Goal: Information Seeking & Learning: Learn about a topic

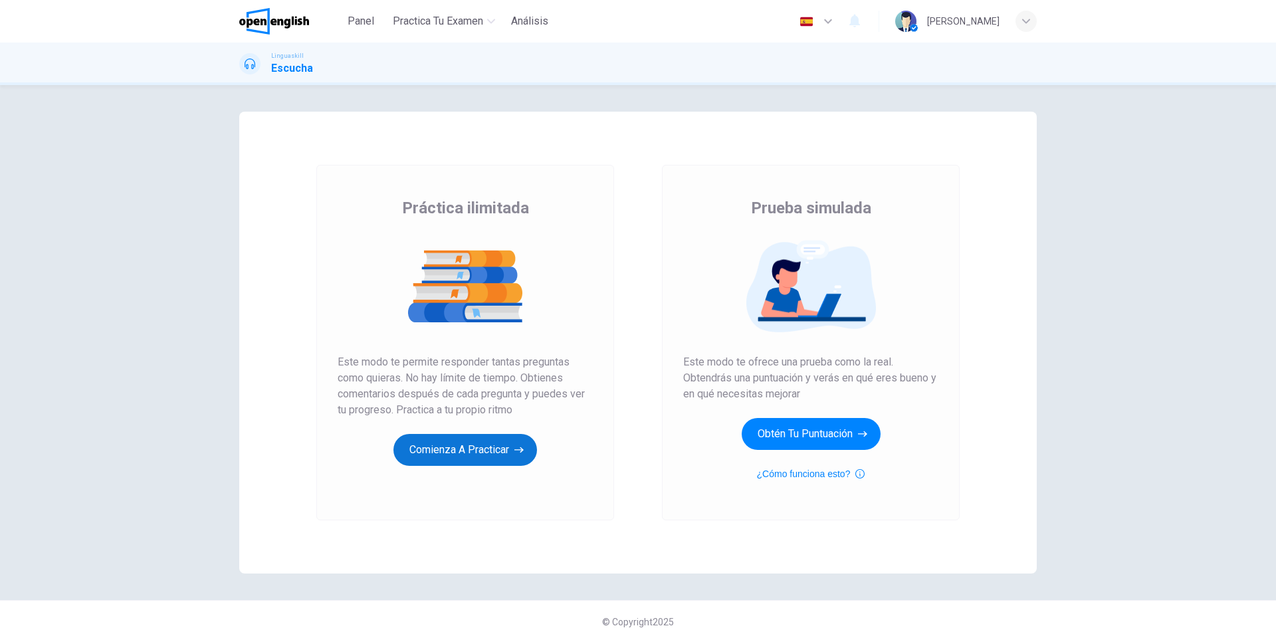
click at [488, 455] on button "Comienza a practicar" at bounding box center [465, 450] width 144 height 32
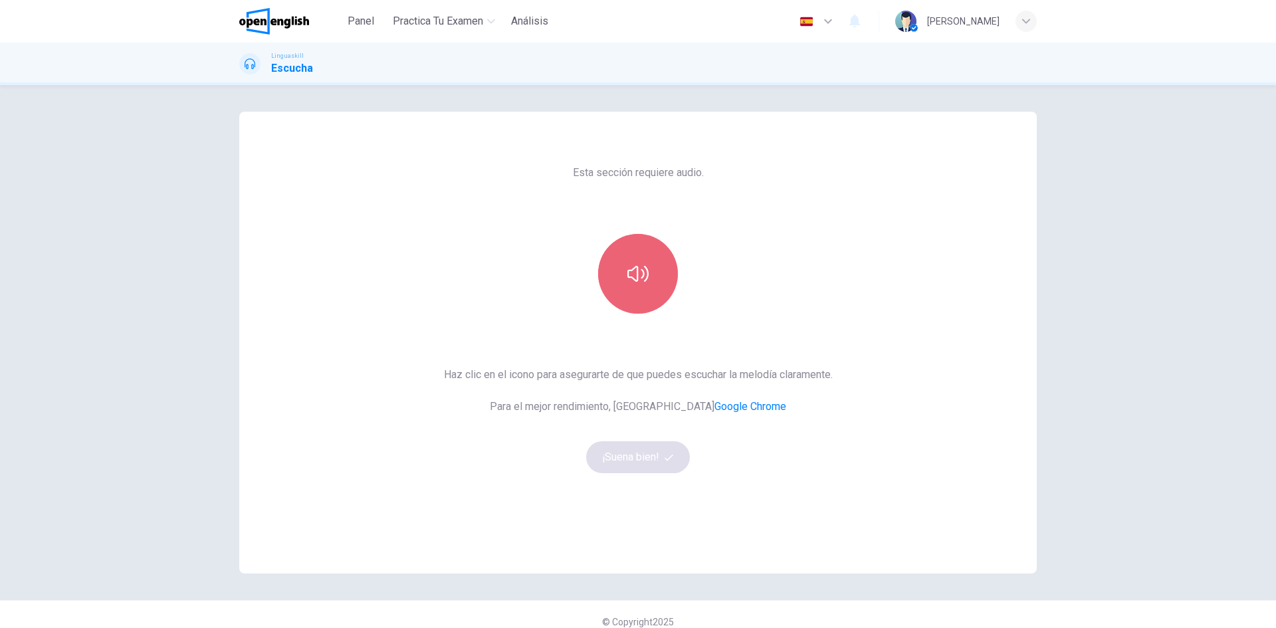
click at [622, 264] on button "button" at bounding box center [638, 274] width 80 height 80
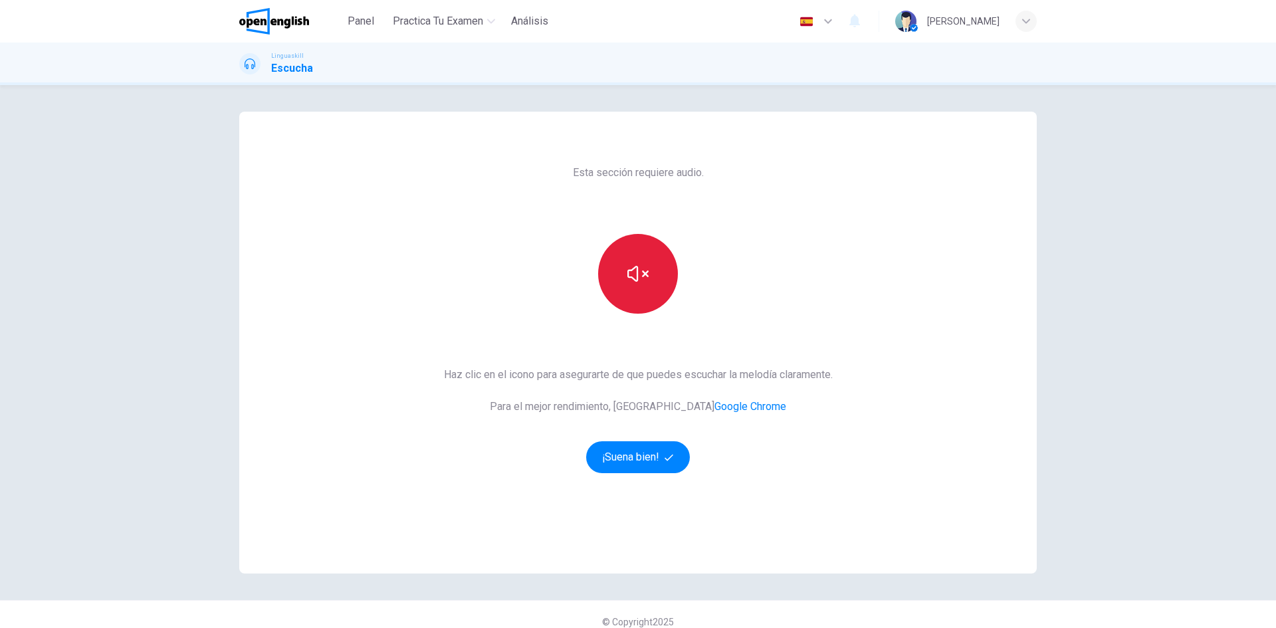
click at [645, 266] on icon "button" at bounding box center [637, 273] width 21 height 21
click at [1150, 208] on div "Esta sección requiere audio. Haz clic en el icono para asegurarte de que puedes…" at bounding box center [638, 356] width 1276 height 543
click at [625, 261] on button "button" at bounding box center [638, 274] width 80 height 80
click at [629, 274] on icon "button" at bounding box center [637, 273] width 21 height 21
drag, startPoint x: 632, startPoint y: 280, endPoint x: 633, endPoint y: 295, distance: 14.7
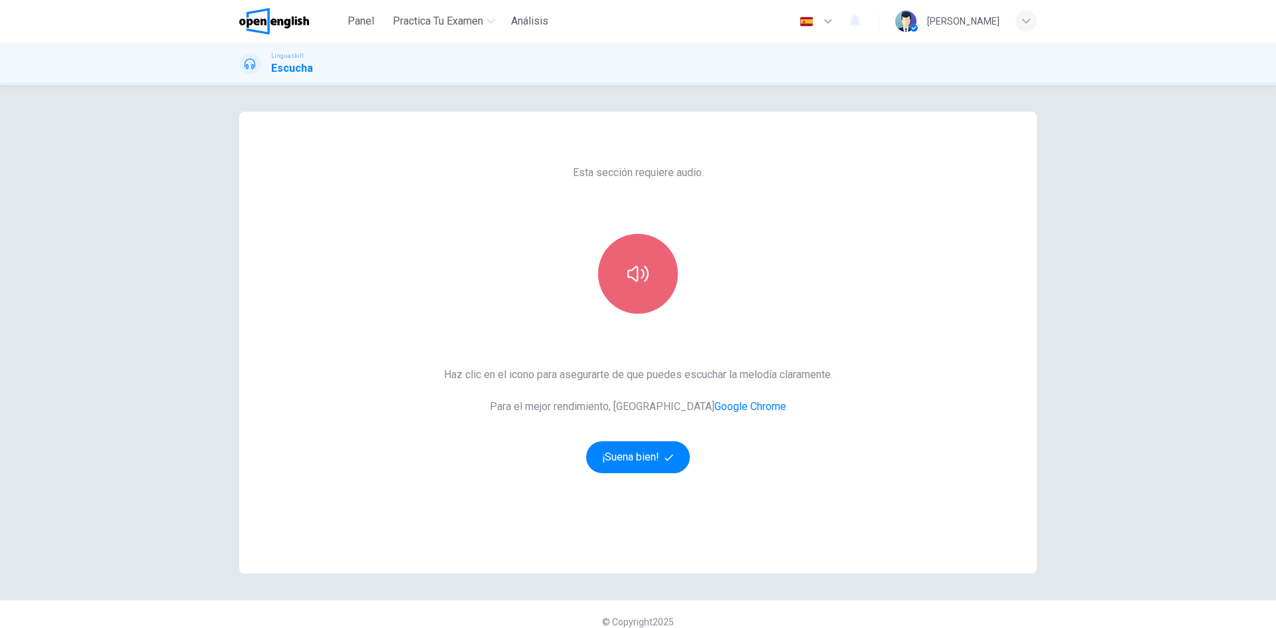
click at [633, 280] on icon "button" at bounding box center [637, 274] width 21 height 16
click at [641, 267] on icon "button" at bounding box center [637, 273] width 21 height 21
click at [639, 264] on icon "button" at bounding box center [637, 273] width 21 height 21
click at [625, 461] on button "¡Suena bien!" at bounding box center [638, 457] width 104 height 32
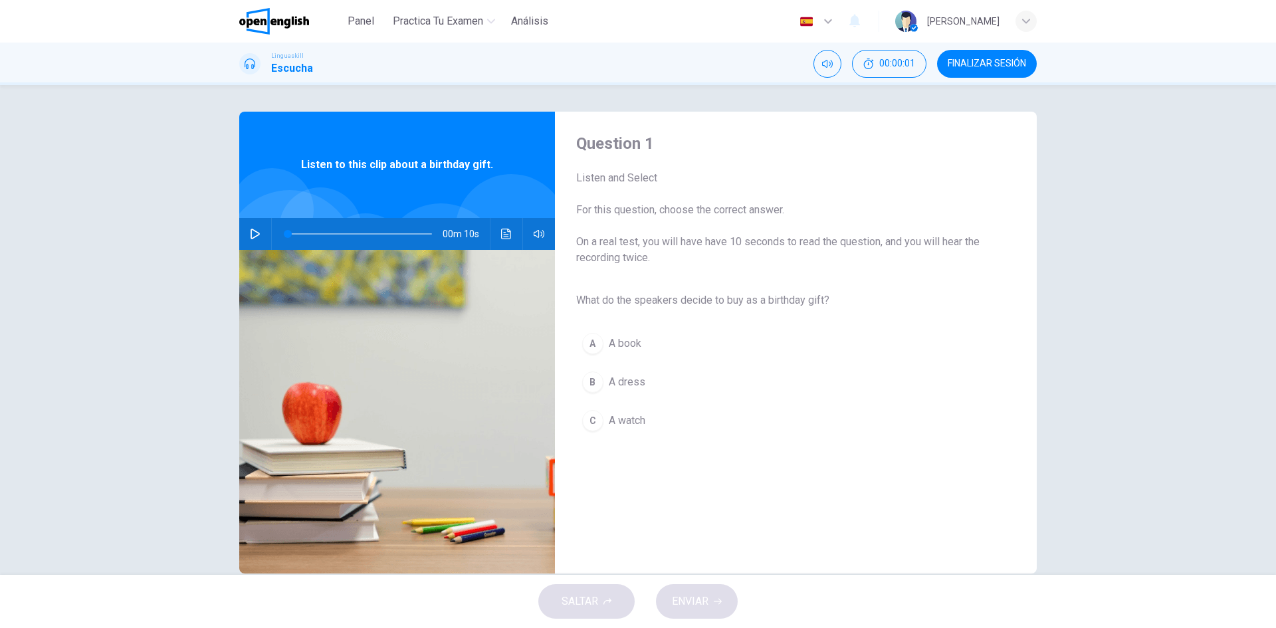
click at [262, 237] on button "button" at bounding box center [255, 234] width 21 height 32
click at [249, 227] on button "button" at bounding box center [255, 234] width 21 height 32
click at [250, 236] on icon "button" at bounding box center [255, 234] width 11 height 11
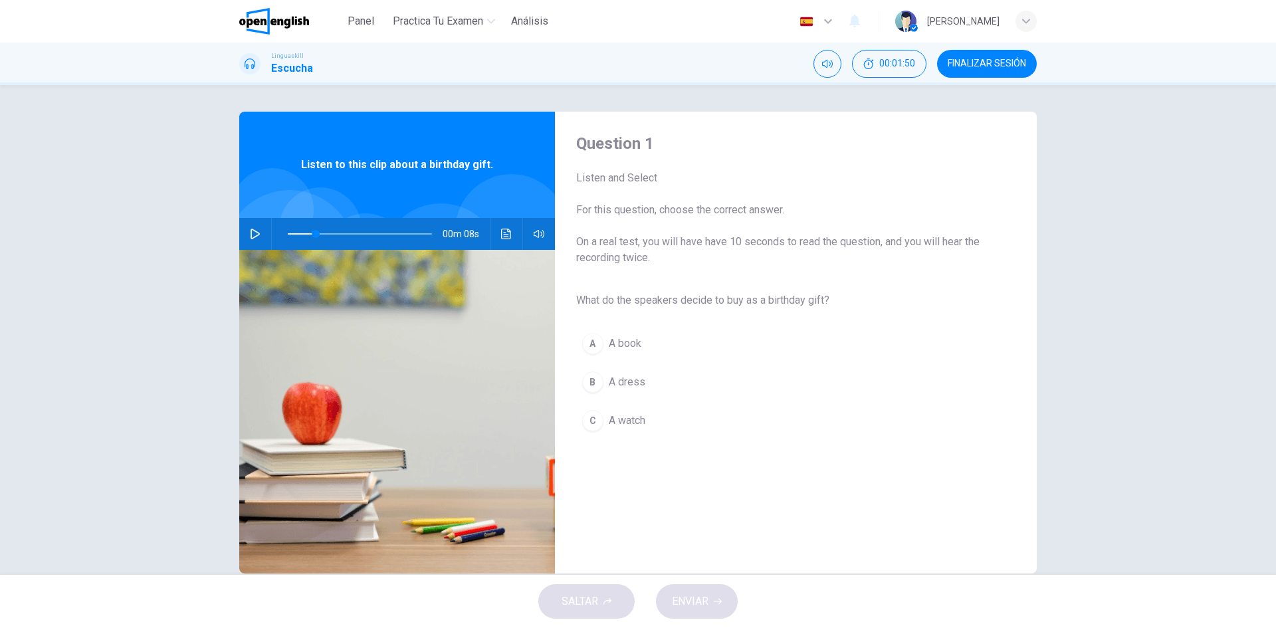
drag, startPoint x: 224, startPoint y: 263, endPoint x: 312, endPoint y: 201, distance: 107.9
click at [289, 215] on div "Question 1 Listen and Select For this question, choose the correct answer. On a…" at bounding box center [638, 330] width 1276 height 490
click at [250, 237] on icon "button" at bounding box center [255, 234] width 11 height 11
click at [259, 231] on button "button" at bounding box center [255, 234] width 21 height 32
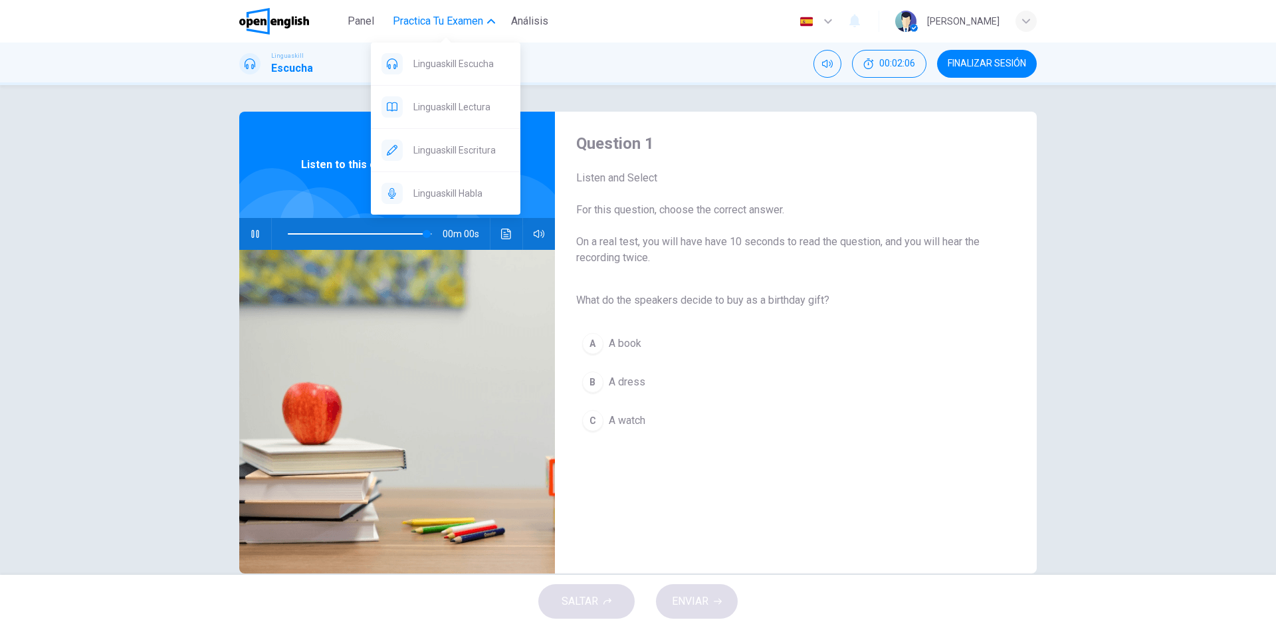
type input "*"
drag, startPoint x: 472, startPoint y: 65, endPoint x: 692, endPoint y: 107, distance: 224.6
click at [472, 65] on span "Linguaskill Escucha" at bounding box center [461, 64] width 96 height 16
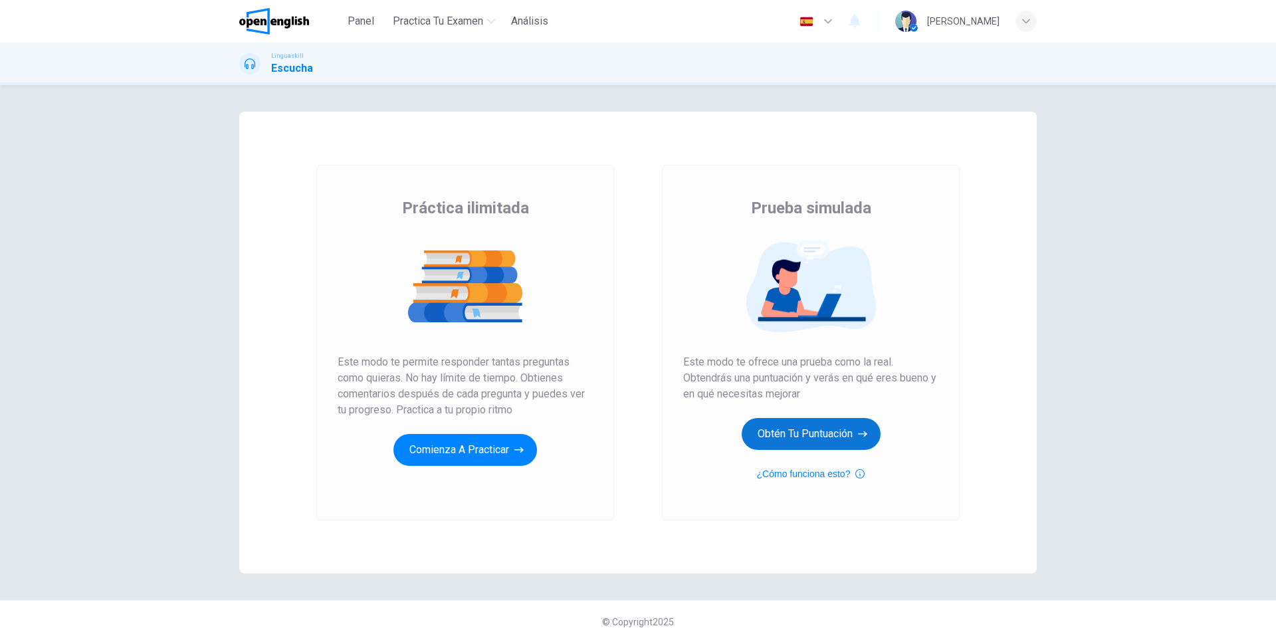
click at [811, 428] on button "Obtén tu puntuación" at bounding box center [811, 434] width 139 height 32
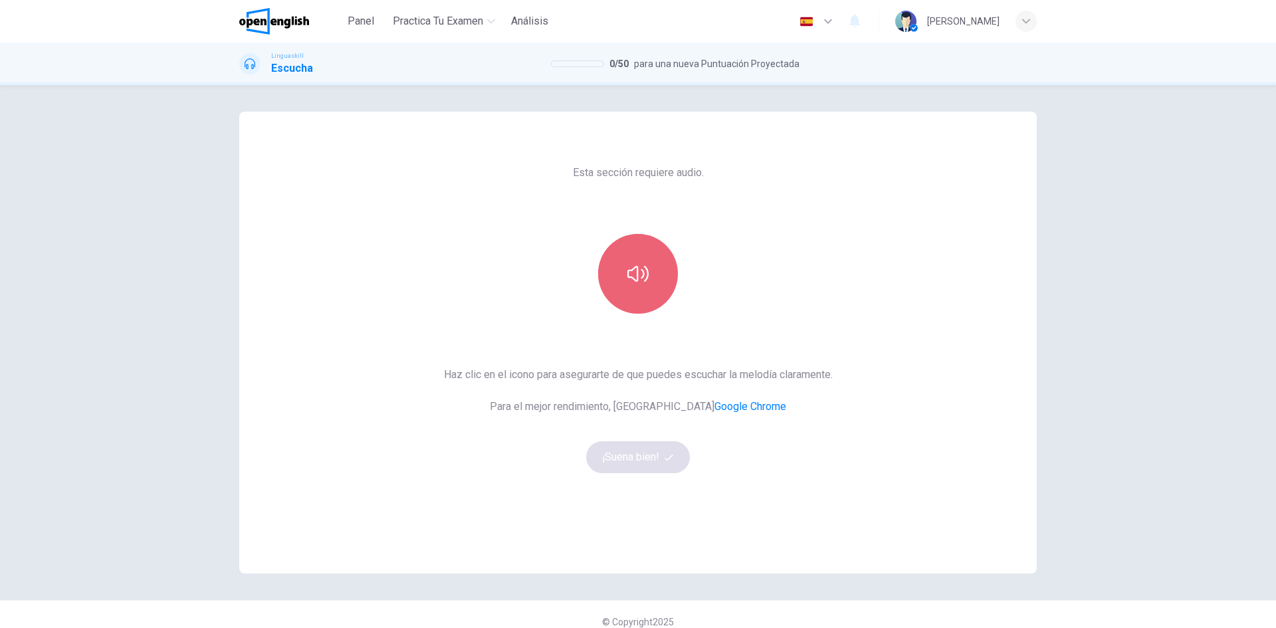
click at [637, 278] on icon "button" at bounding box center [637, 273] width 21 height 21
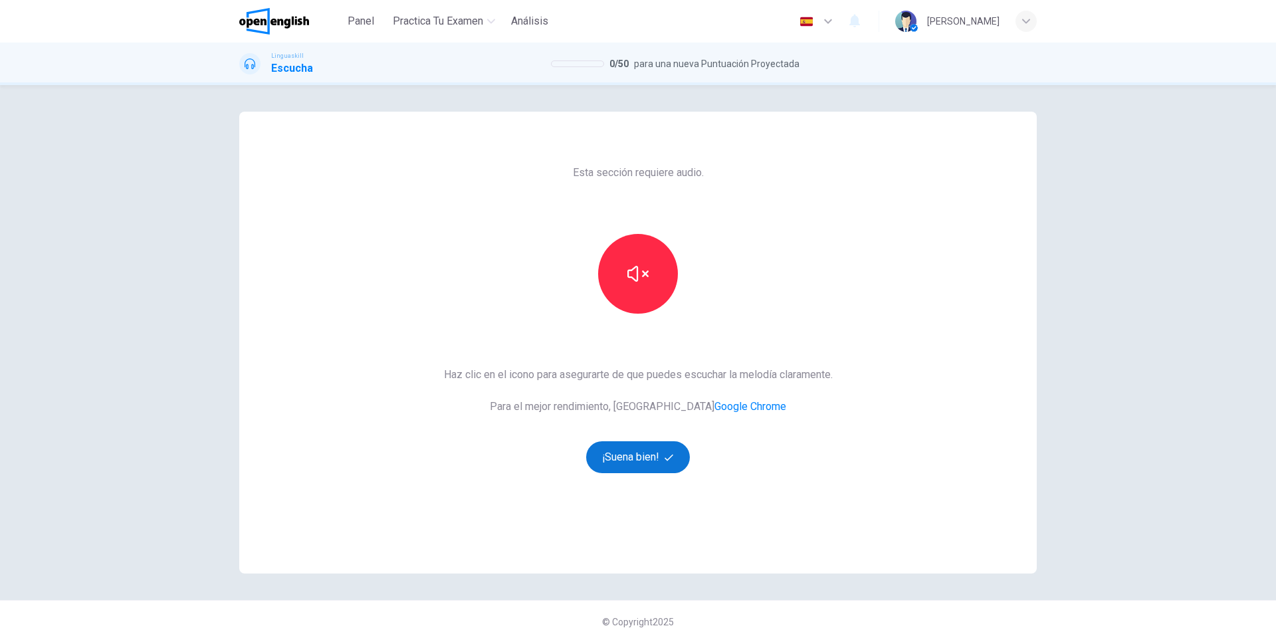
click at [639, 449] on button "¡Suena bien!" at bounding box center [638, 457] width 104 height 32
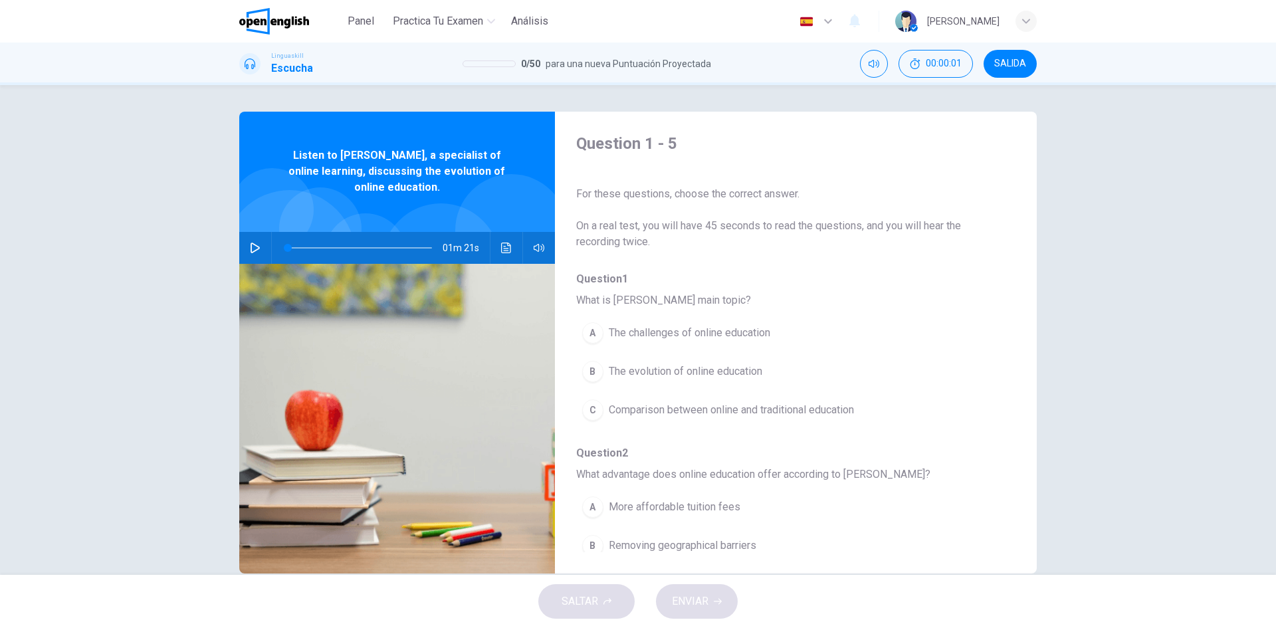
click at [253, 247] on icon "button" at bounding box center [255, 248] width 11 height 11
click at [502, 249] on icon "Haz clic para ver la transcripción del audio" at bounding box center [506, 248] width 11 height 11
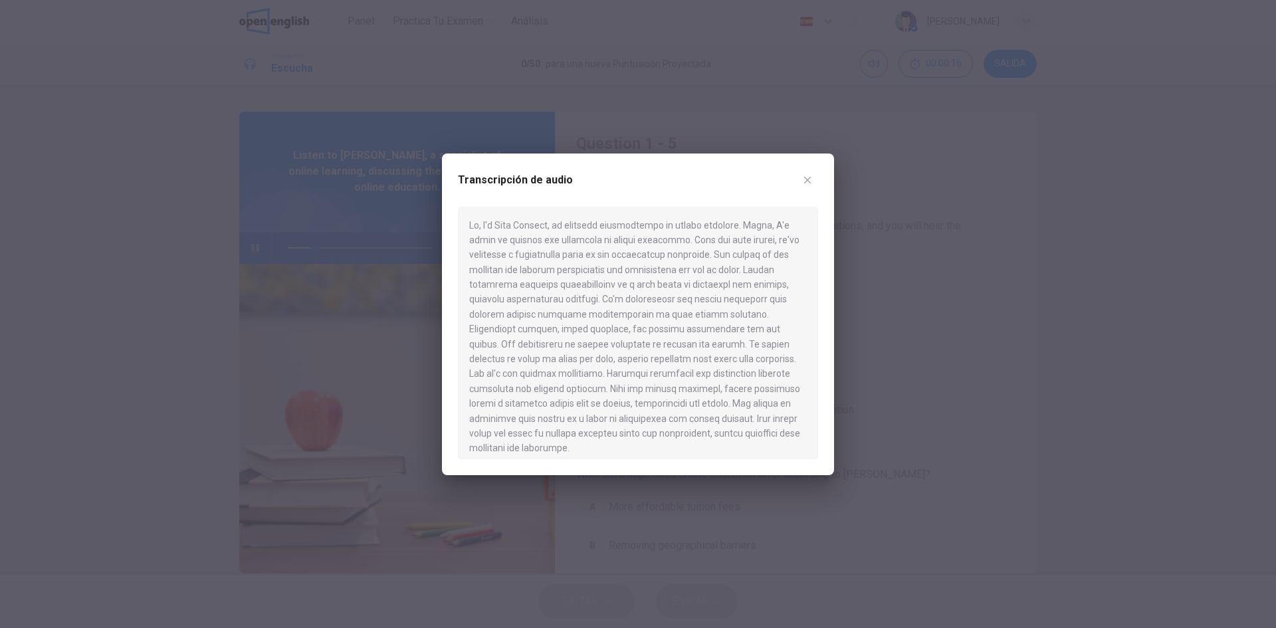
click at [810, 181] on icon "button" at bounding box center [807, 179] width 7 height 7
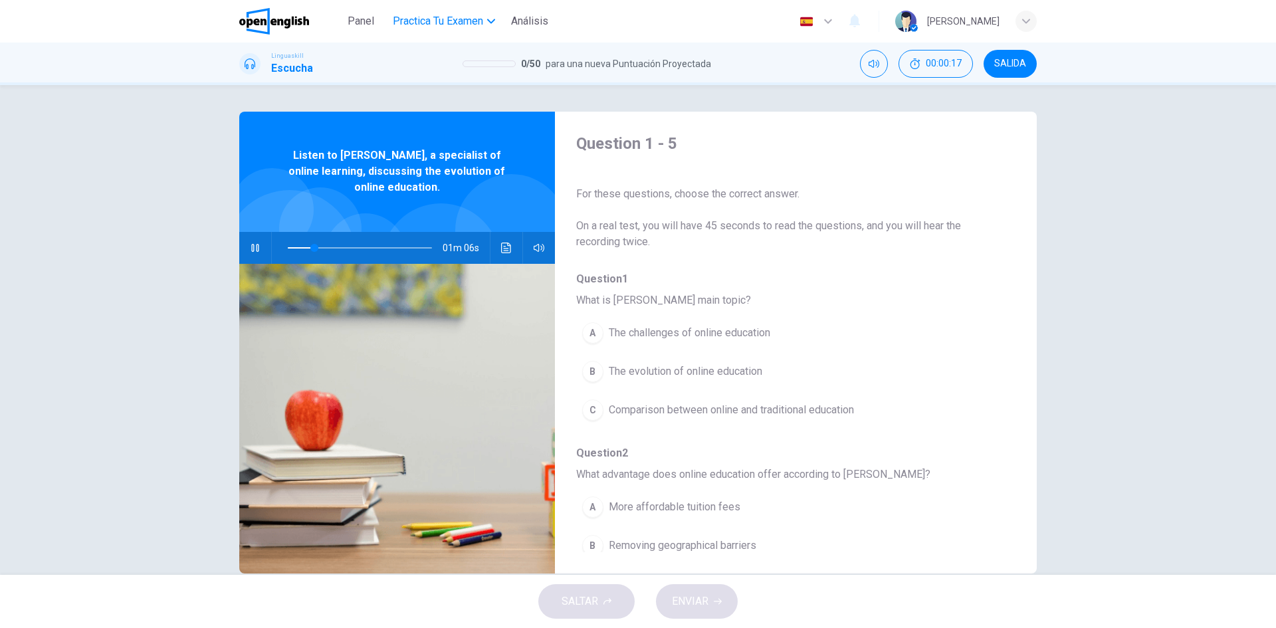
type input "**"
click at [360, 25] on span "Panel" at bounding box center [361, 21] width 27 height 16
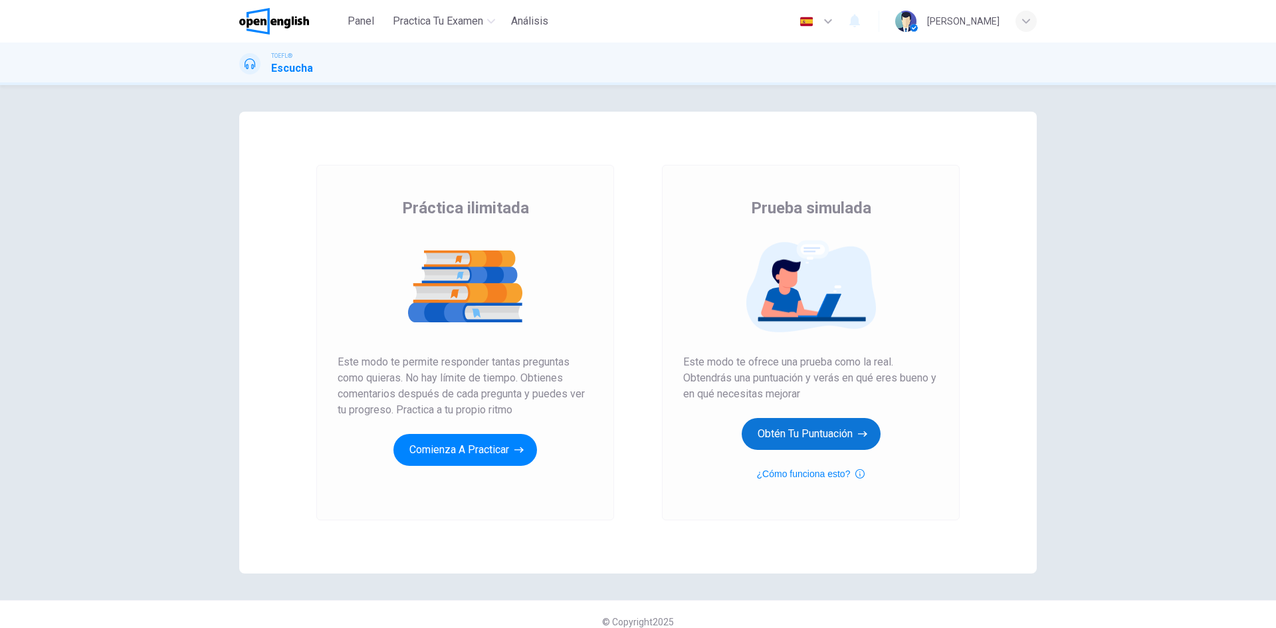
click at [807, 432] on button "Obtén tu puntuación" at bounding box center [811, 434] width 139 height 32
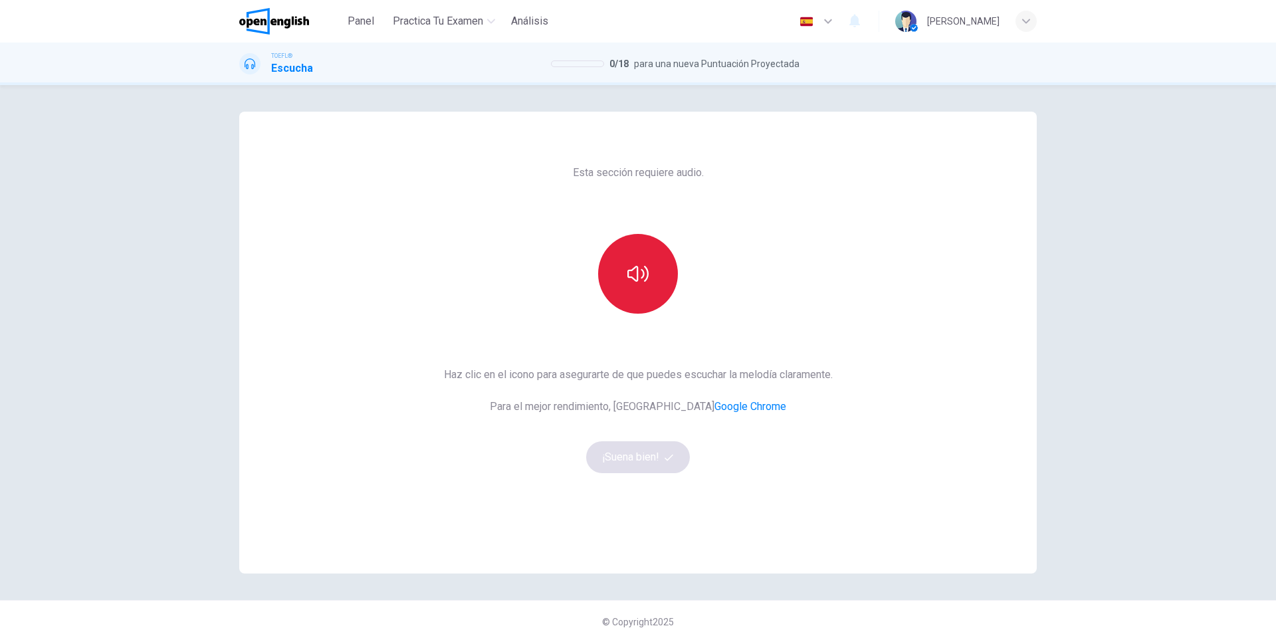
click at [635, 266] on icon "button" at bounding box center [637, 273] width 21 height 21
click at [635, 457] on button "¡Suena bien!" at bounding box center [638, 457] width 104 height 32
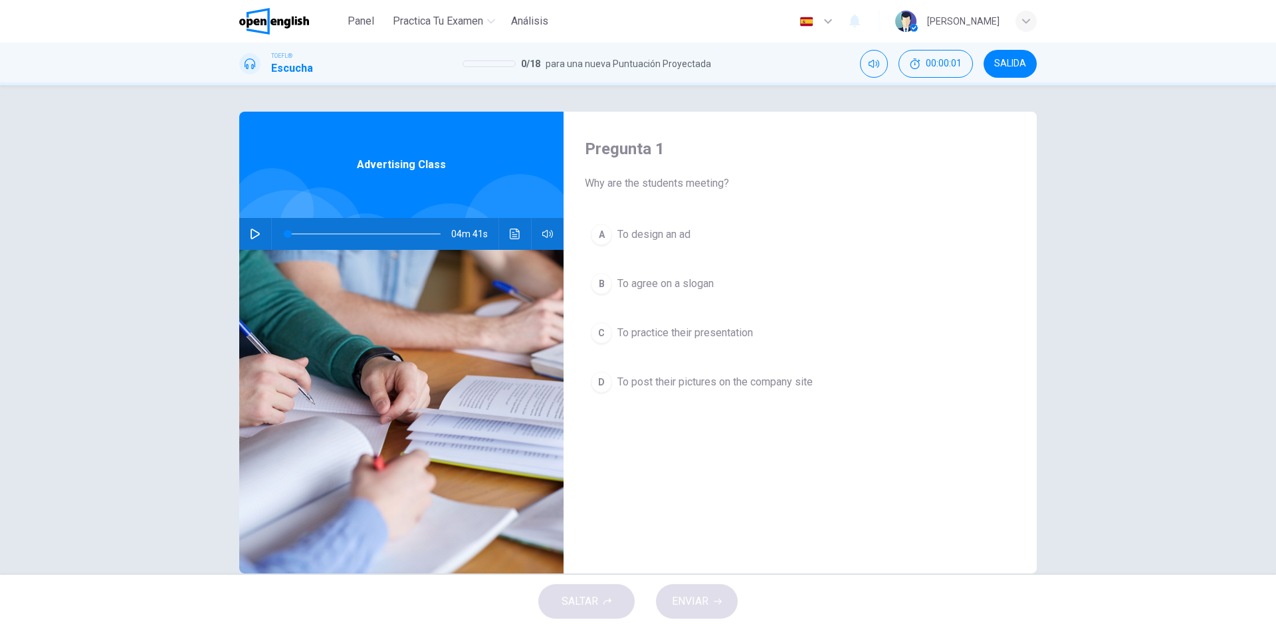
click at [253, 235] on icon "button" at bounding box center [255, 234] width 11 height 11
click at [510, 231] on icon "Haz clic para ver la transcripción del audio" at bounding box center [515, 234] width 11 height 11
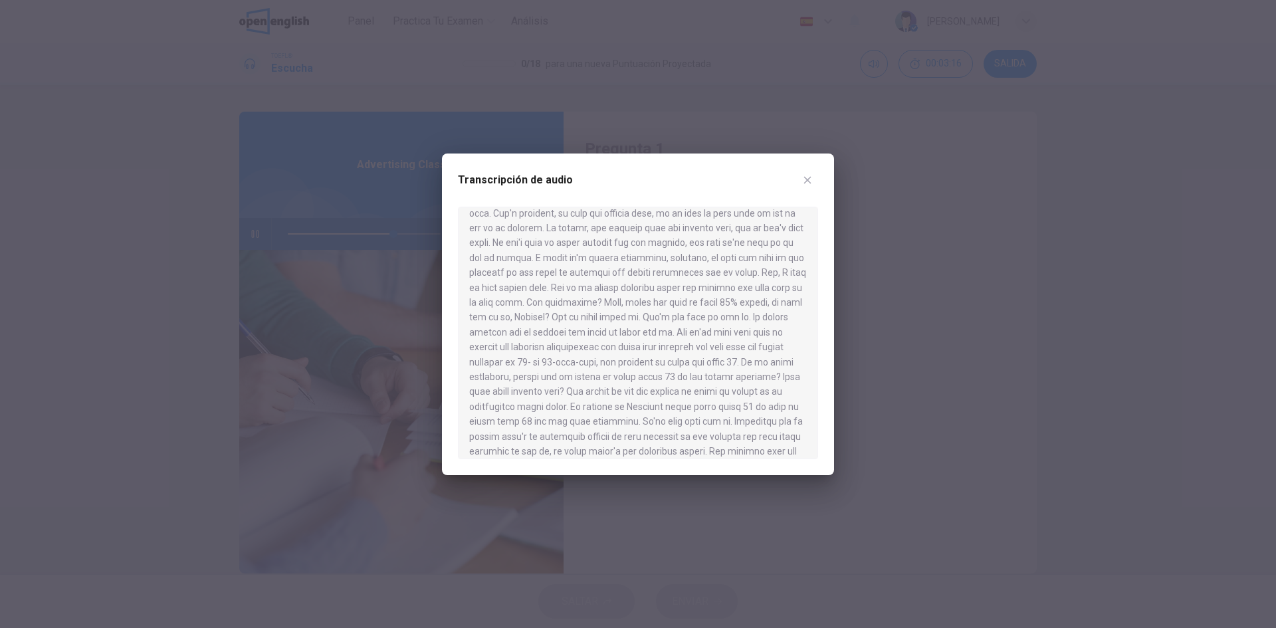
scroll to position [465, 0]
click at [811, 181] on icon "button" at bounding box center [807, 180] width 11 height 11
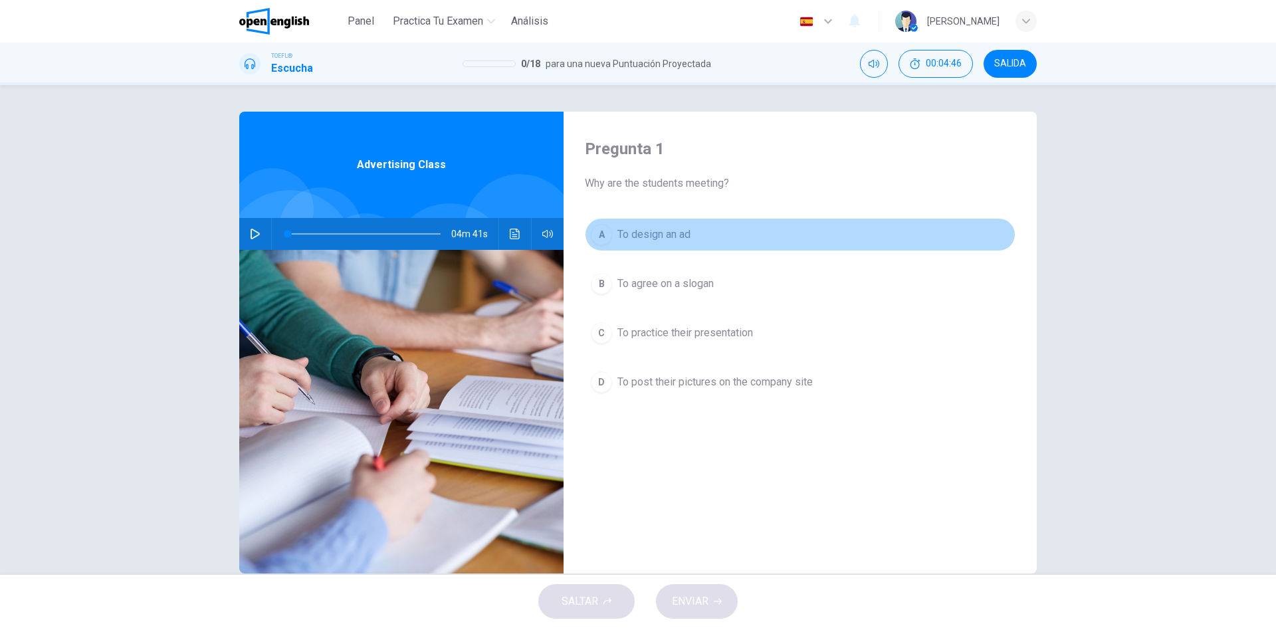
click at [604, 239] on div "A" at bounding box center [601, 234] width 21 height 21
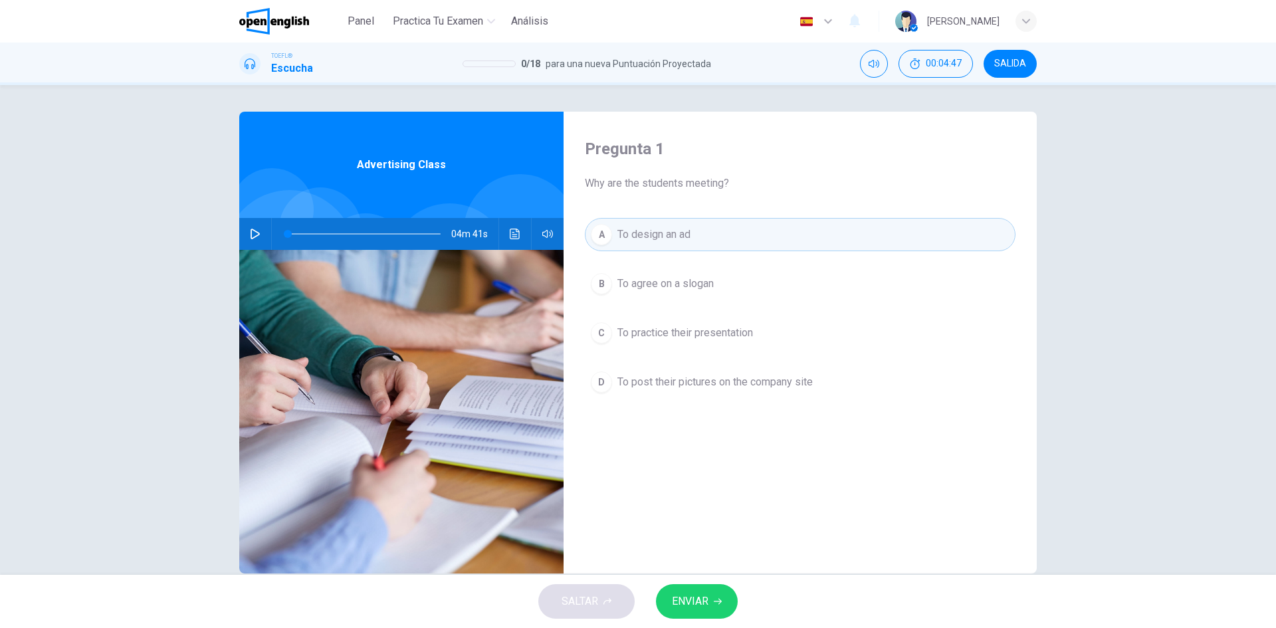
click at [716, 601] on icon "button" at bounding box center [718, 602] width 8 height 6
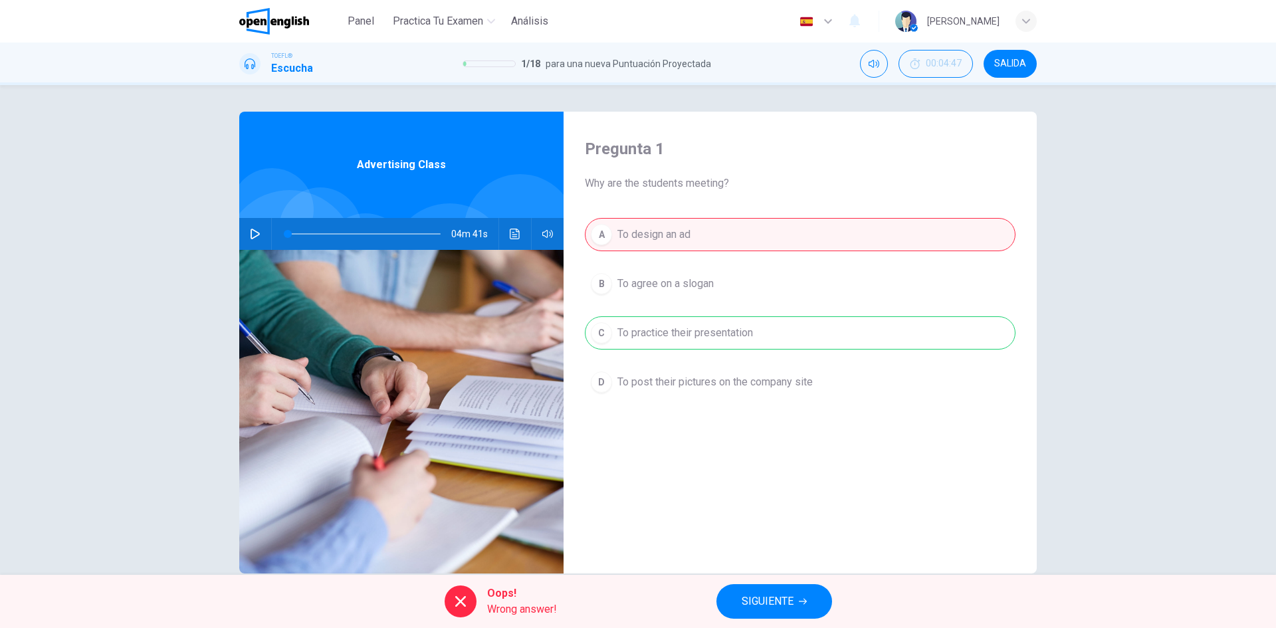
click at [789, 592] on span "SIGUIENTE" at bounding box center [768, 601] width 52 height 19
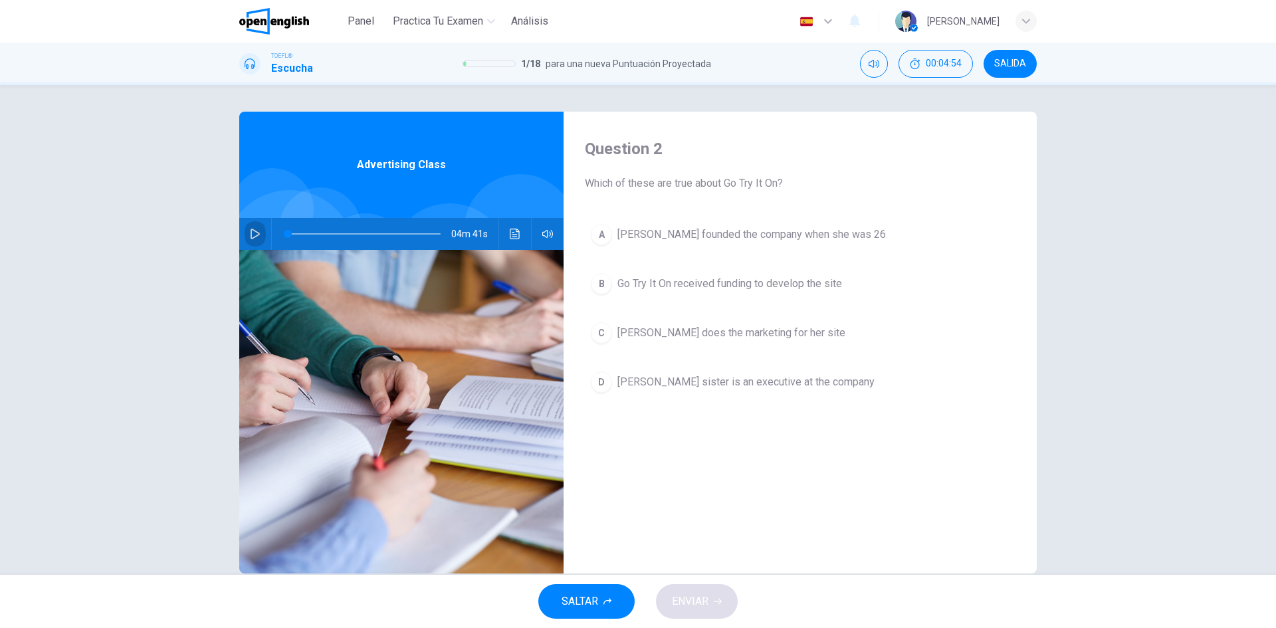
click at [245, 232] on button "button" at bounding box center [255, 234] width 21 height 32
click at [515, 234] on button "Haz clic para ver la transcripción del audio" at bounding box center [514, 234] width 21 height 32
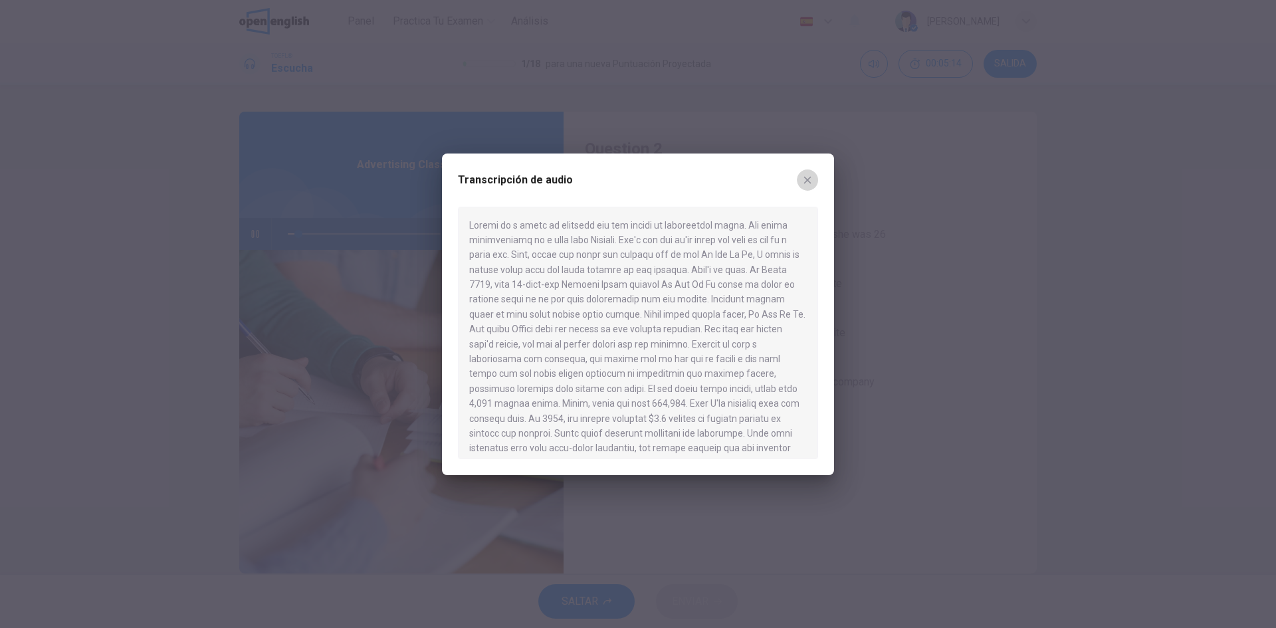
click at [806, 188] on button "button" at bounding box center [807, 179] width 21 height 21
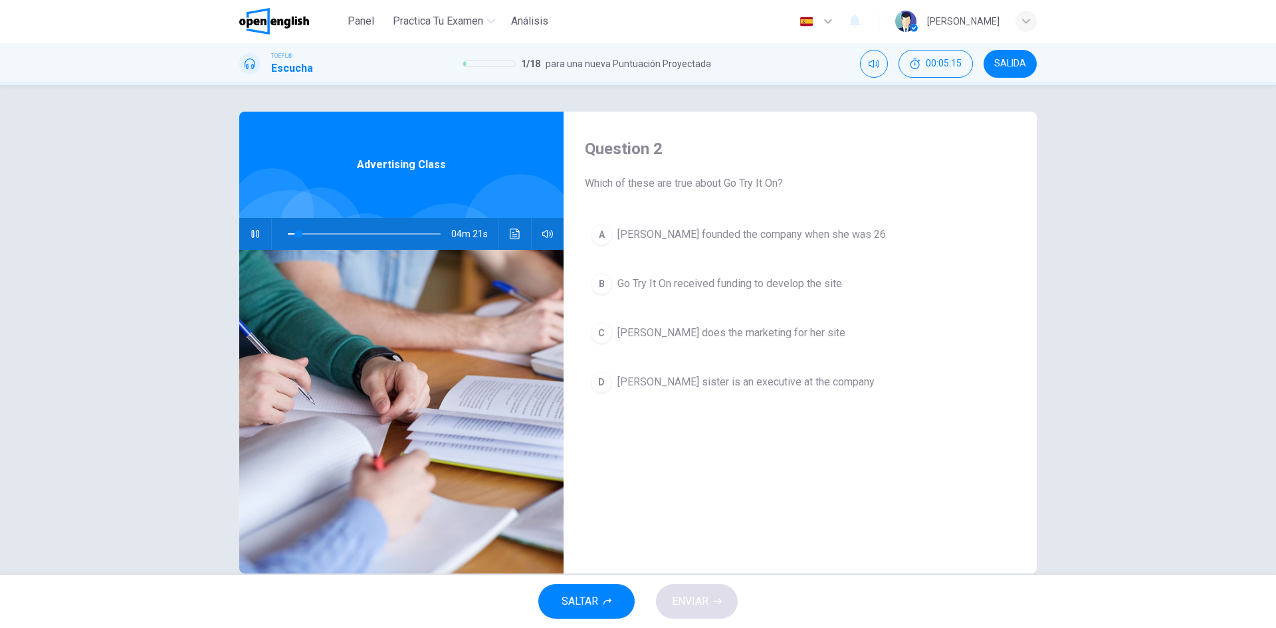
click at [253, 234] on icon "button" at bounding box center [255, 234] width 11 height 11
click at [512, 232] on icon "Haz clic para ver la transcripción del audio" at bounding box center [515, 234] width 11 height 11
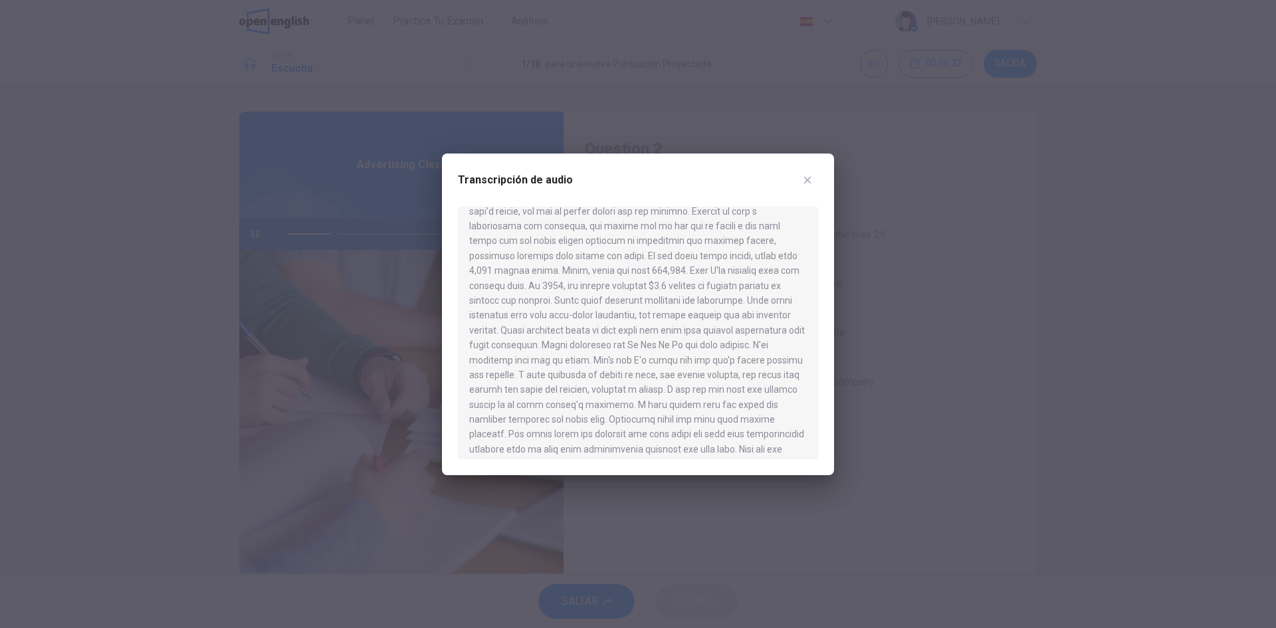
scroll to position [199, 0]
click at [813, 182] on button "button" at bounding box center [807, 179] width 21 height 21
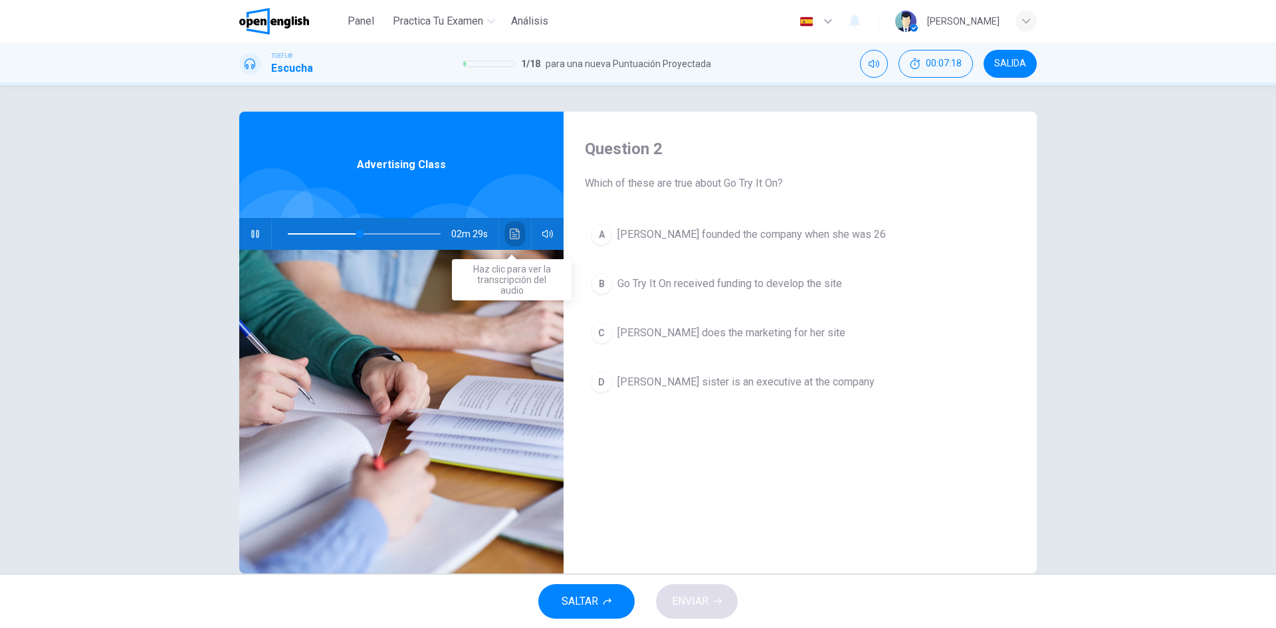
click at [514, 241] on button "Haz clic para ver la transcripción del audio" at bounding box center [514, 234] width 21 height 32
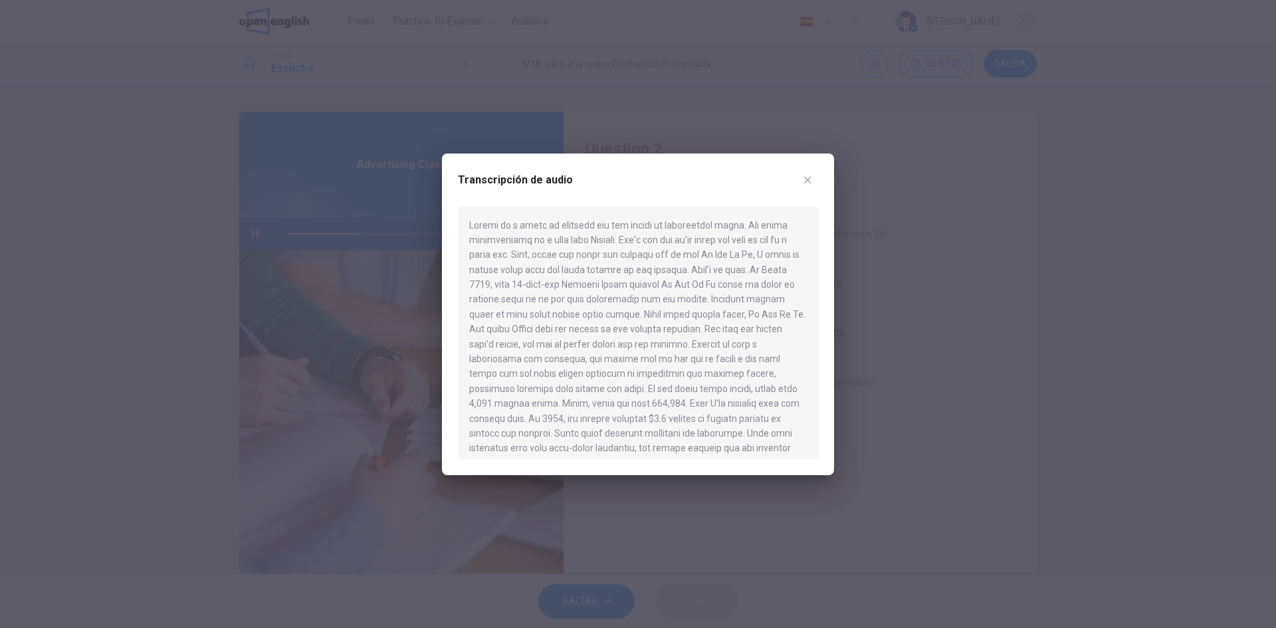
click at [814, 178] on button "button" at bounding box center [807, 179] width 21 height 21
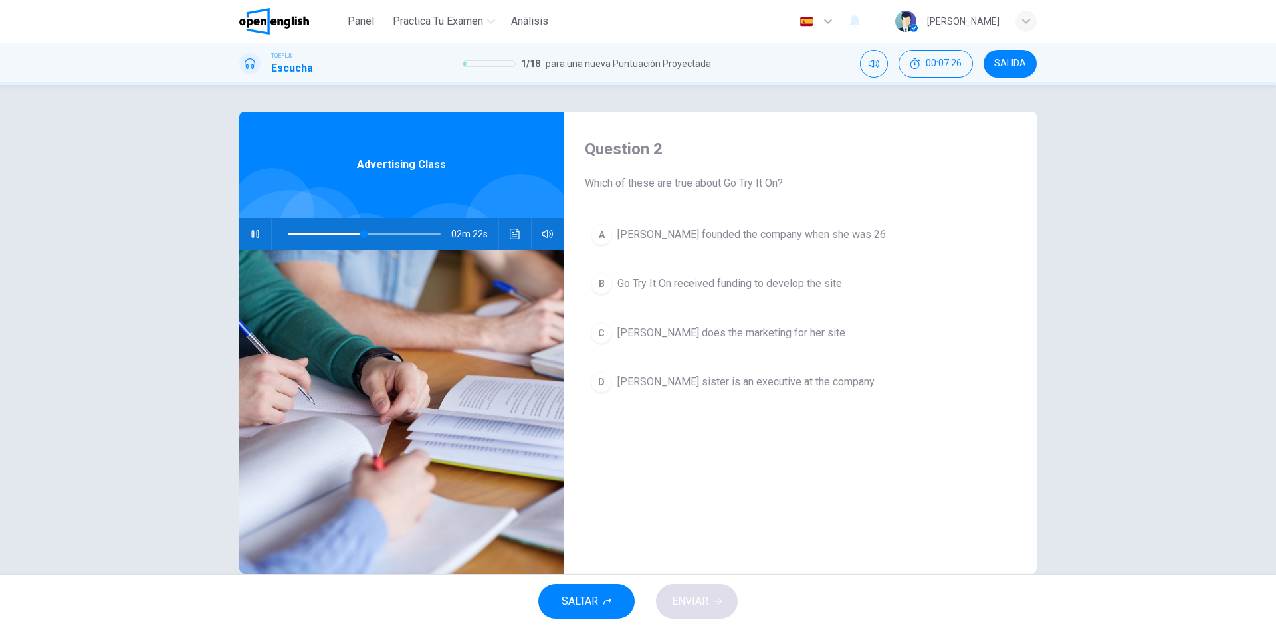
click at [605, 244] on button "A [PERSON_NAME] founded the company when she was 26" at bounding box center [800, 234] width 431 height 33
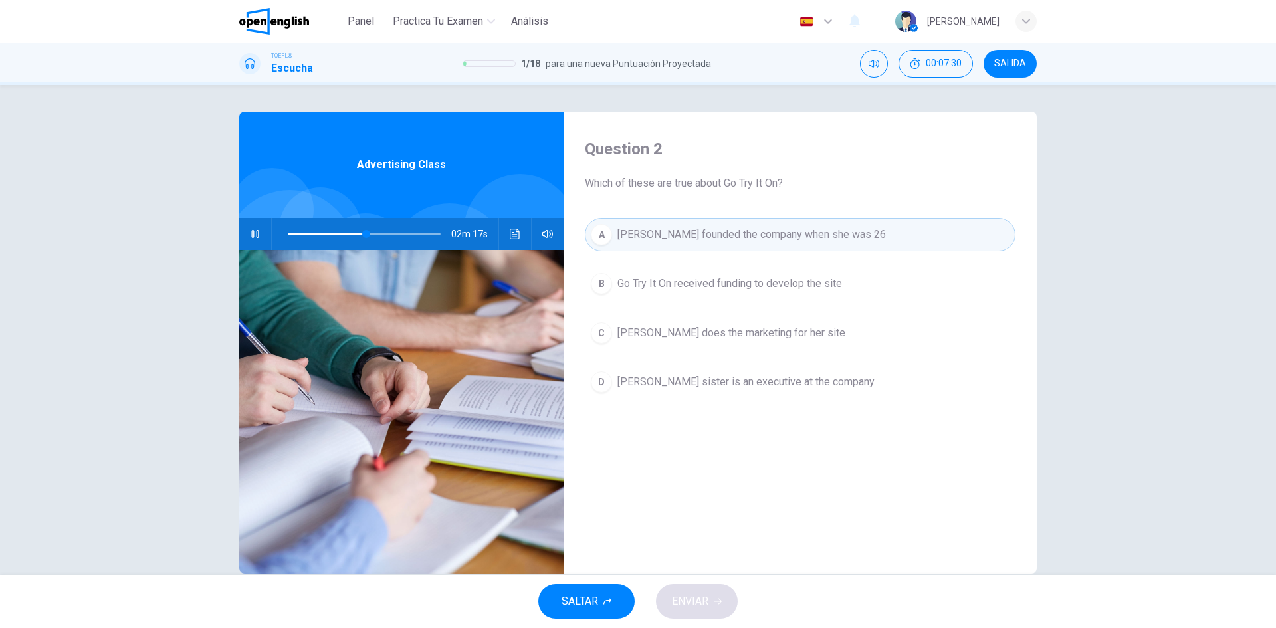
click at [421, 235] on span at bounding box center [364, 234] width 153 height 19
click at [428, 234] on span at bounding box center [424, 234] width 8 height 8
type input "*"
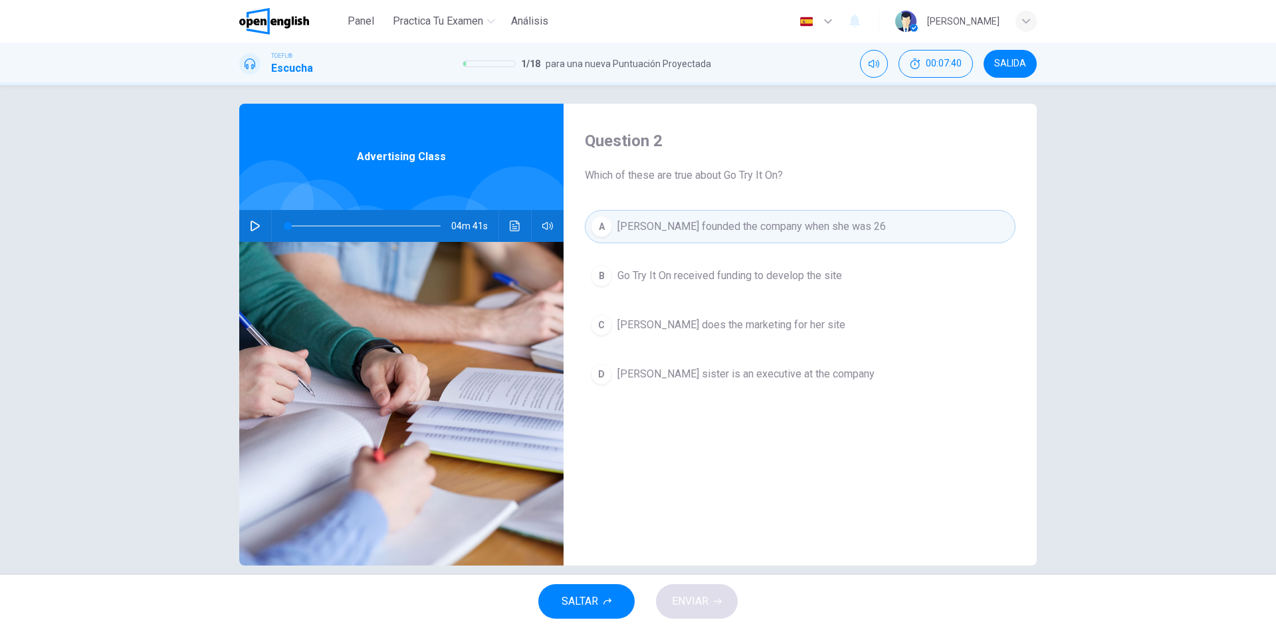
scroll to position [0, 0]
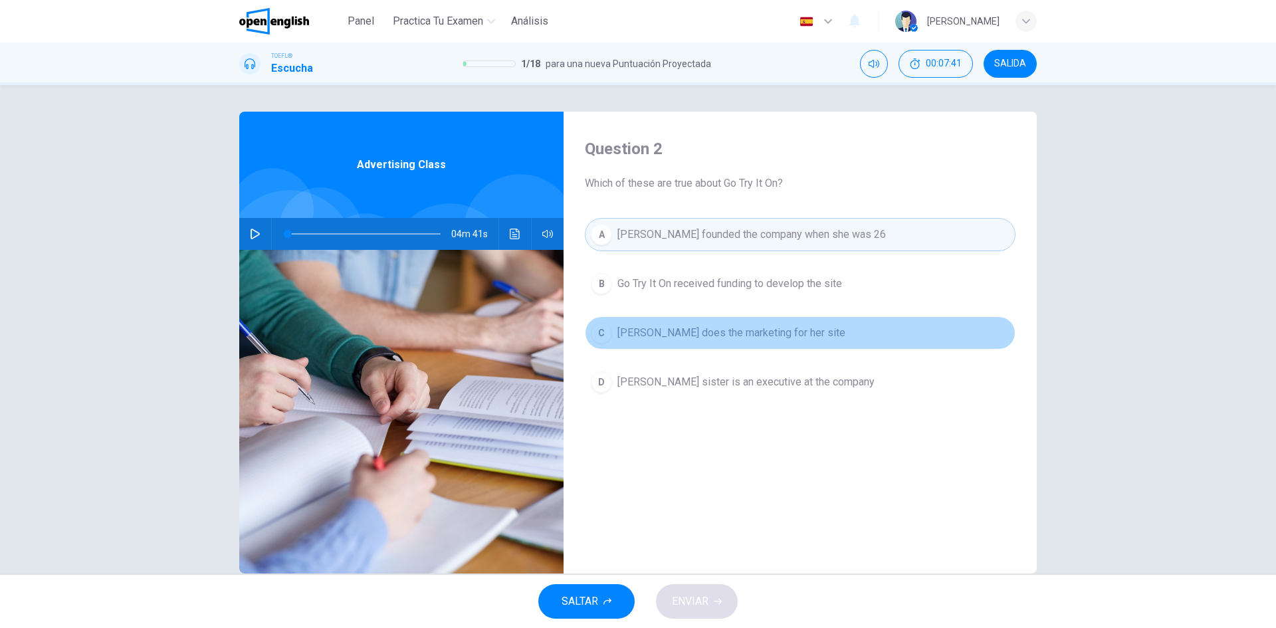
click at [736, 324] on button "C [PERSON_NAME] does the marketing for her site" at bounding box center [800, 332] width 431 height 33
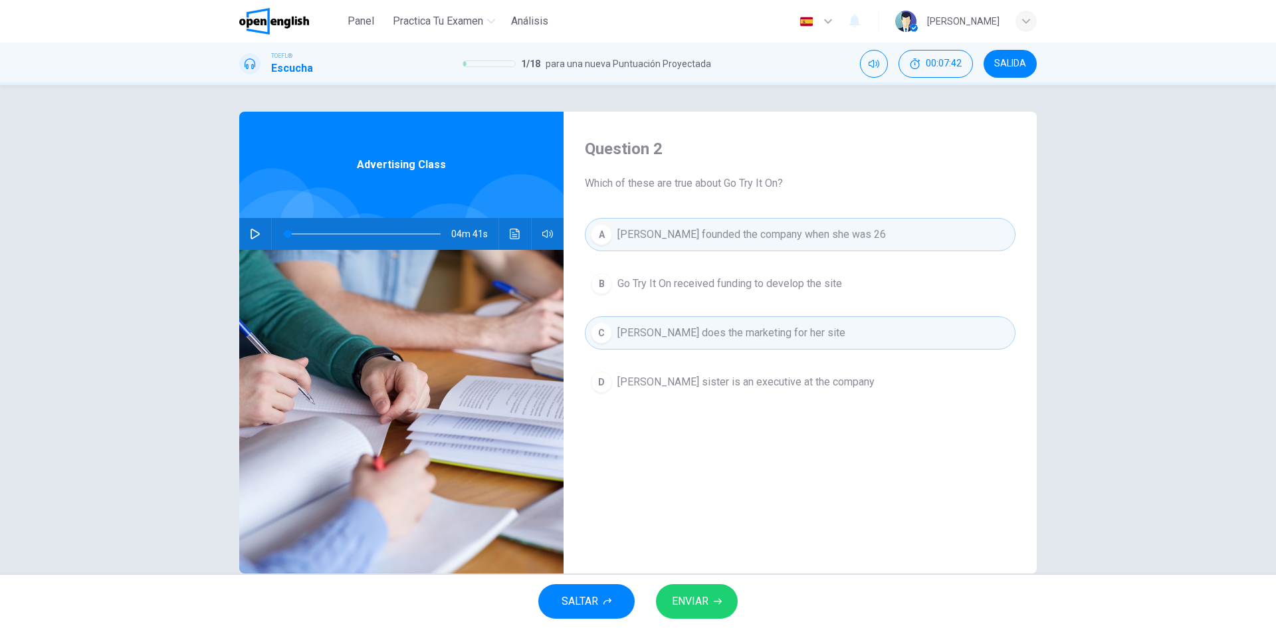
click at [710, 327] on span "[PERSON_NAME] does the marketing for her site" at bounding box center [731, 333] width 228 height 16
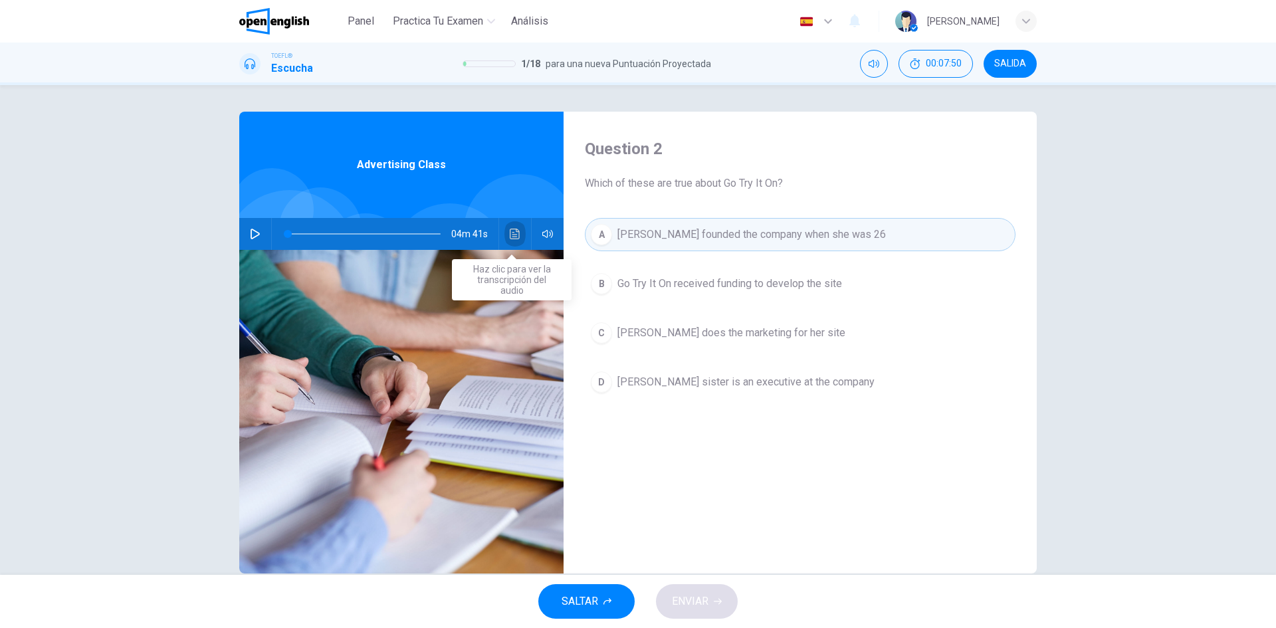
click at [511, 233] on icon "Haz clic para ver la transcripción del audio" at bounding box center [515, 234] width 11 height 11
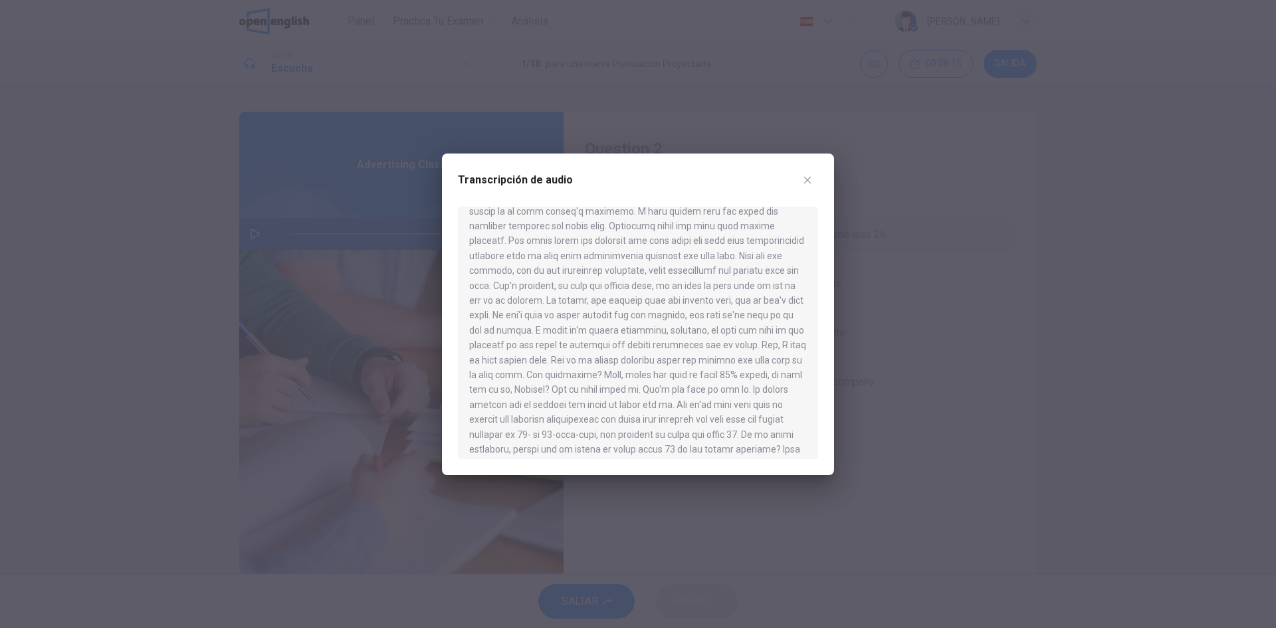
scroll to position [399, 0]
click at [805, 184] on icon "button" at bounding box center [807, 180] width 11 height 11
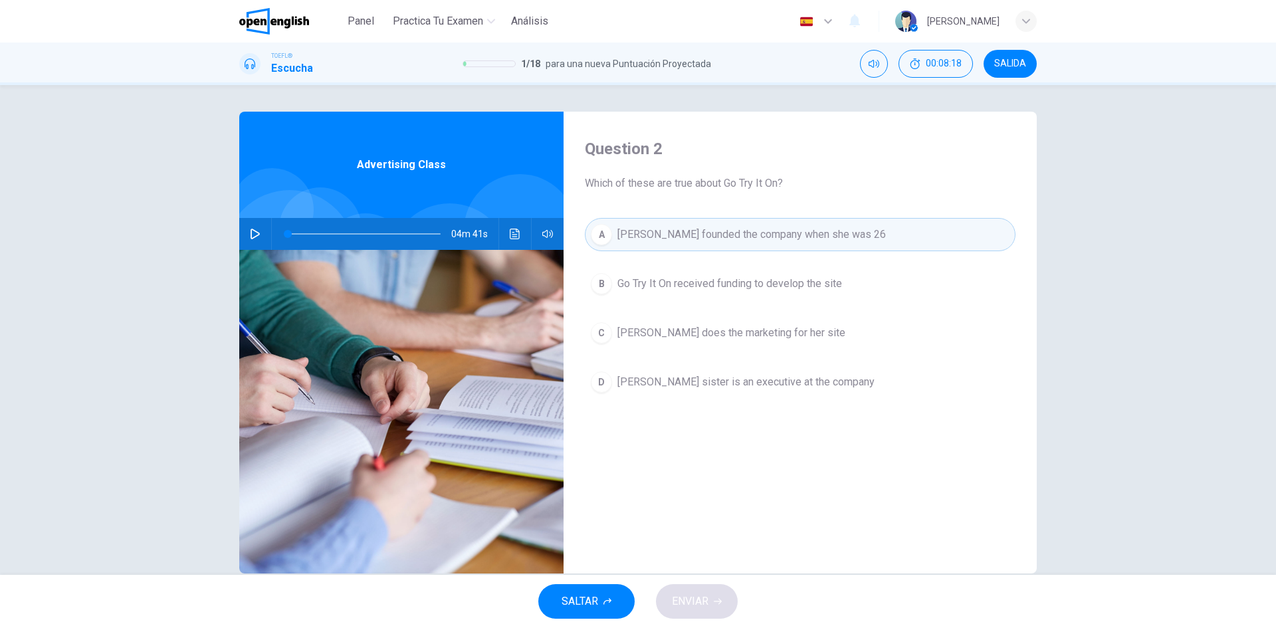
click at [734, 281] on span "Go Try It On received funding to develop the site" at bounding box center [729, 284] width 225 height 16
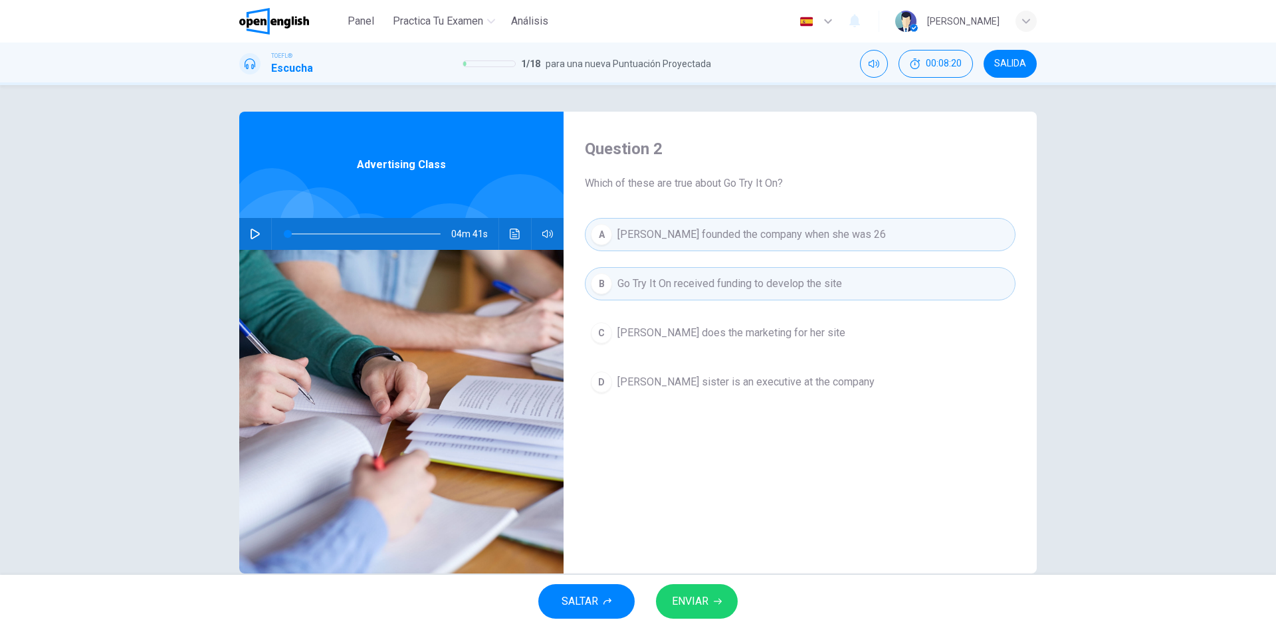
click at [702, 595] on span "ENVIAR" at bounding box center [690, 601] width 37 height 19
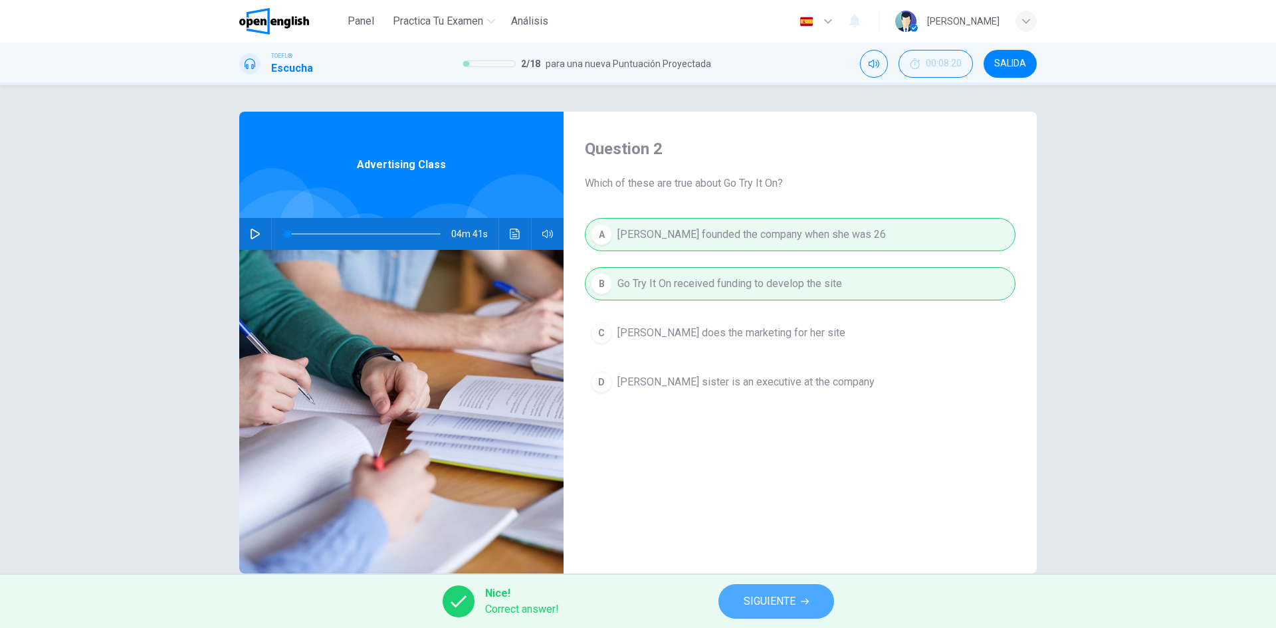
click at [784, 604] on span "SIGUIENTE" at bounding box center [770, 601] width 52 height 19
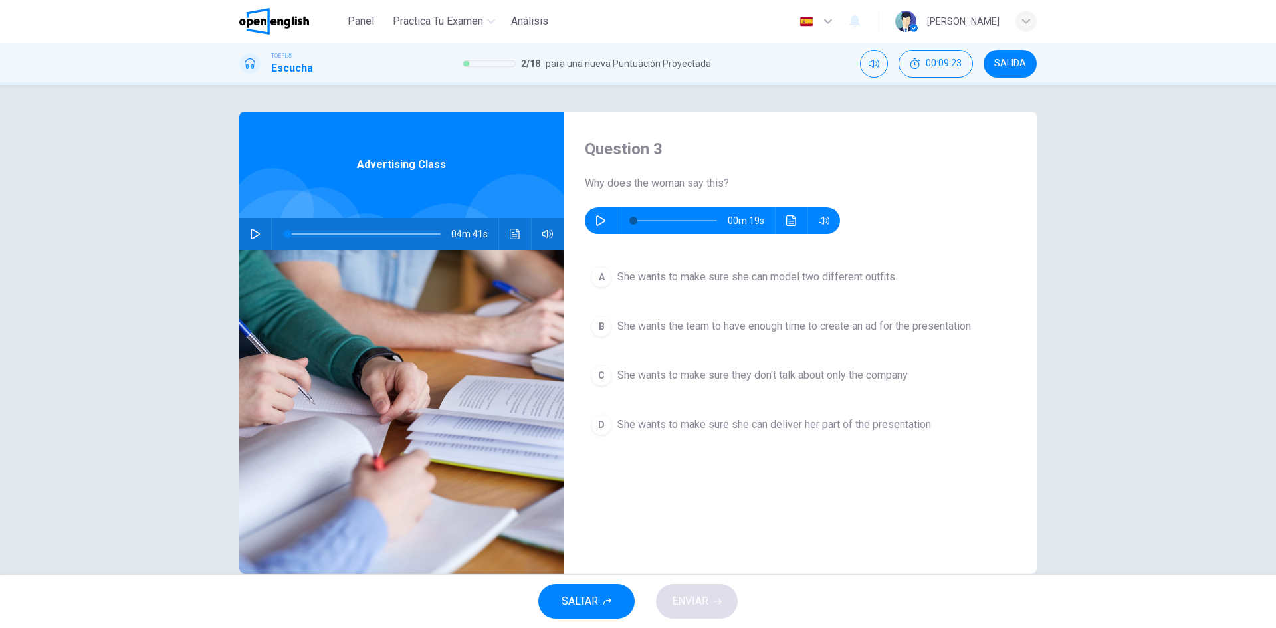
click at [598, 221] on icon "button" at bounding box center [600, 220] width 11 height 11
click at [597, 220] on icon "button" at bounding box center [600, 220] width 11 height 11
click at [596, 218] on icon "button" at bounding box center [600, 220] width 9 height 11
click at [595, 215] on icon "button" at bounding box center [600, 220] width 11 height 11
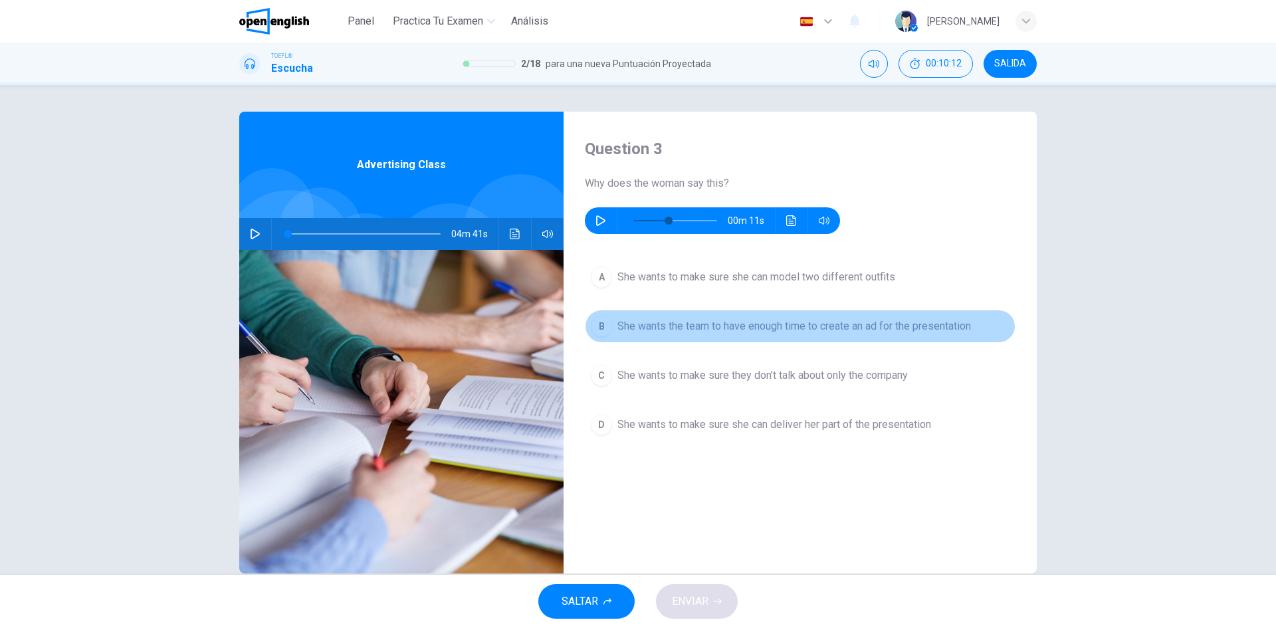
click at [601, 334] on div "B" at bounding box center [601, 326] width 21 height 21
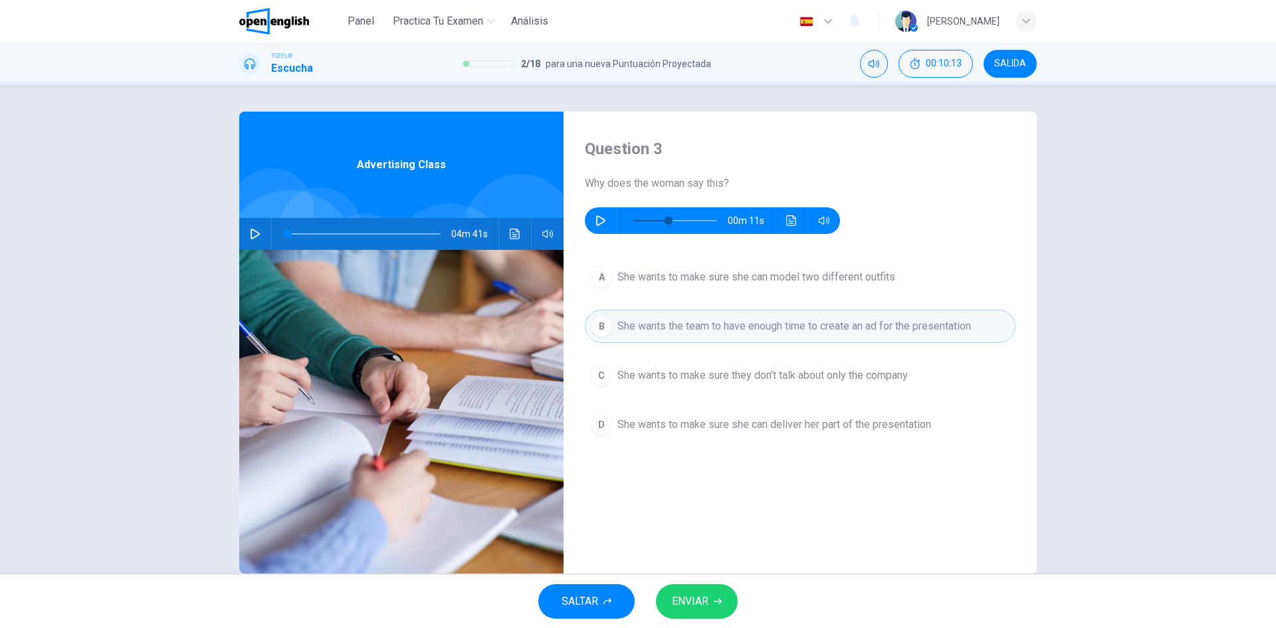
click at [706, 601] on span "ENVIAR" at bounding box center [690, 601] width 37 height 19
type input "**"
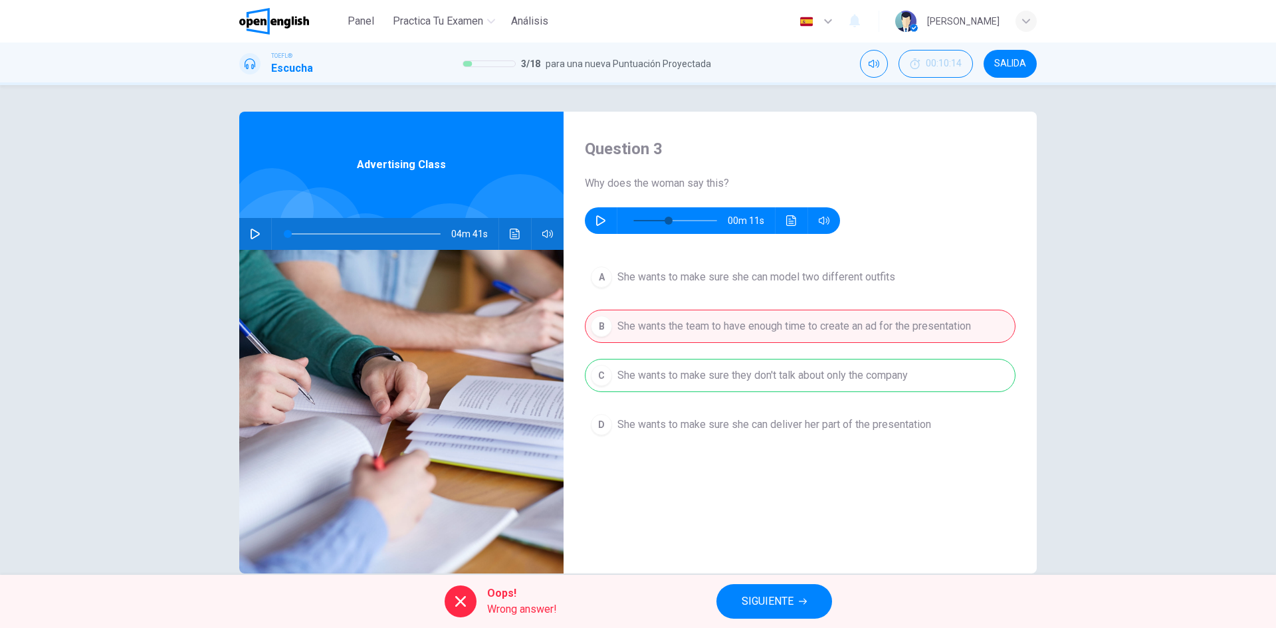
click at [778, 594] on span "SIGUIENTE" at bounding box center [768, 601] width 52 height 19
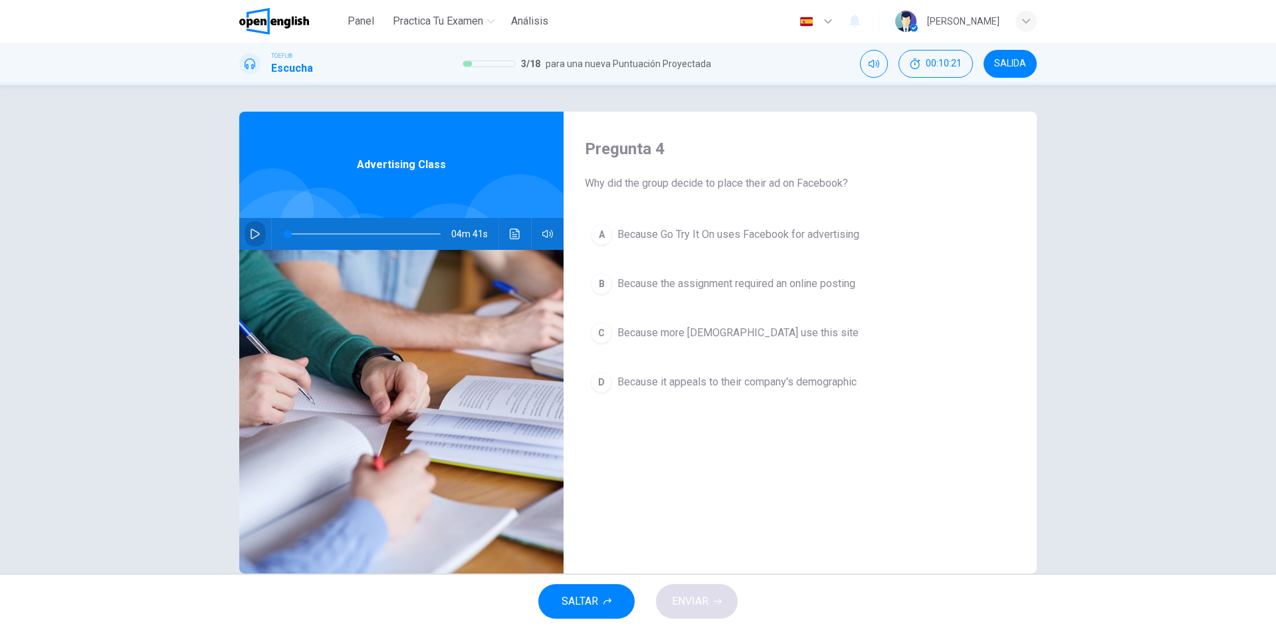
click at [258, 231] on button "button" at bounding box center [255, 234] width 21 height 32
click at [513, 241] on button "Haz clic para ver la transcripción del audio" at bounding box center [514, 234] width 21 height 32
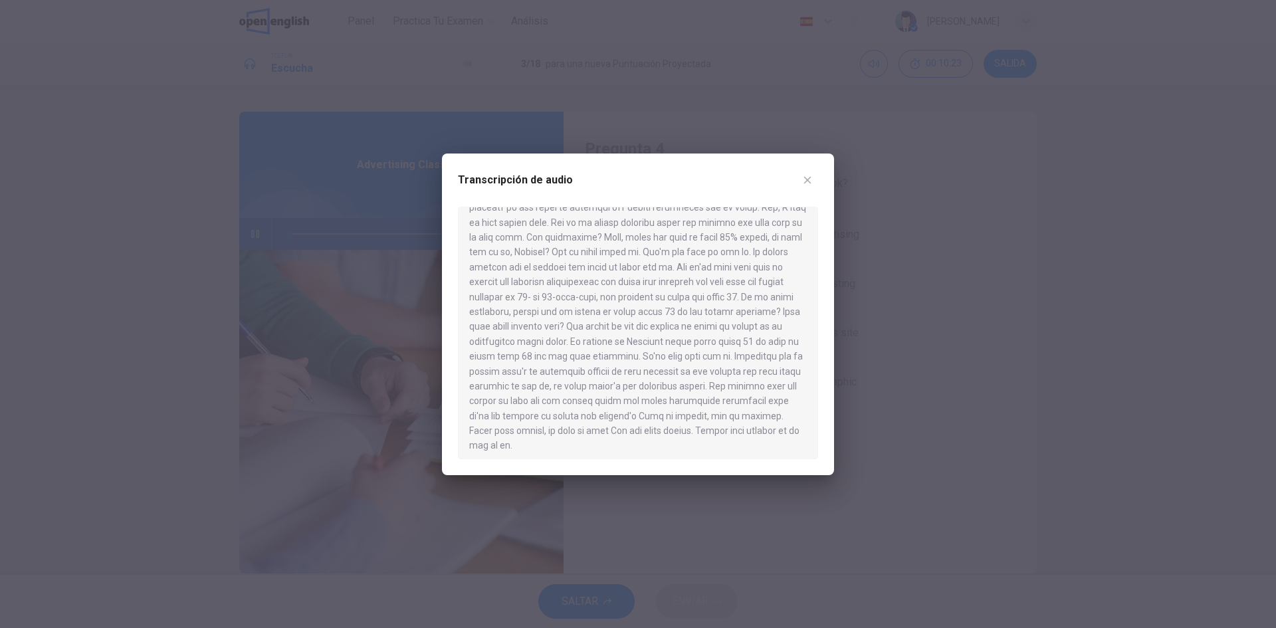
scroll to position [465, 0]
click at [803, 177] on icon "button" at bounding box center [807, 180] width 11 height 11
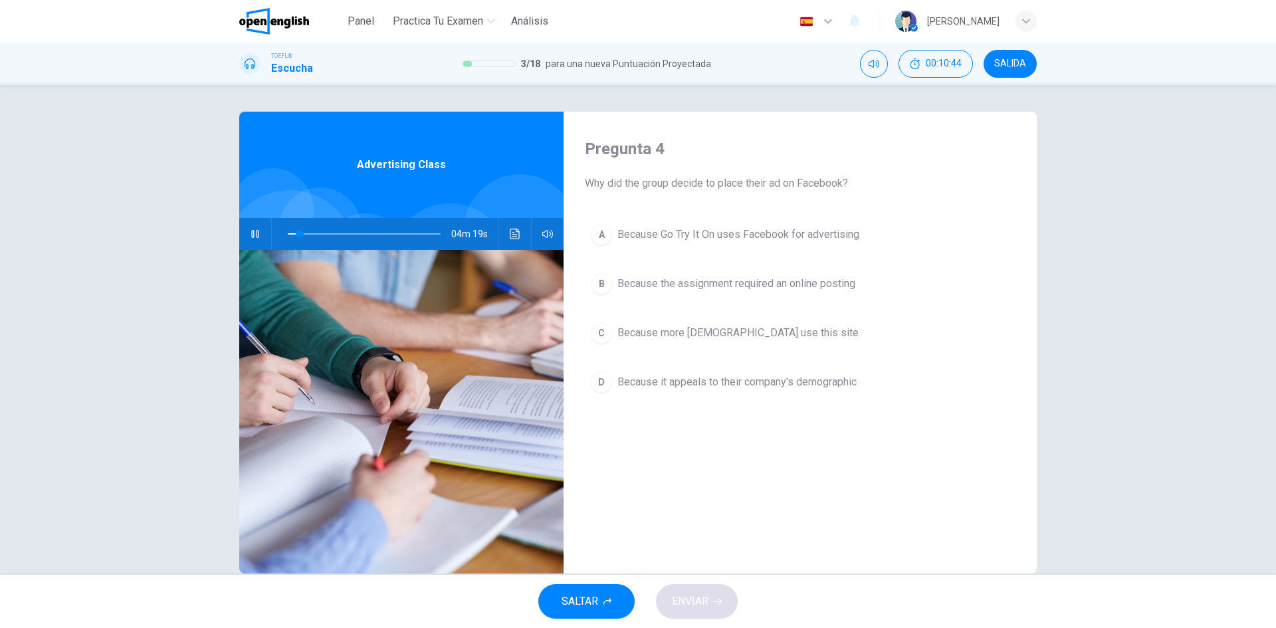
click at [603, 391] on button "D Because it appeals to their company's demographic" at bounding box center [800, 382] width 431 height 33
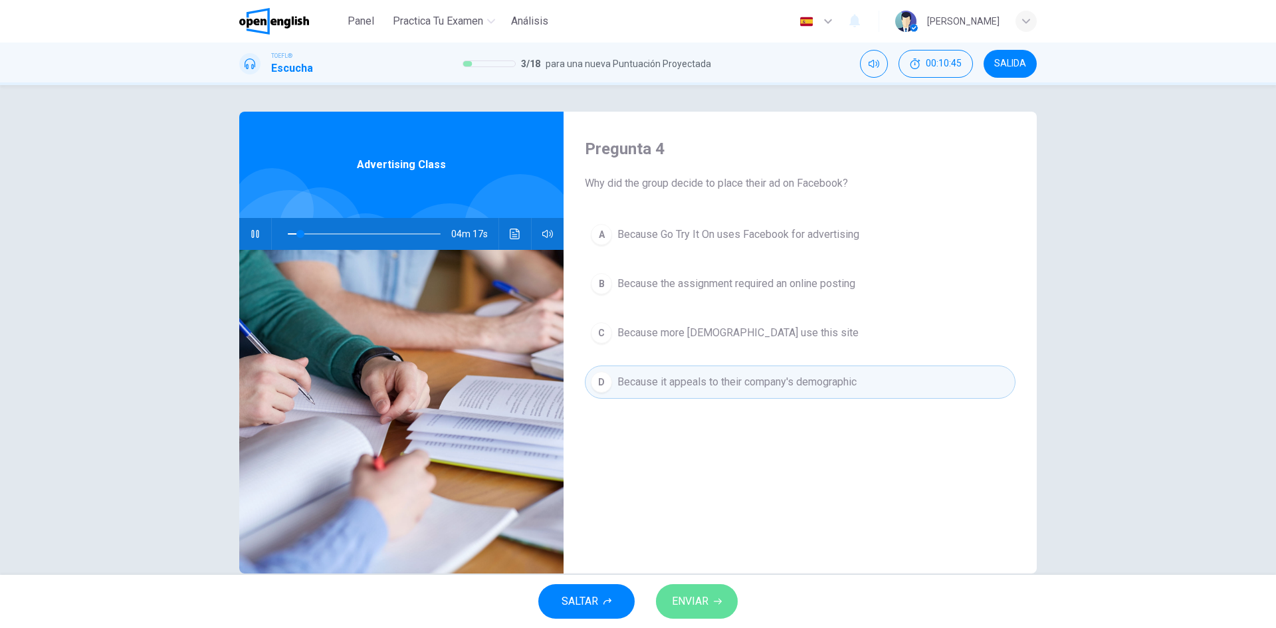
click at [698, 591] on button "ENVIAR" at bounding box center [697, 601] width 82 height 35
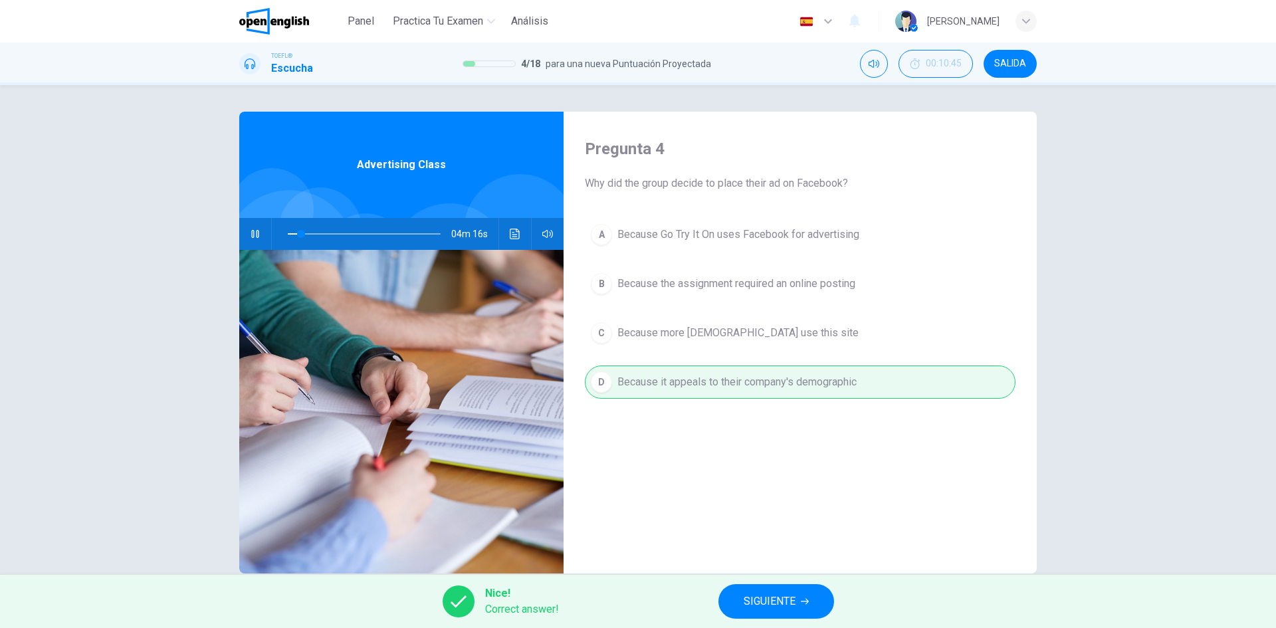
click at [790, 595] on span "SIGUIENTE" at bounding box center [770, 601] width 52 height 19
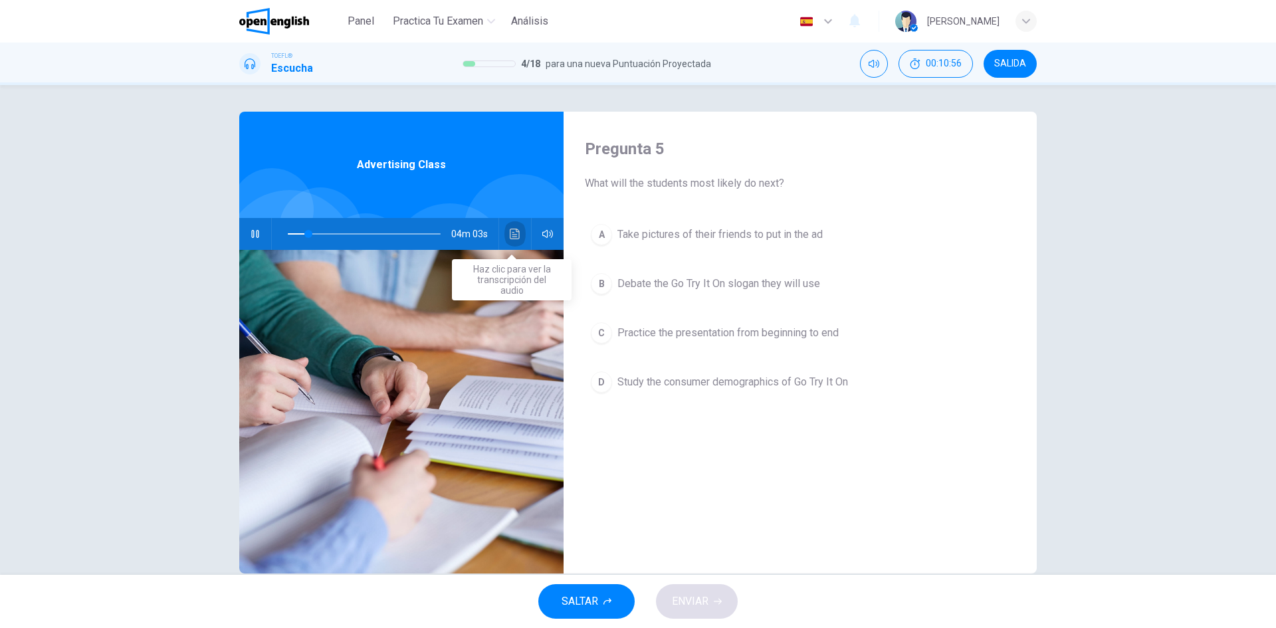
click at [510, 230] on icon "Haz clic para ver la transcripción del audio" at bounding box center [515, 234] width 11 height 11
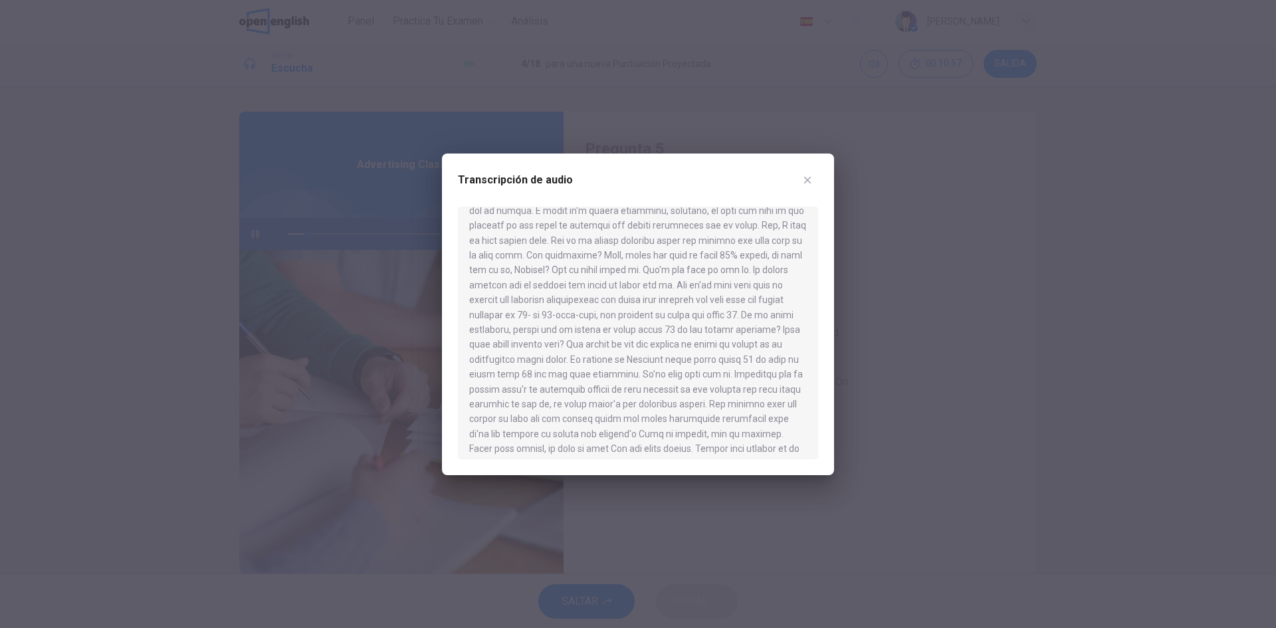
scroll to position [469, 0]
click at [809, 176] on icon "button" at bounding box center [807, 180] width 11 height 11
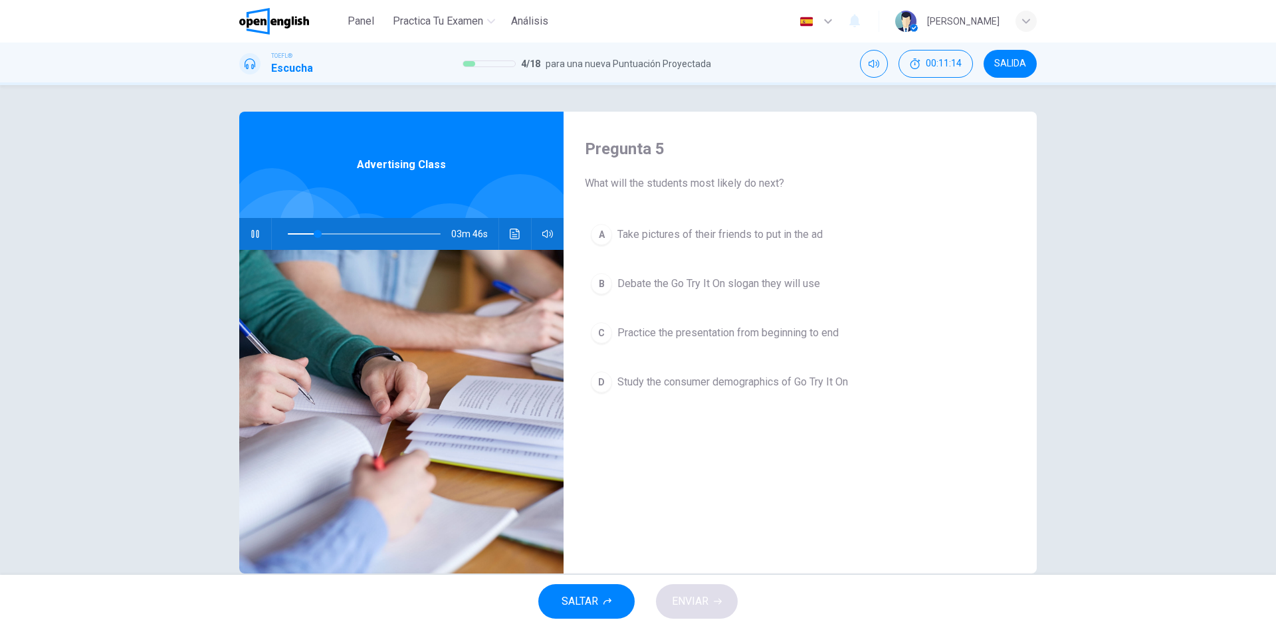
click at [597, 281] on div "B" at bounding box center [601, 283] width 21 height 21
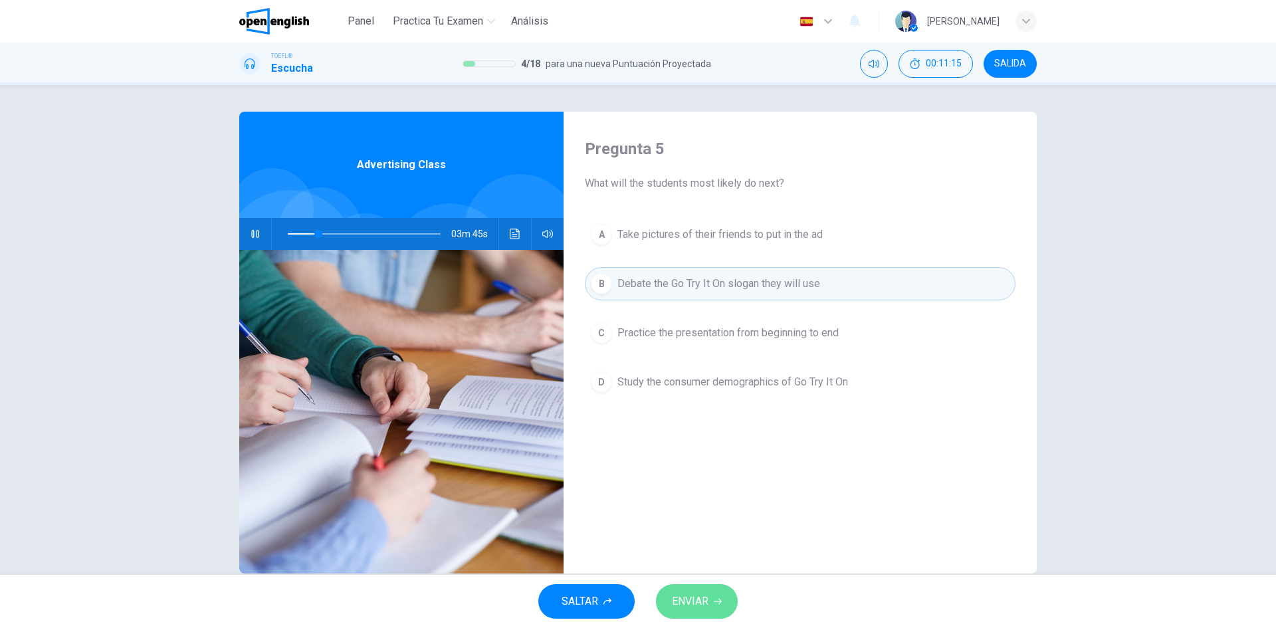
click at [699, 594] on span "ENVIAR" at bounding box center [690, 601] width 37 height 19
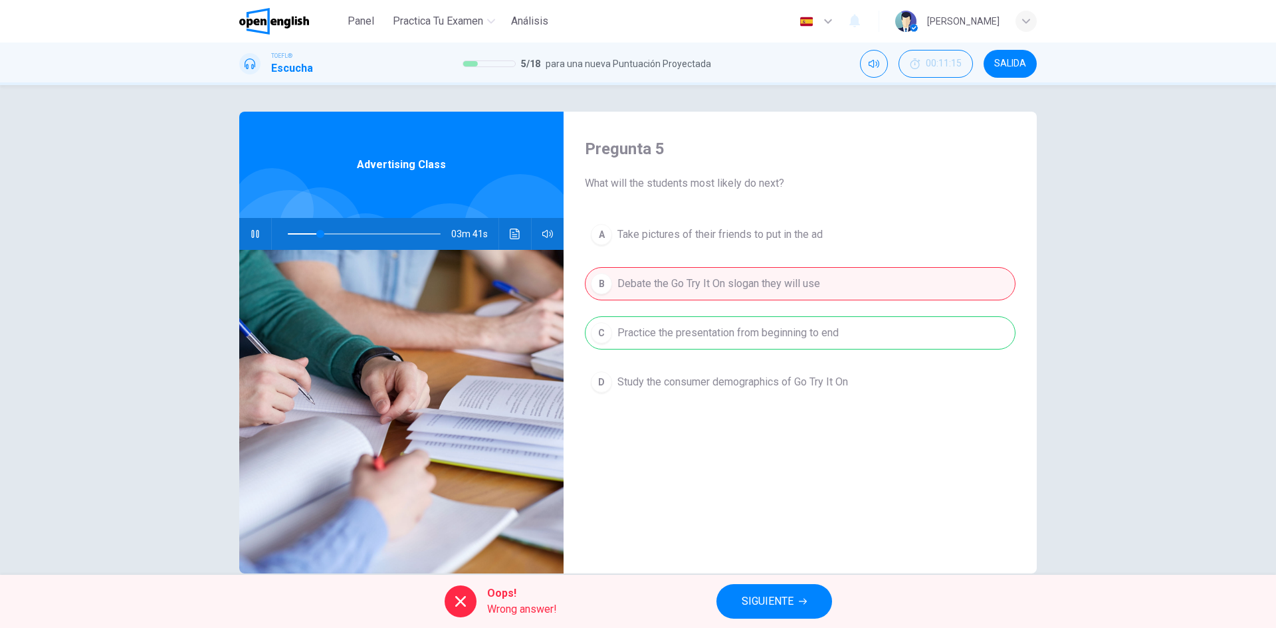
type input "**"
click at [785, 598] on span "SIGUIENTE" at bounding box center [768, 601] width 52 height 19
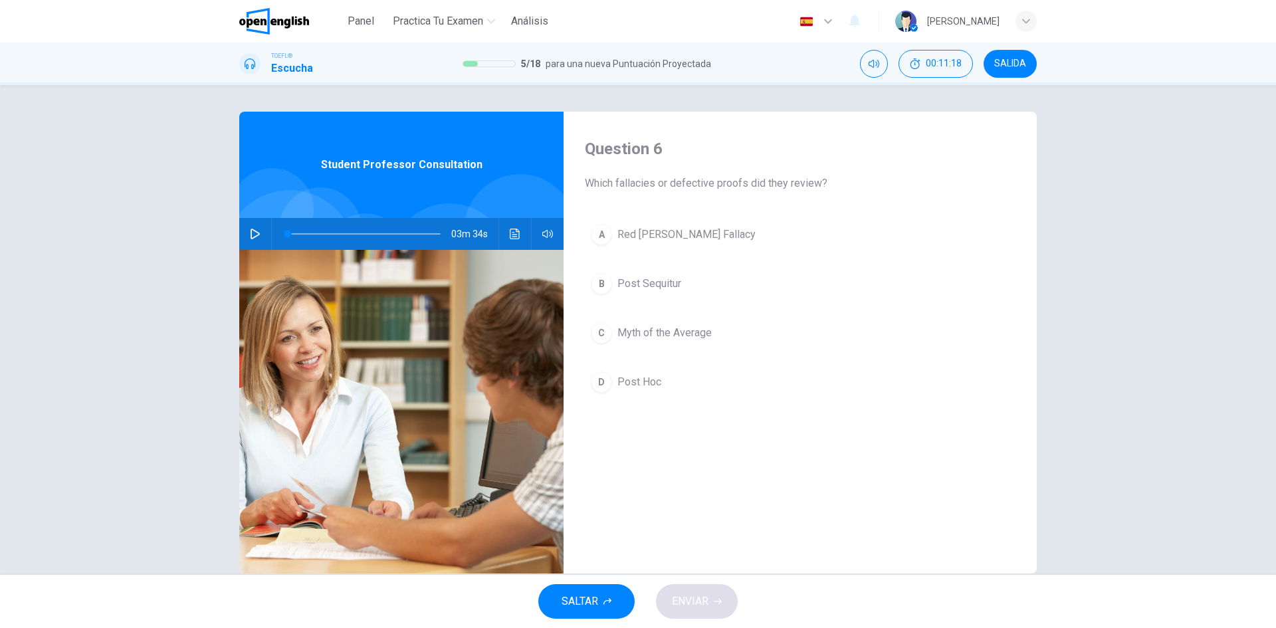
click at [250, 232] on icon "button" at bounding box center [255, 234] width 11 height 11
click at [510, 230] on icon "Haz clic para ver la transcripción del audio" at bounding box center [515, 234] width 11 height 11
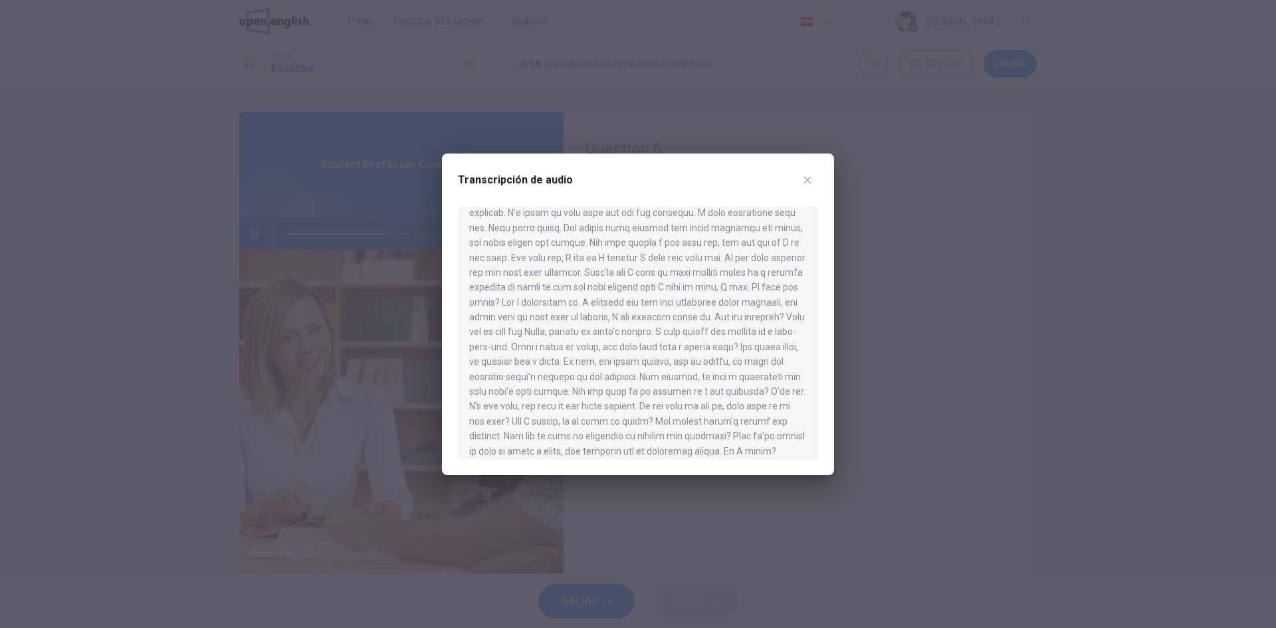
scroll to position [266, 0]
type input "*"
click at [807, 179] on icon "button" at bounding box center [807, 180] width 11 height 11
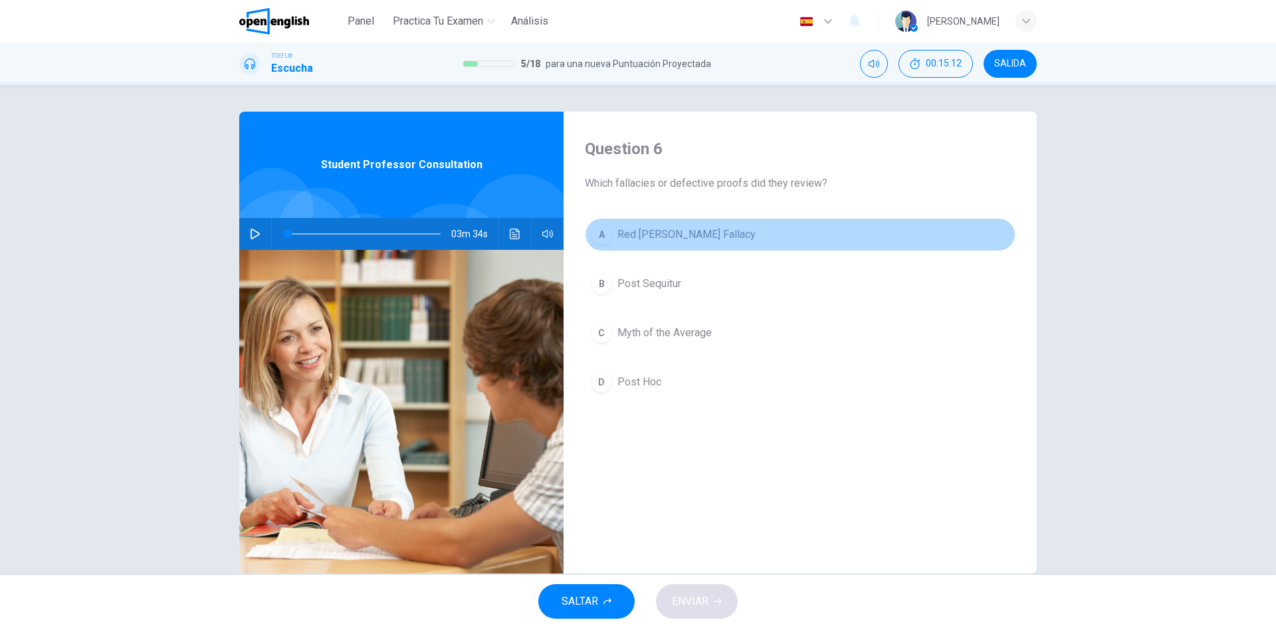
click at [659, 236] on span "Red [PERSON_NAME] Fallacy" at bounding box center [686, 235] width 138 height 16
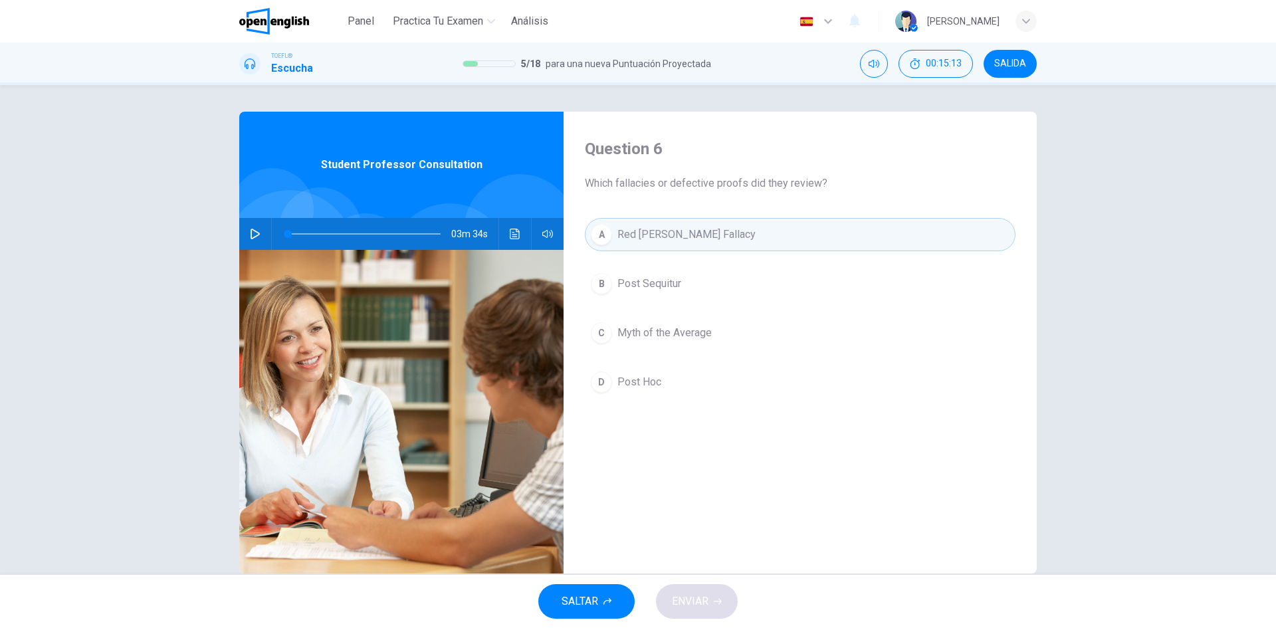
click at [664, 337] on span "Myth of the Average" at bounding box center [664, 333] width 94 height 16
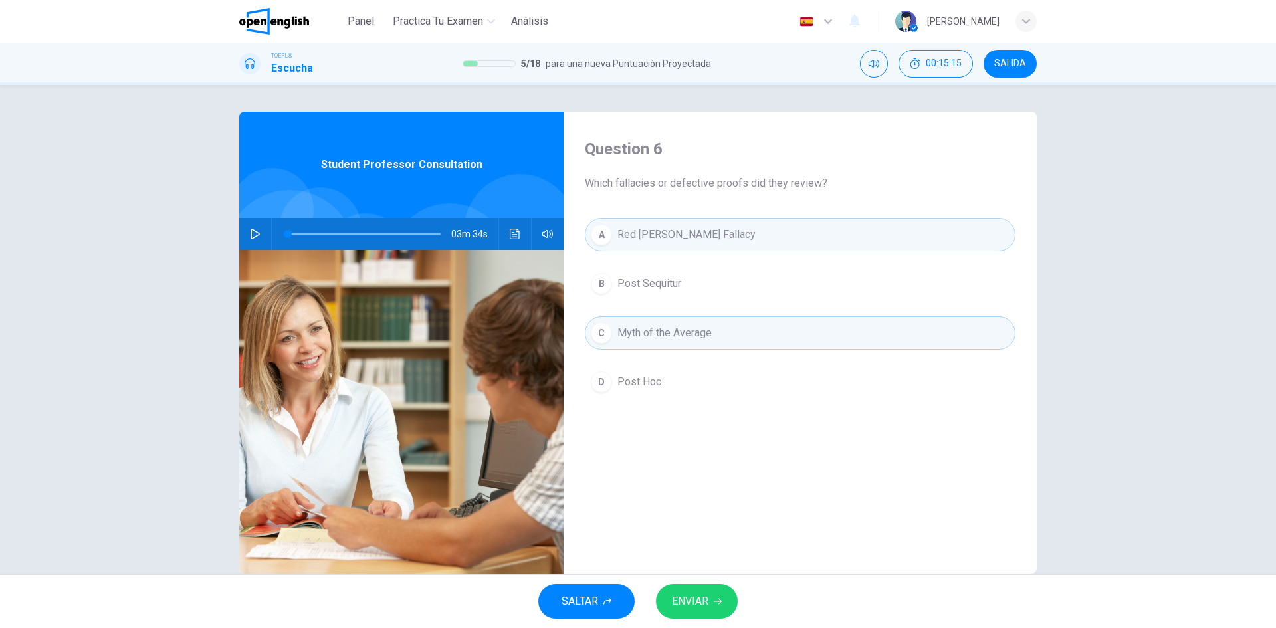
click at [708, 603] on span "ENVIAR" at bounding box center [690, 601] width 37 height 19
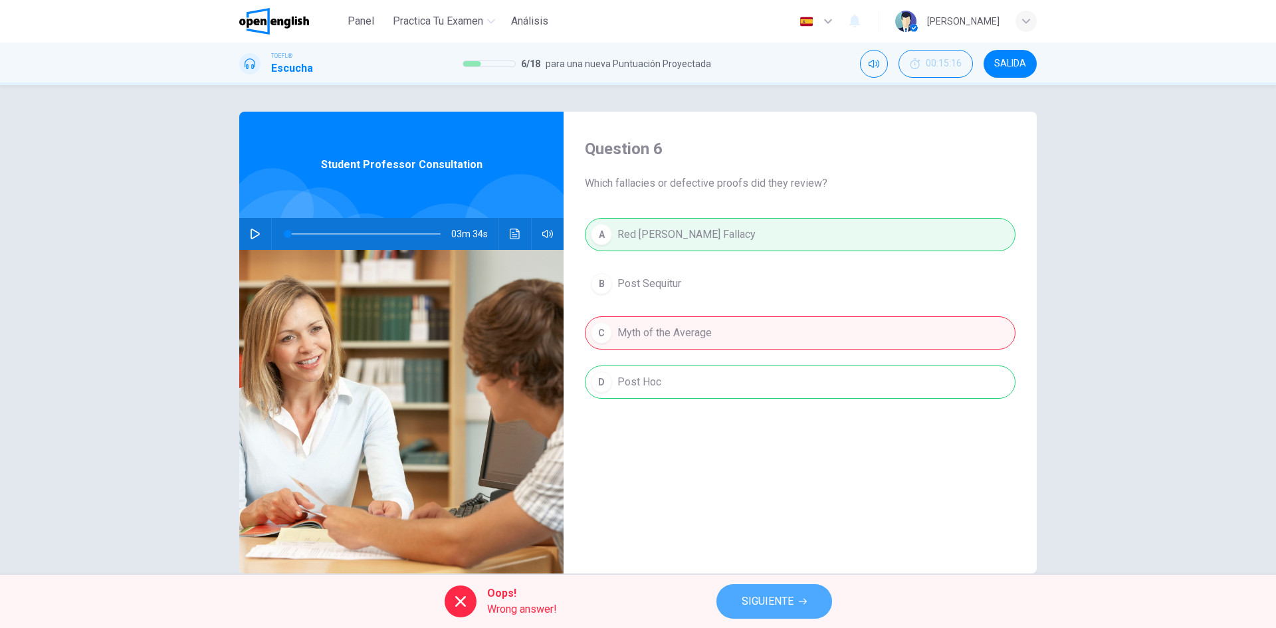
click at [781, 596] on span "SIGUIENTE" at bounding box center [768, 601] width 52 height 19
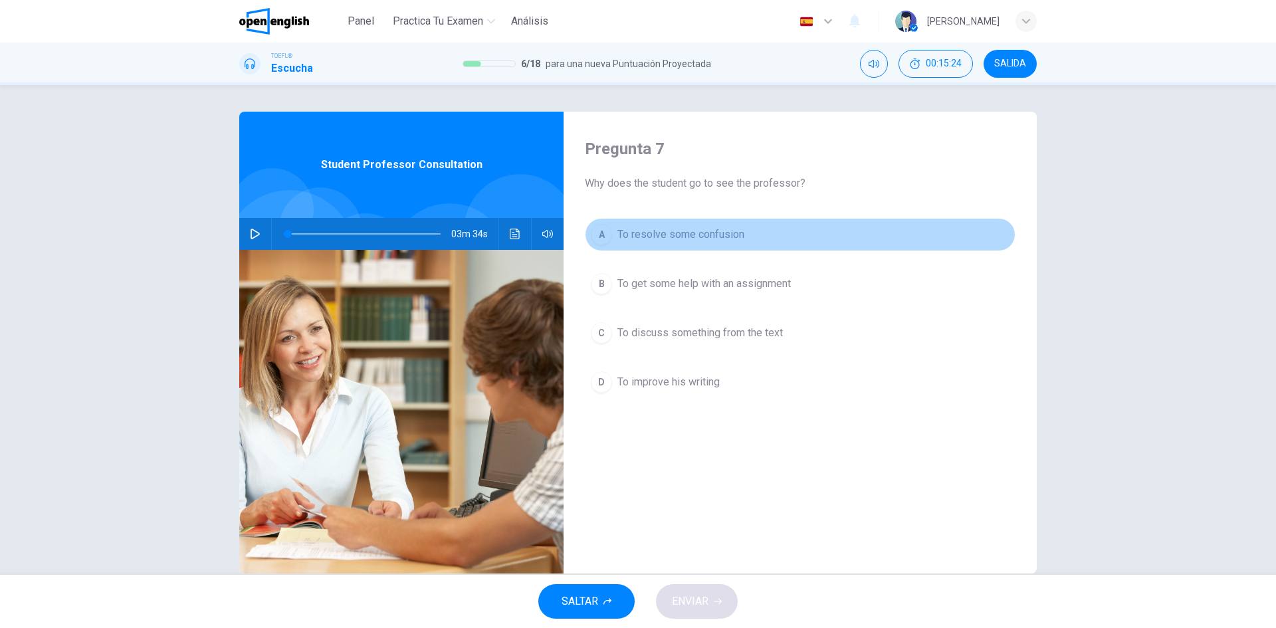
click at [605, 234] on div "A" at bounding box center [601, 234] width 21 height 21
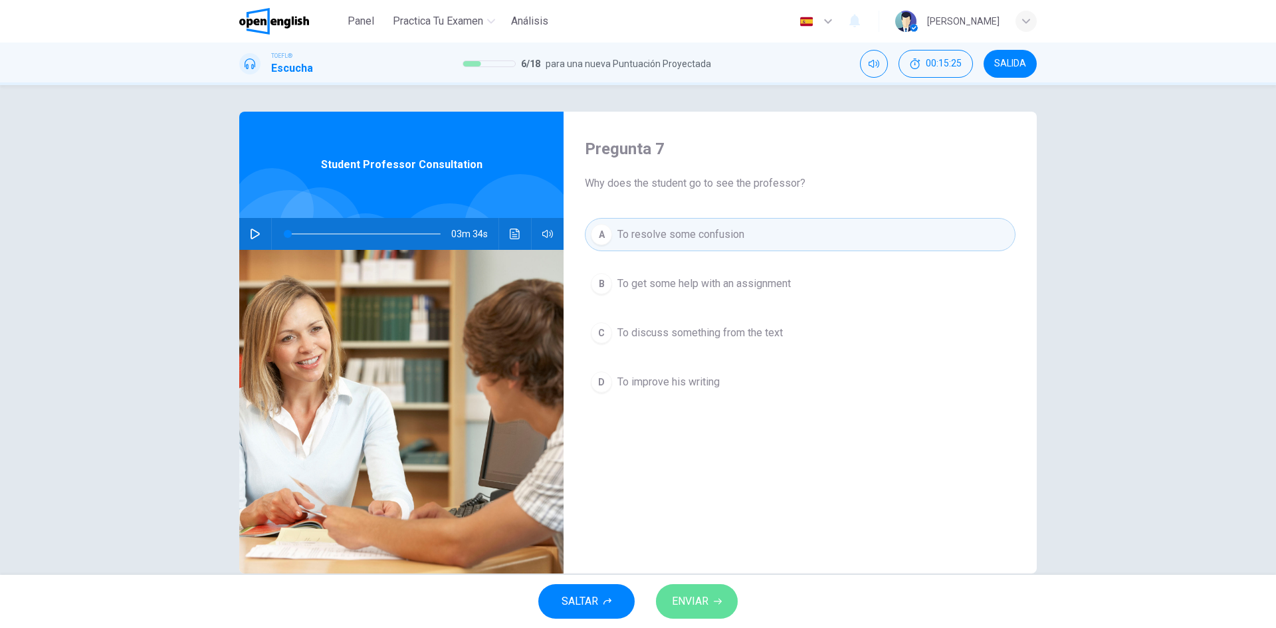
click at [699, 596] on span "ENVIAR" at bounding box center [690, 601] width 37 height 19
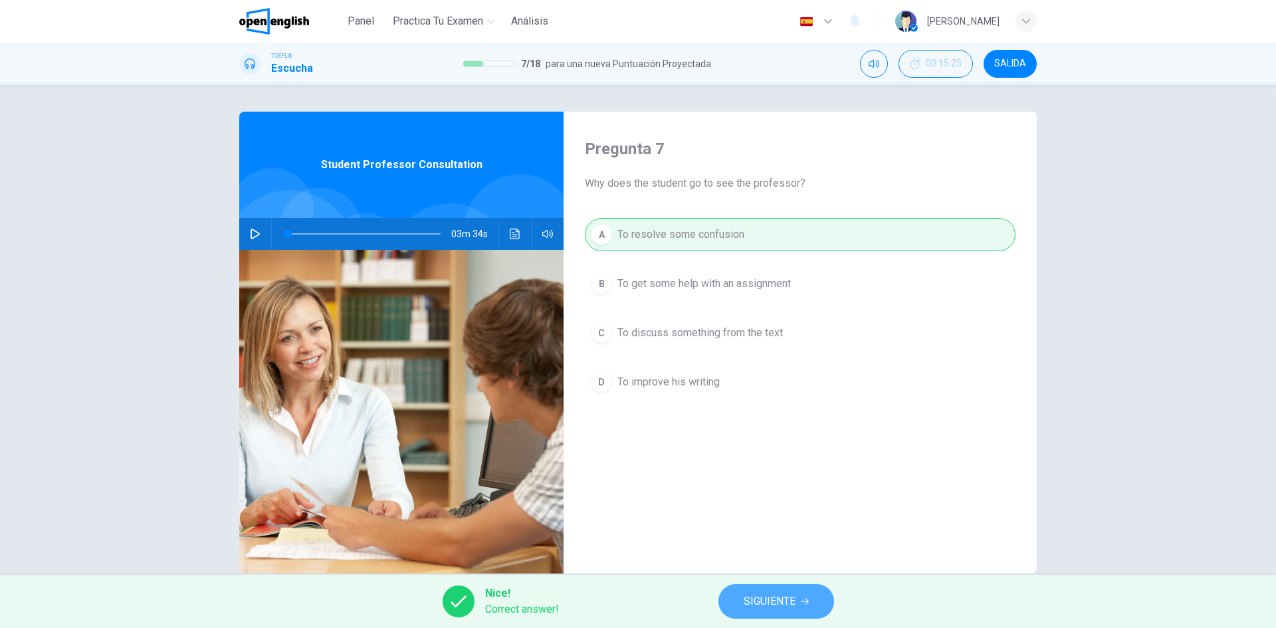
click at [782, 605] on span "SIGUIENTE" at bounding box center [770, 601] width 52 height 19
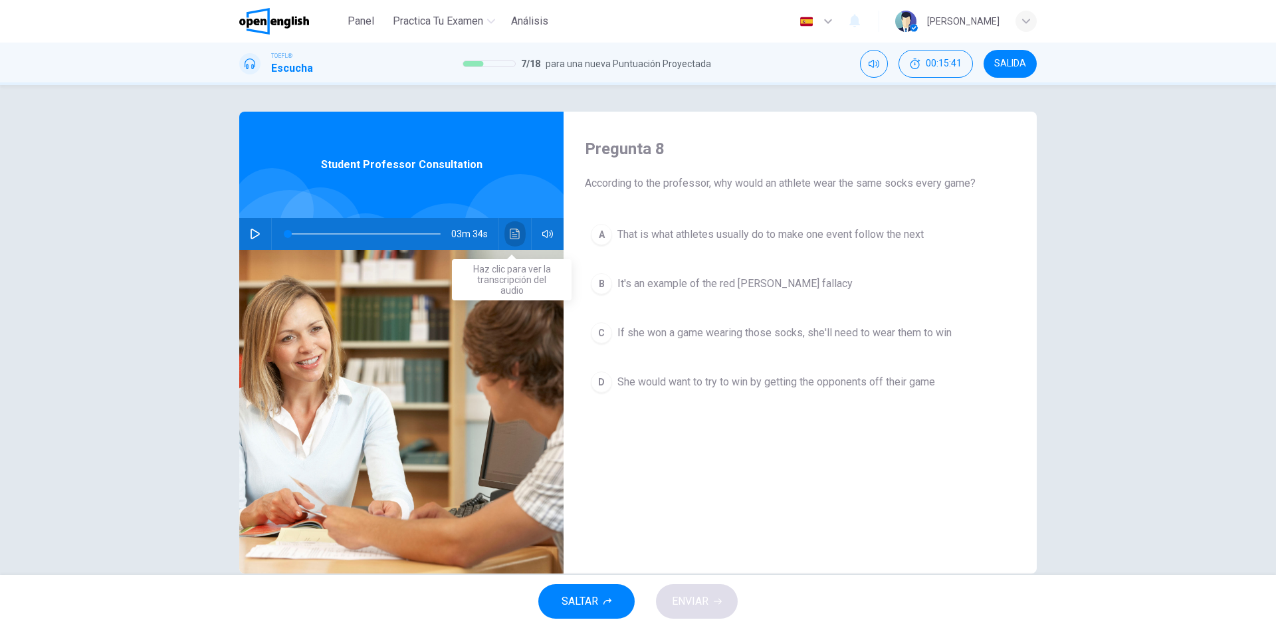
click at [510, 237] on icon "Haz clic para ver la transcripción del audio" at bounding box center [515, 234] width 11 height 11
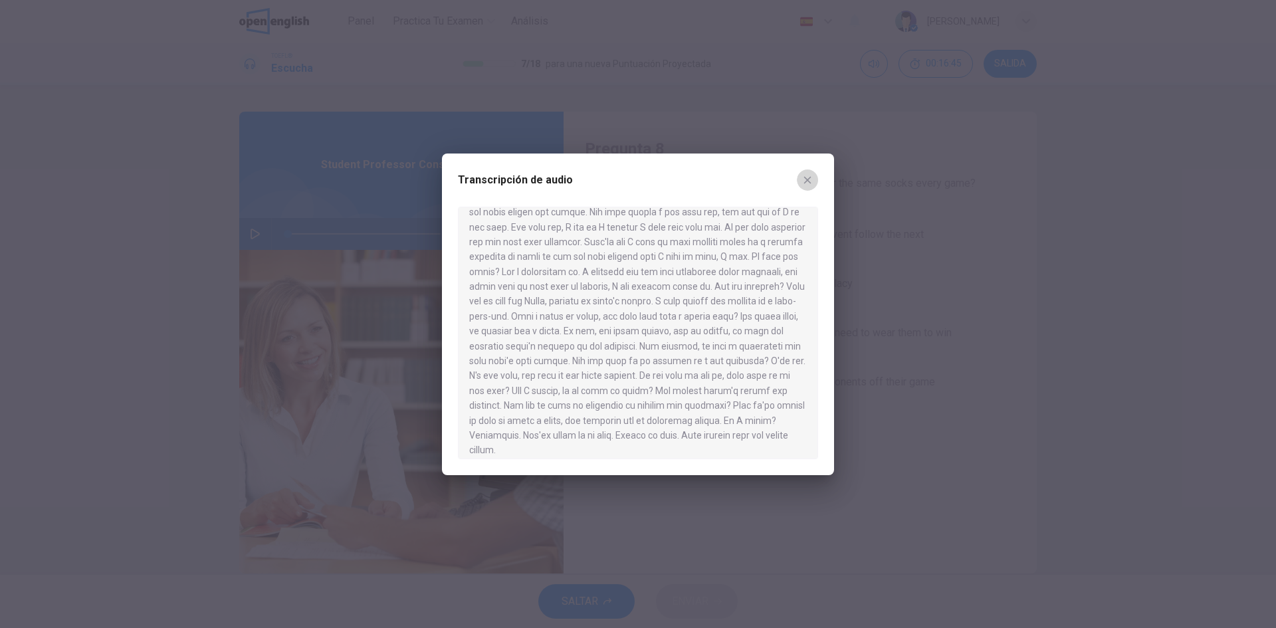
click at [807, 175] on icon "button" at bounding box center [807, 180] width 11 height 11
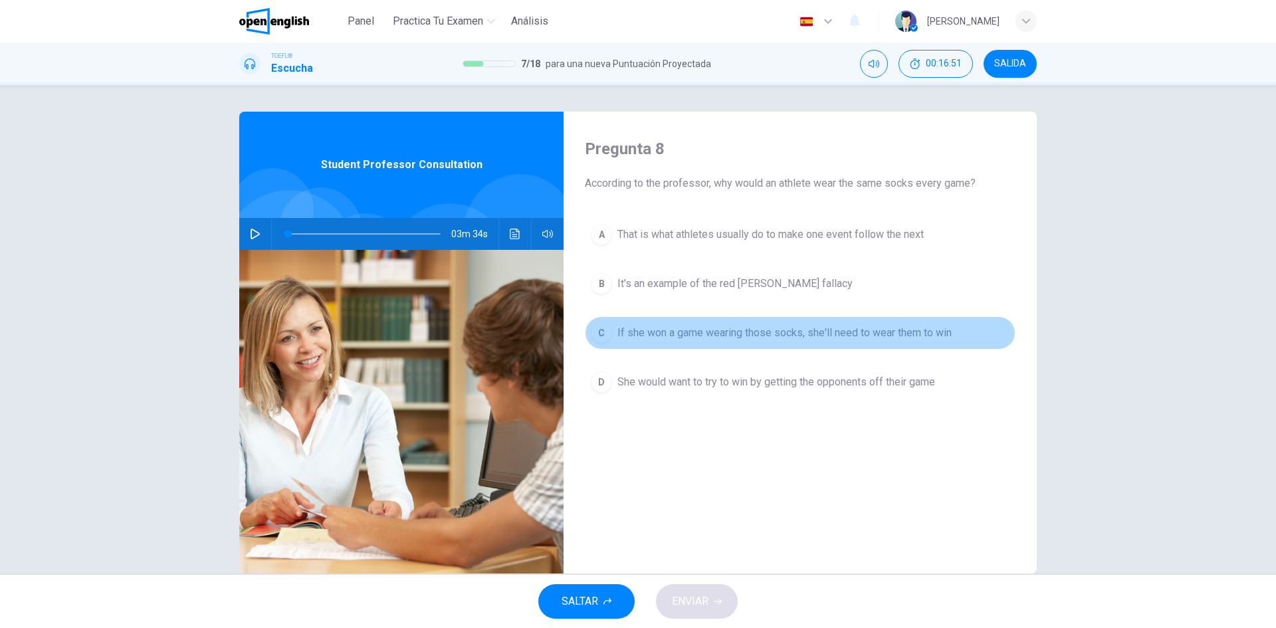
click at [599, 331] on div "C" at bounding box center [601, 332] width 21 height 21
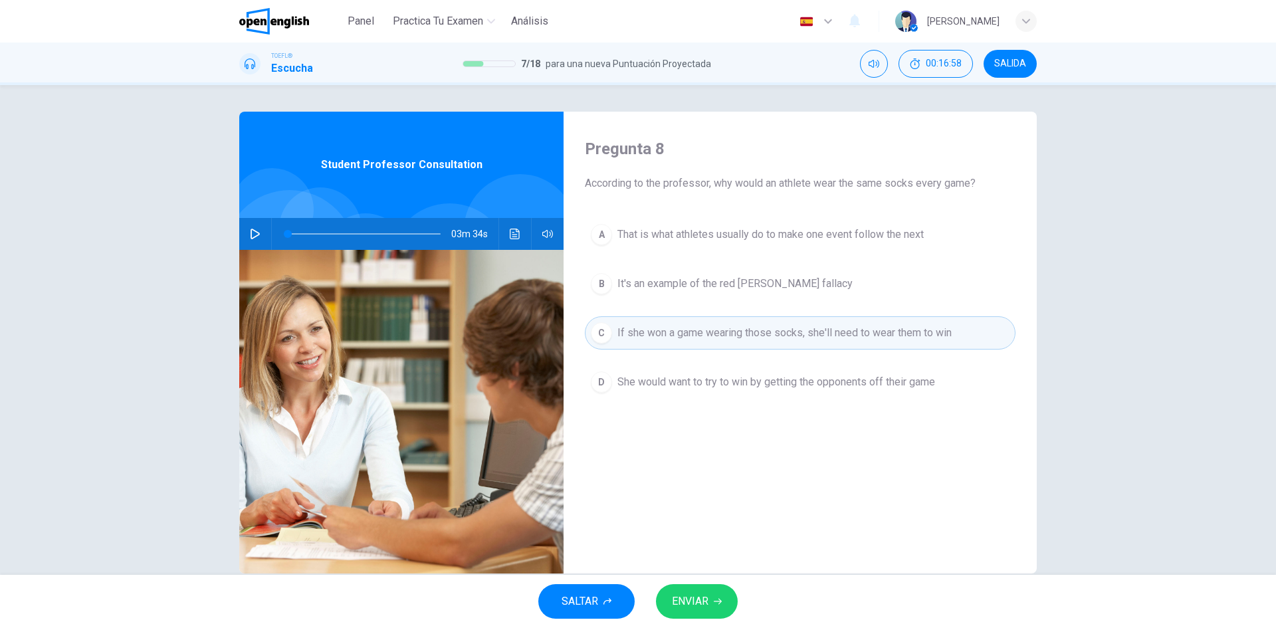
click at [599, 231] on div "A" at bounding box center [601, 234] width 21 height 21
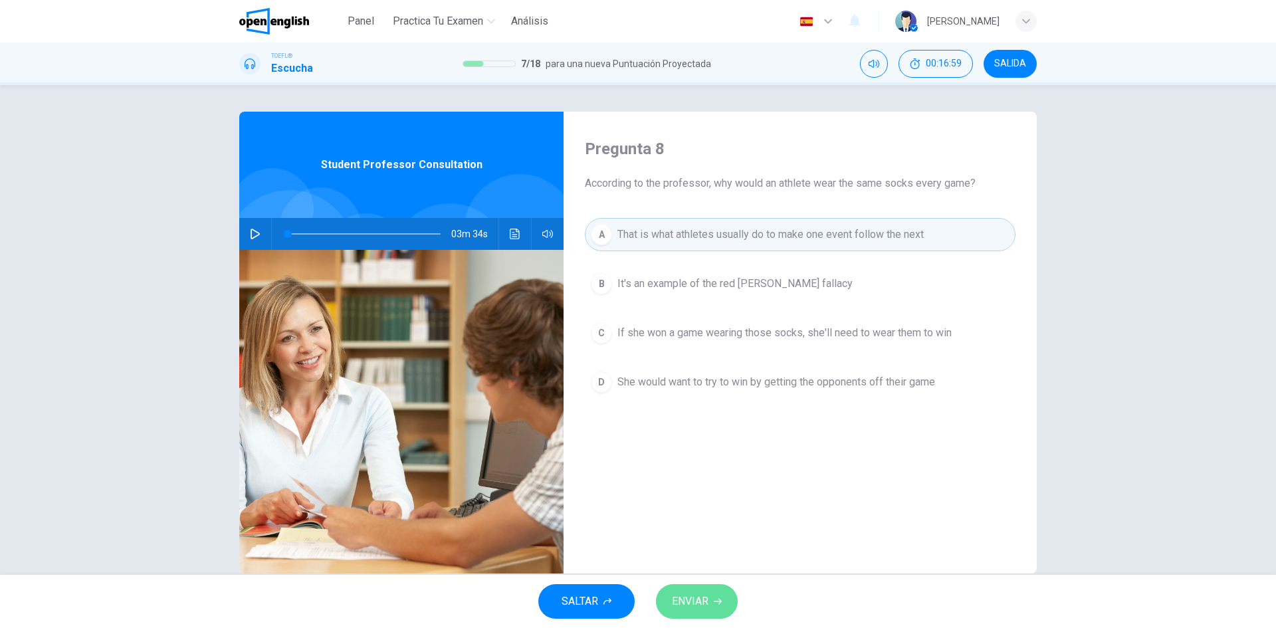
click at [710, 593] on button "ENVIAR" at bounding box center [697, 601] width 82 height 35
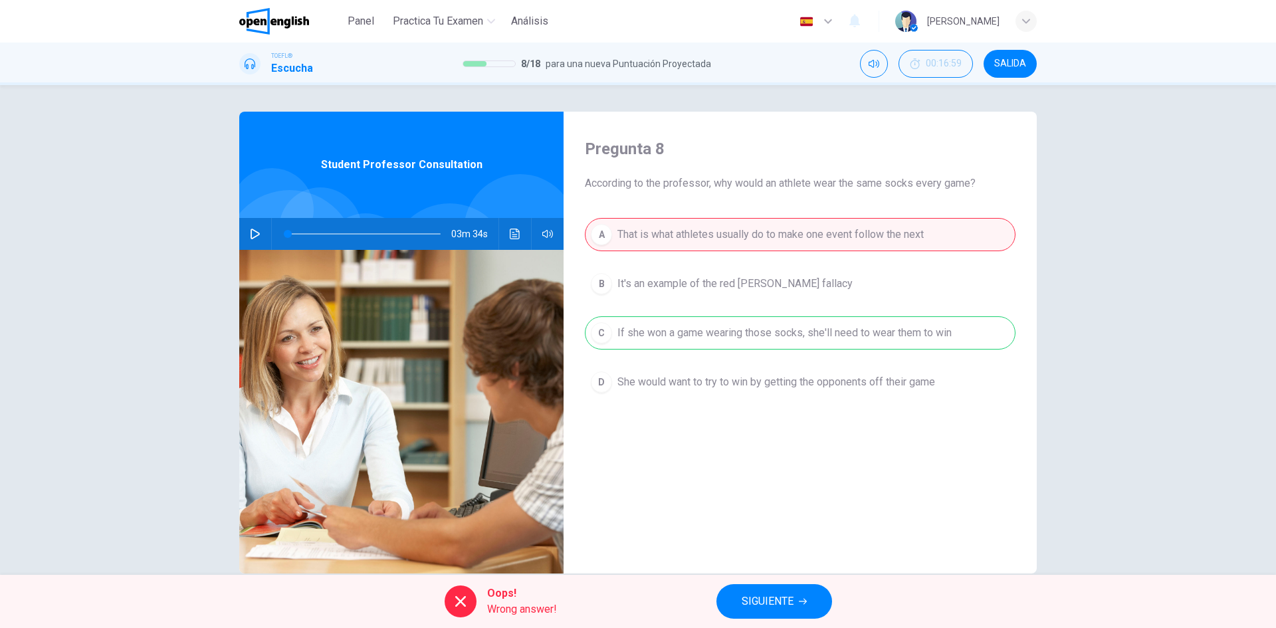
click at [784, 597] on span "SIGUIENTE" at bounding box center [768, 601] width 52 height 19
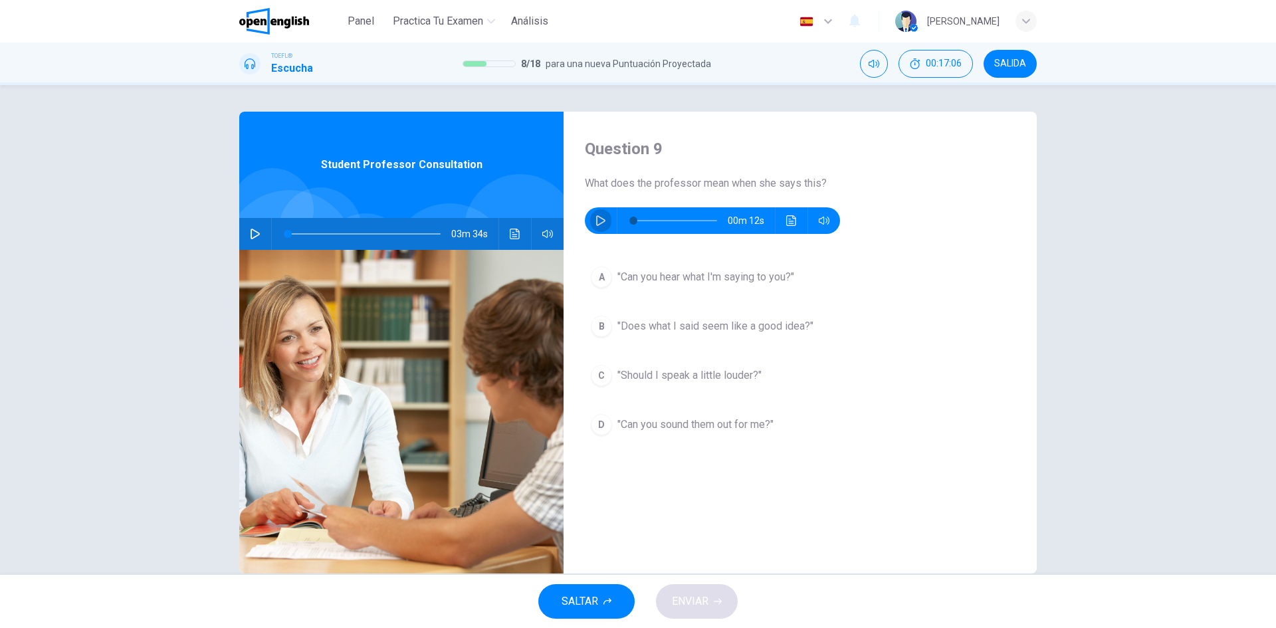
click at [597, 222] on icon "button" at bounding box center [600, 220] width 11 height 11
type input "*"
click at [598, 328] on div "B" at bounding box center [601, 326] width 21 height 21
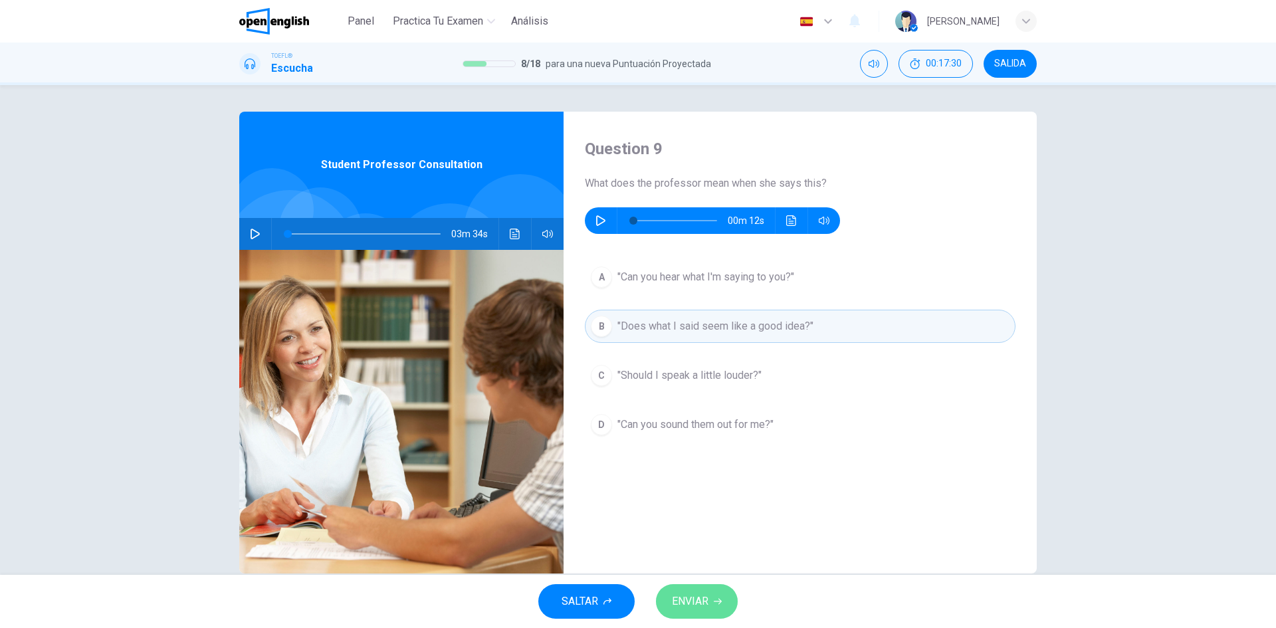
click at [698, 607] on span "ENVIAR" at bounding box center [690, 601] width 37 height 19
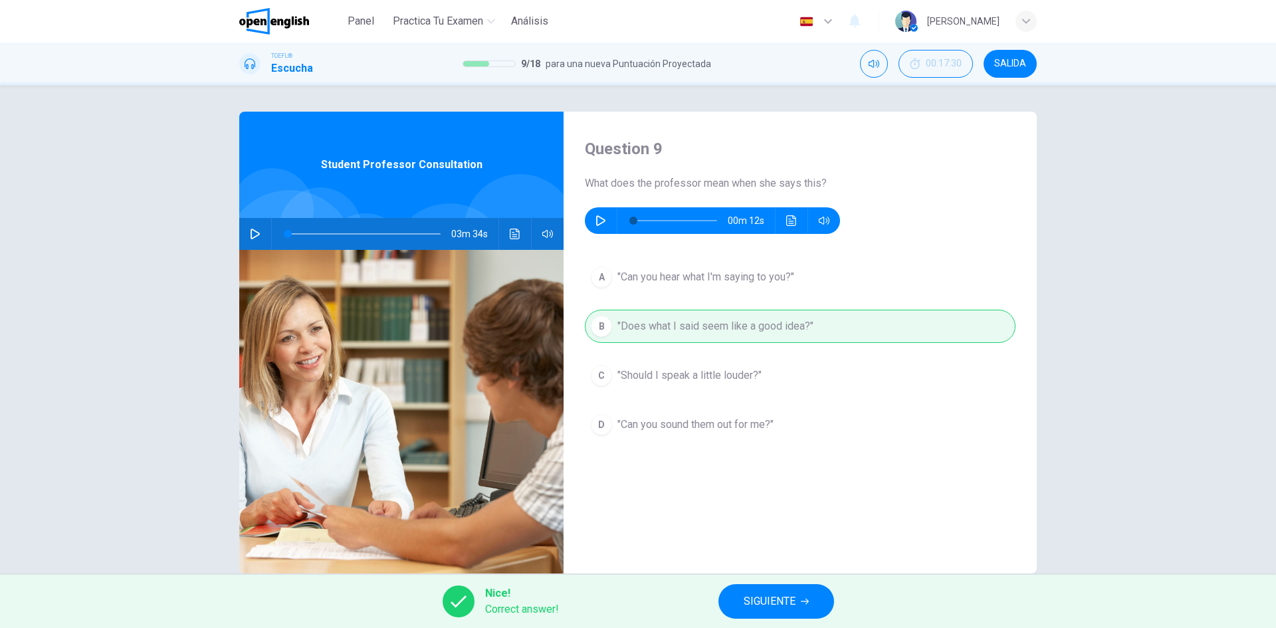
click at [770, 609] on span "SIGUIENTE" at bounding box center [770, 601] width 52 height 19
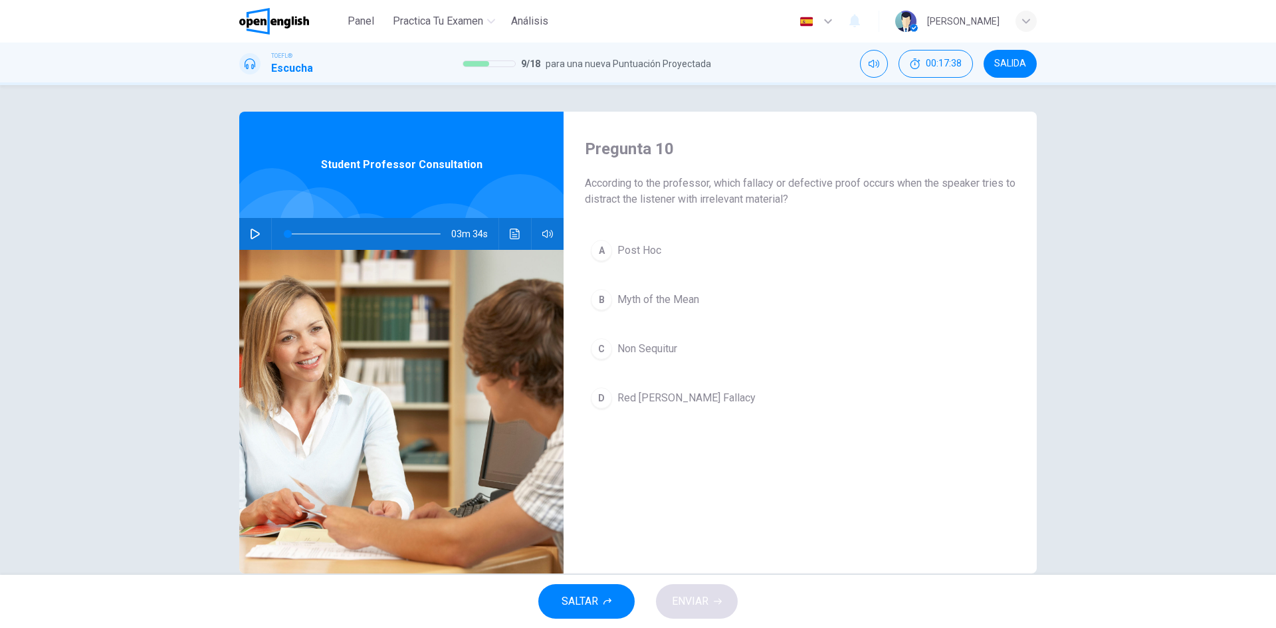
click at [592, 246] on div "A" at bounding box center [601, 250] width 21 height 21
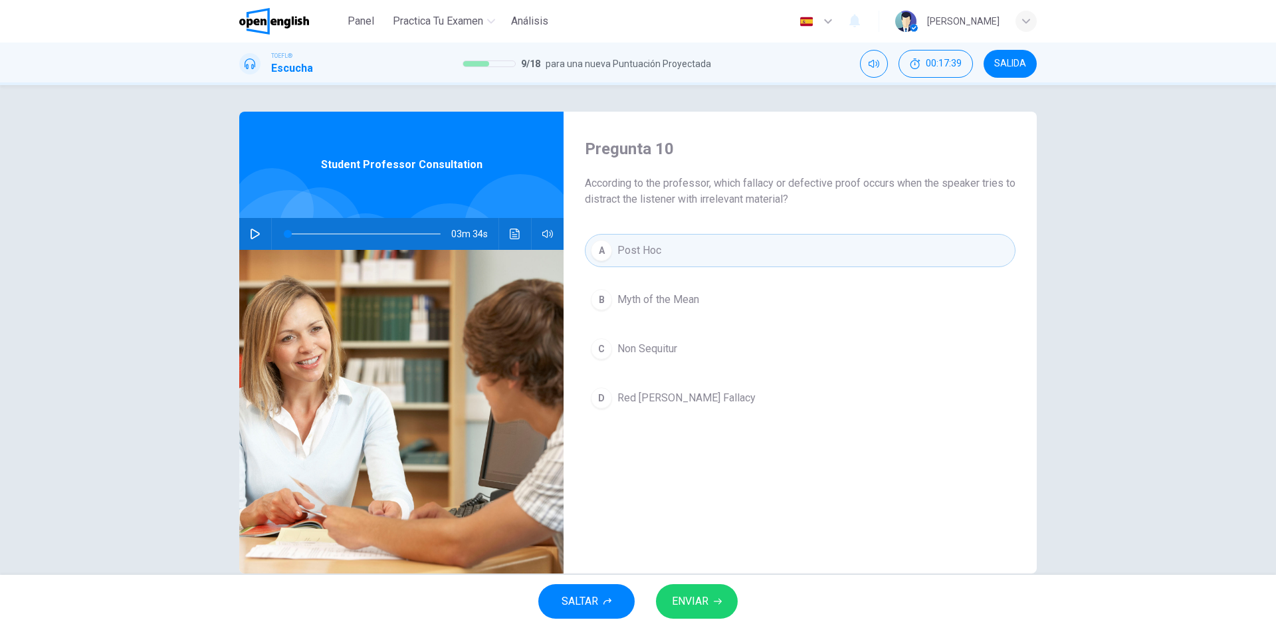
click at [700, 603] on span "ENVIAR" at bounding box center [690, 601] width 37 height 19
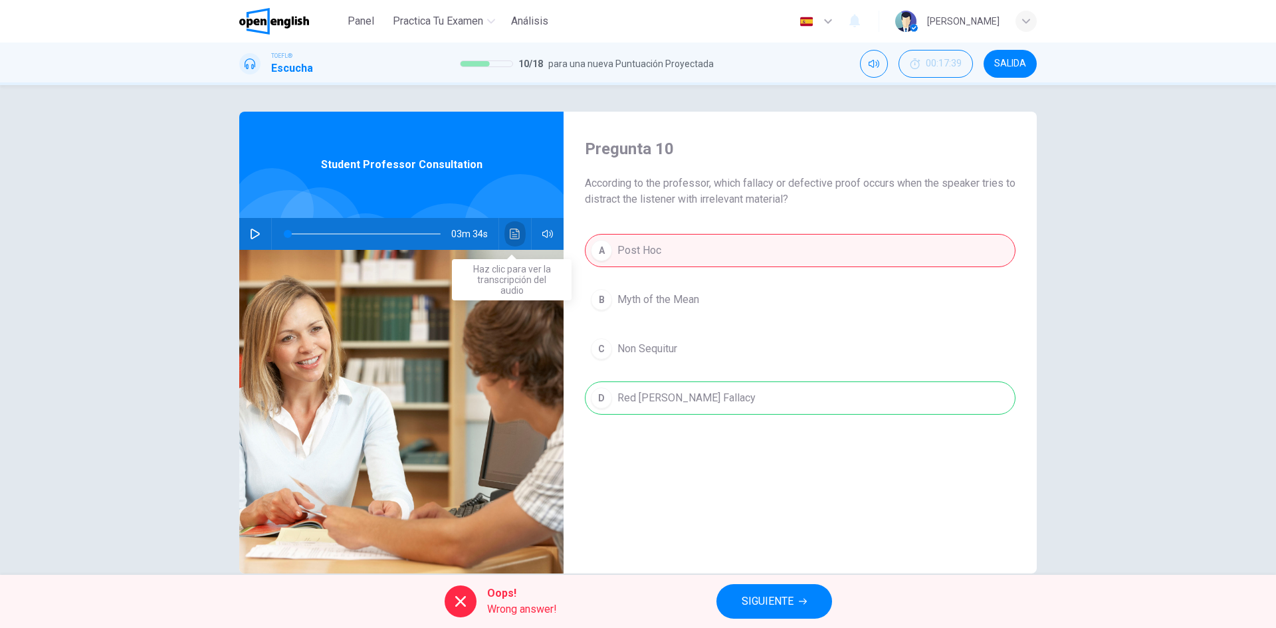
click at [512, 230] on icon "Haz clic para ver la transcripción del audio" at bounding box center [515, 234] width 11 height 11
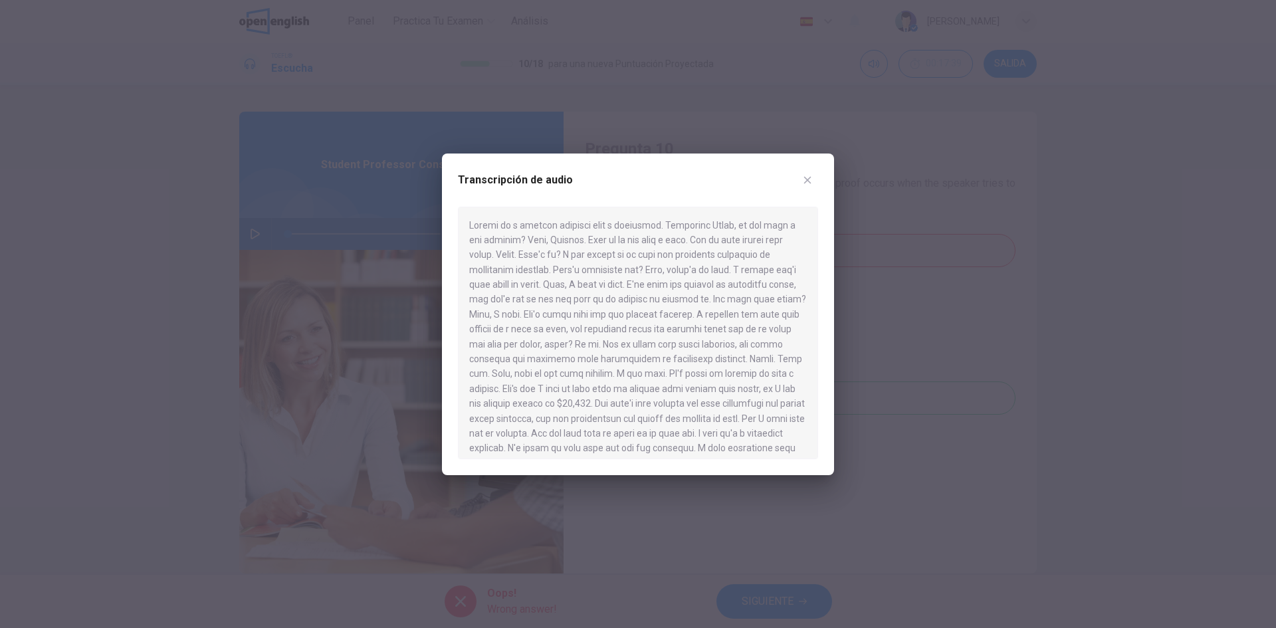
click at [811, 175] on icon "button" at bounding box center [807, 180] width 11 height 11
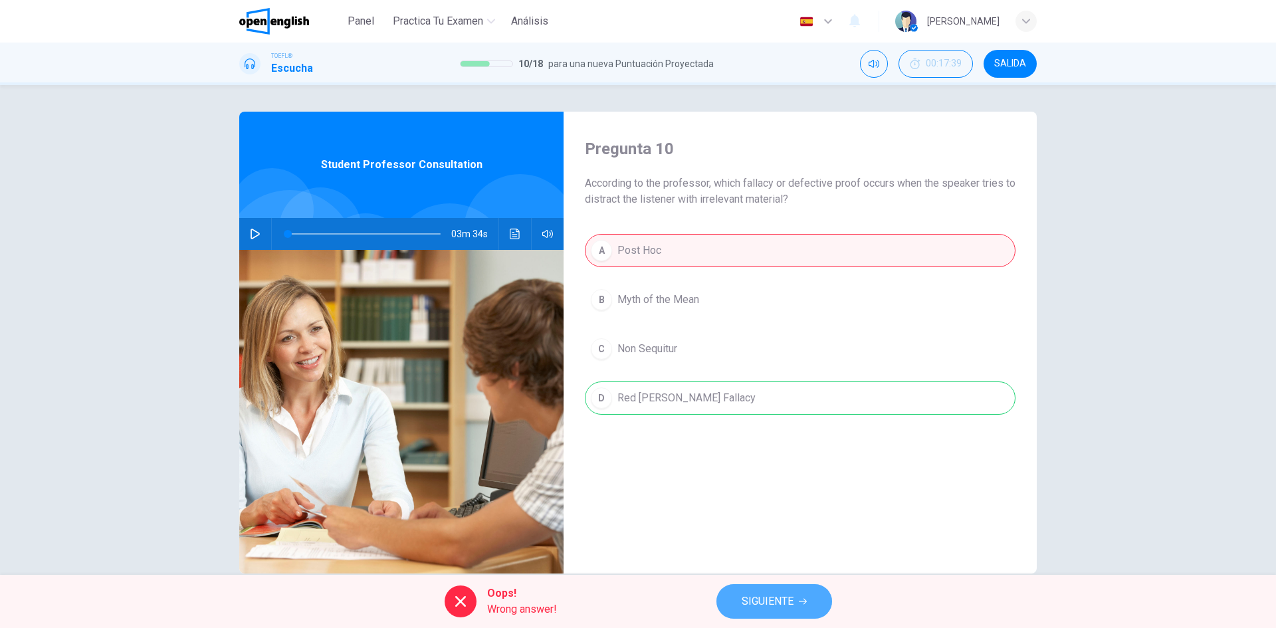
click at [790, 607] on span "SIGUIENTE" at bounding box center [768, 601] width 52 height 19
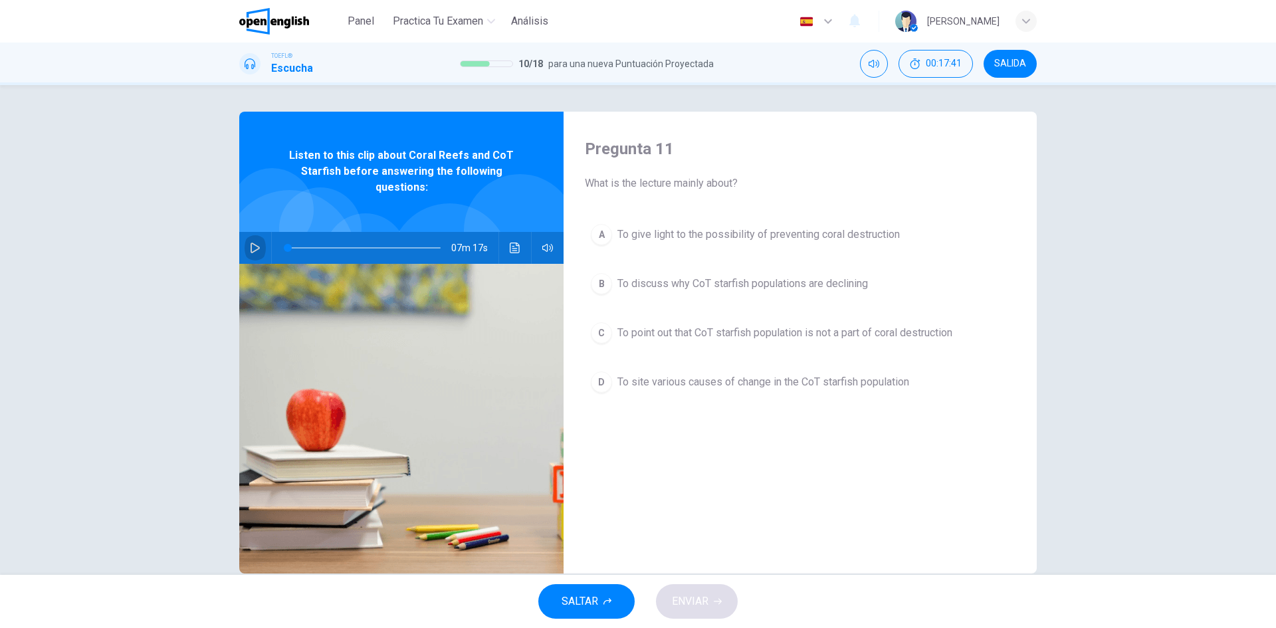
click at [251, 247] on icon "button" at bounding box center [255, 248] width 11 height 11
click at [506, 251] on button "Haz clic para ver la transcripción del audio" at bounding box center [514, 248] width 21 height 32
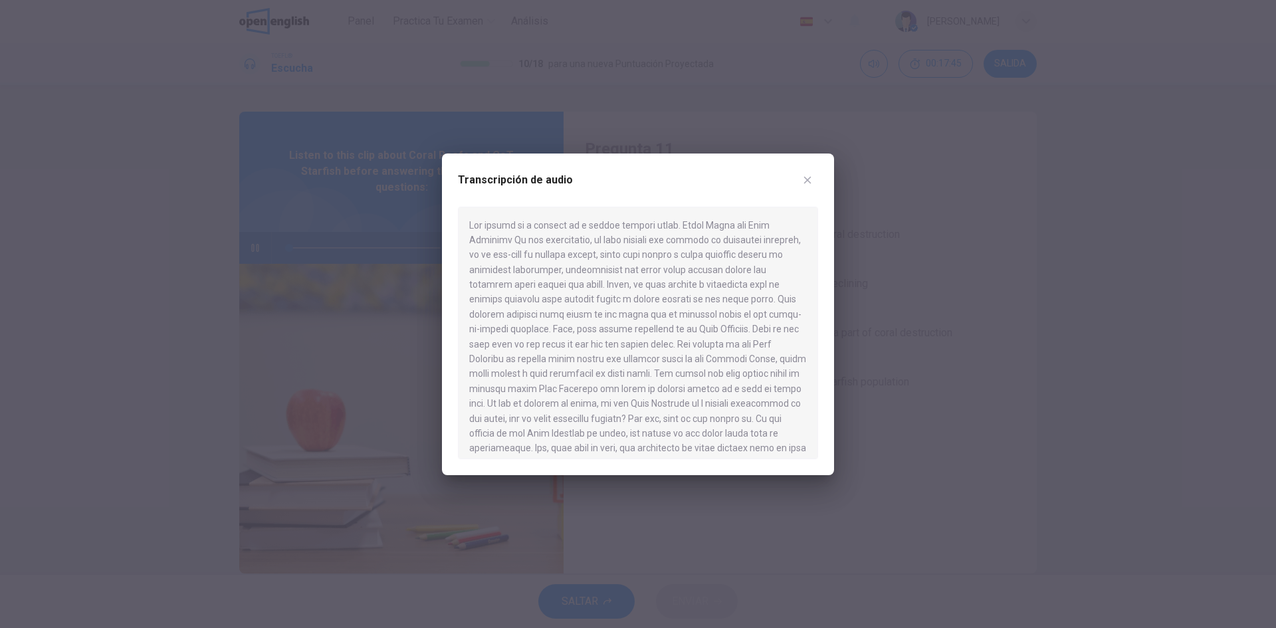
click at [811, 186] on button "button" at bounding box center [807, 179] width 21 height 21
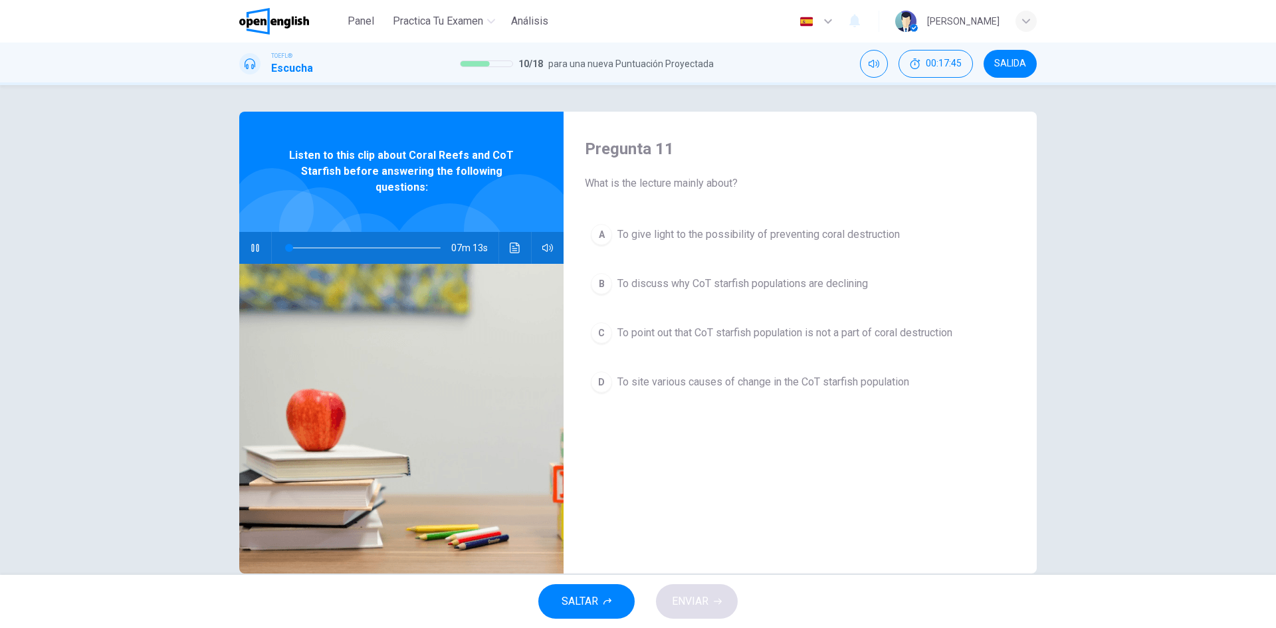
click at [257, 248] on icon "button" at bounding box center [255, 248] width 11 height 11
type input "*"
click at [250, 245] on icon "button" at bounding box center [255, 248] width 11 height 11
click at [512, 244] on icon "Haz clic para ver la transcripción del audio" at bounding box center [515, 248] width 11 height 11
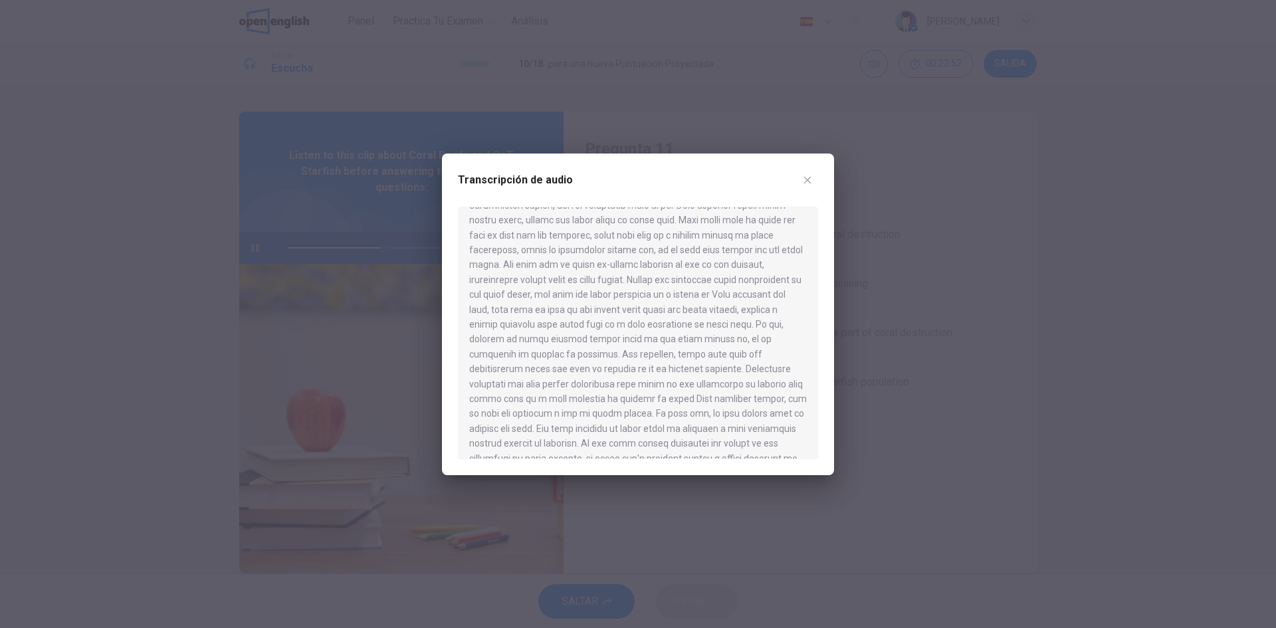
scroll to position [665, 0]
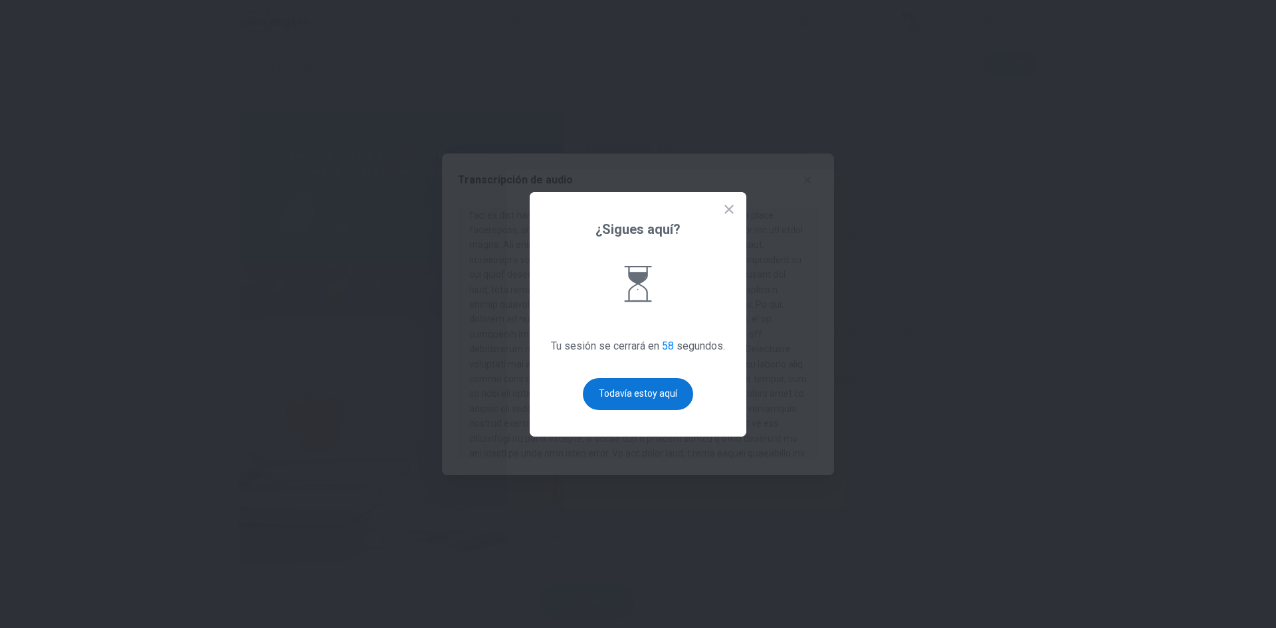
click at [630, 395] on button "Todavía estoy aquí" at bounding box center [638, 394] width 110 height 32
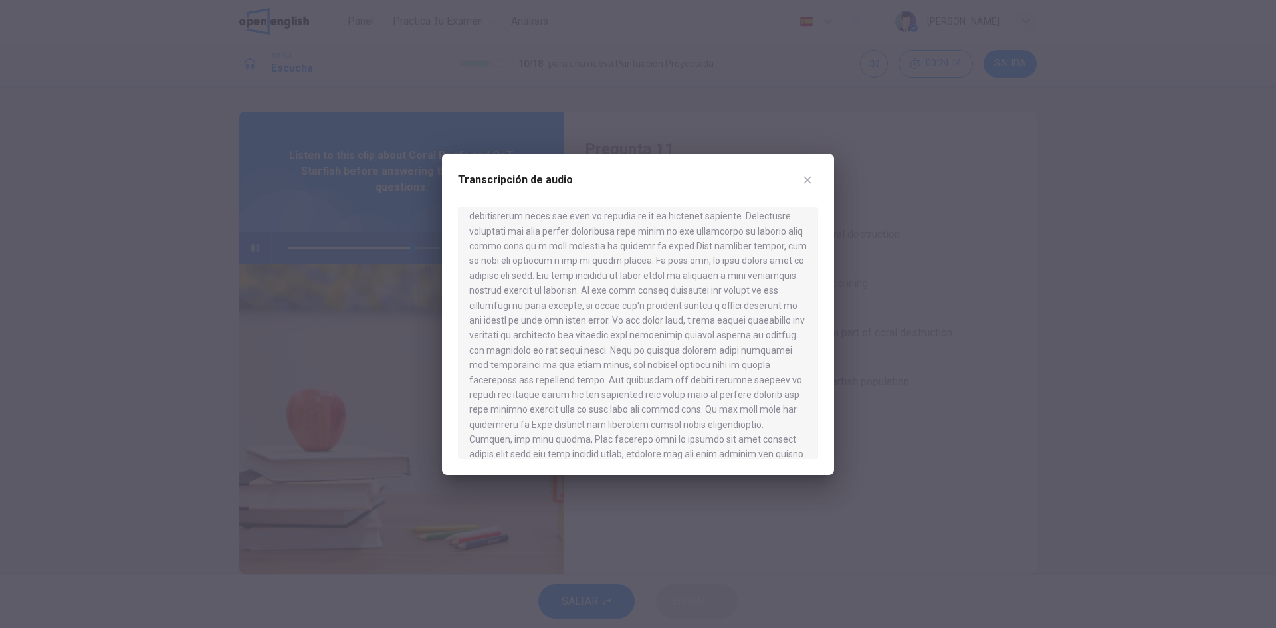
scroll to position [826, 0]
type input "*"
click at [812, 177] on icon "button" at bounding box center [807, 180] width 11 height 11
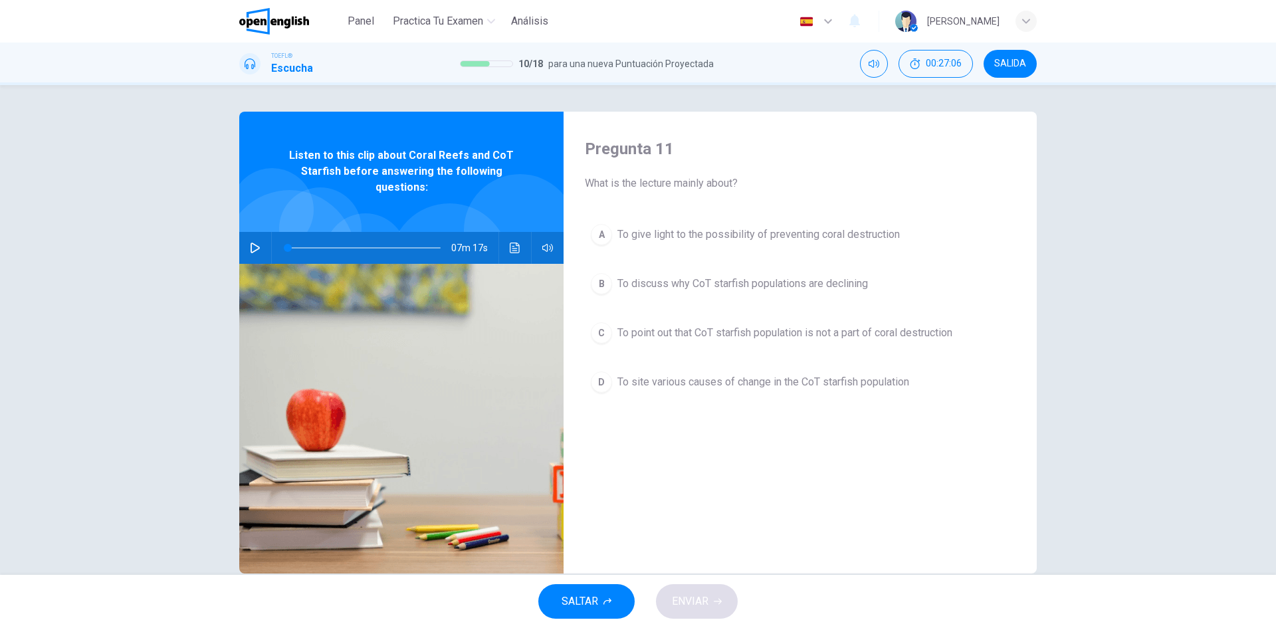
click at [591, 231] on div "A" at bounding box center [601, 234] width 21 height 21
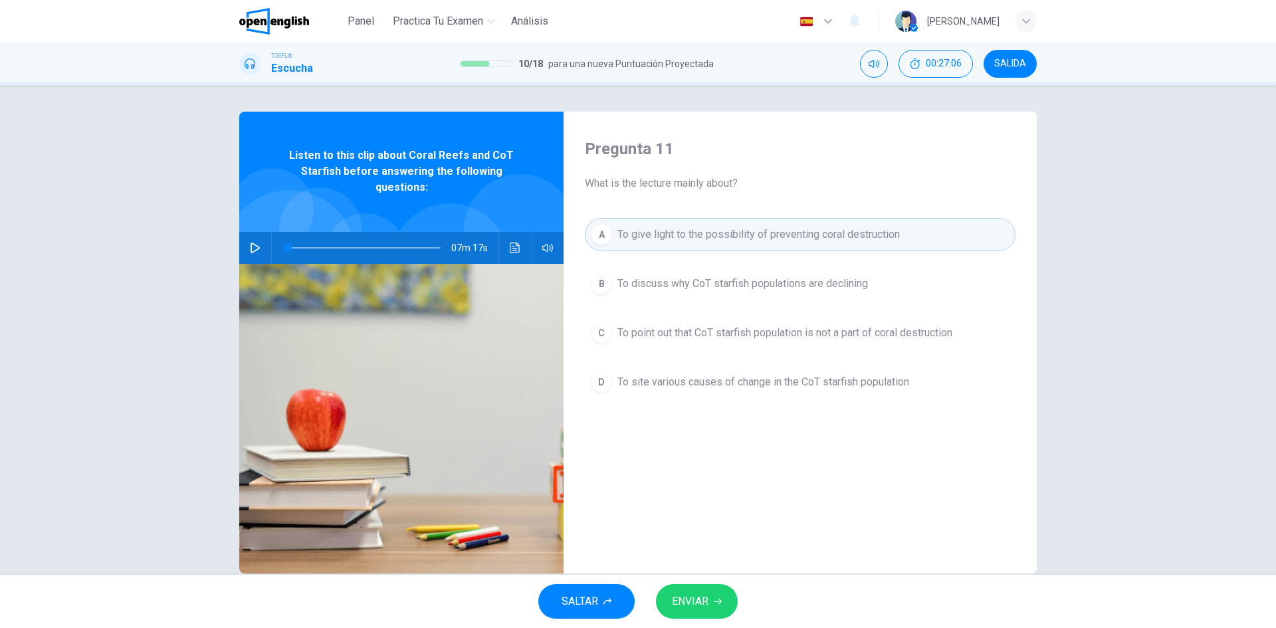
click at [714, 601] on icon "button" at bounding box center [718, 601] width 8 height 8
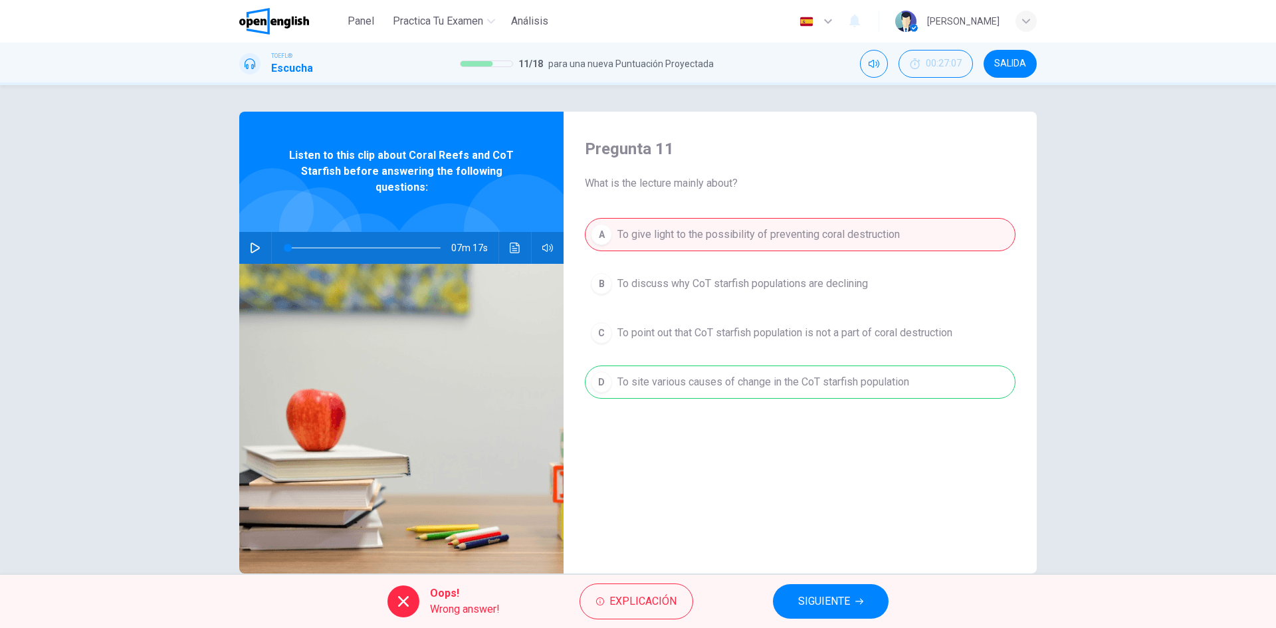
click at [829, 595] on span "SIGUIENTE" at bounding box center [824, 601] width 52 height 19
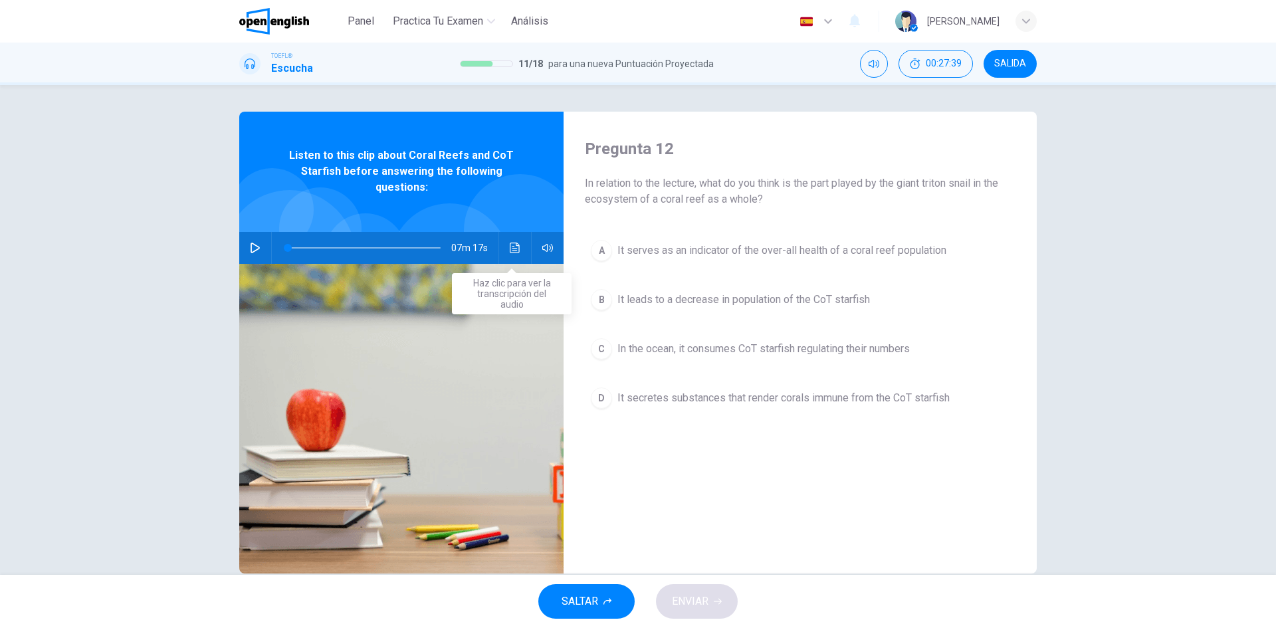
click at [513, 253] on icon "Haz clic para ver la transcripción del audio" at bounding box center [515, 248] width 10 height 11
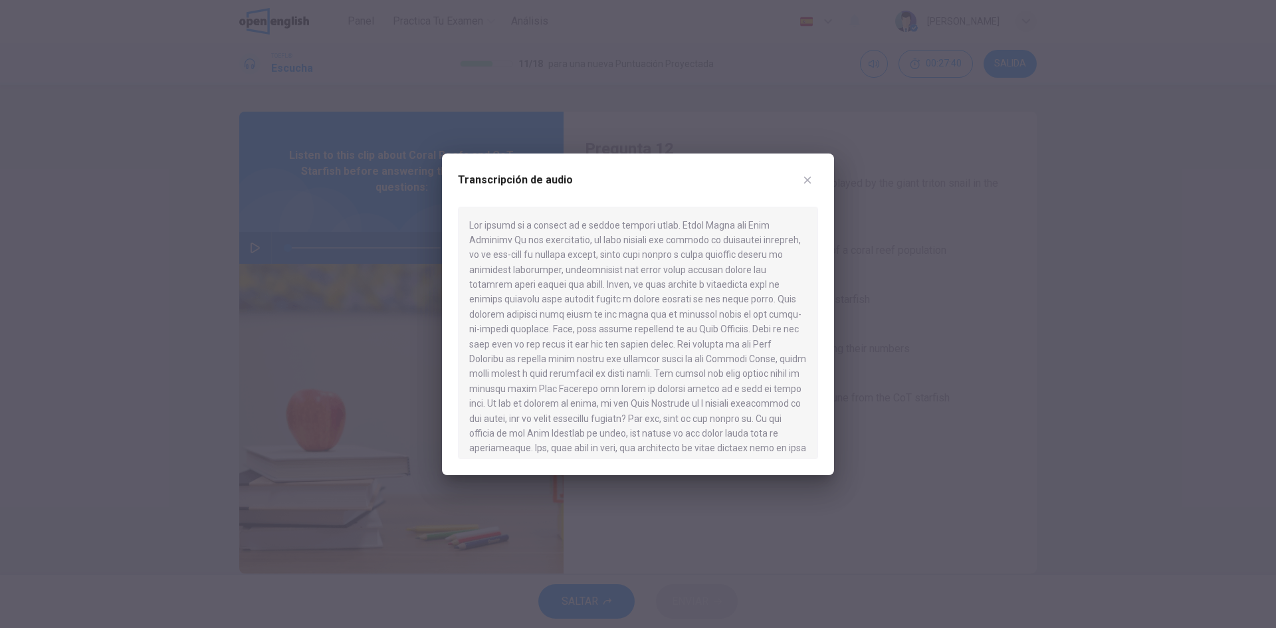
click at [756, 241] on div at bounding box center [638, 333] width 360 height 253
click at [811, 177] on icon "button" at bounding box center [807, 180] width 11 height 11
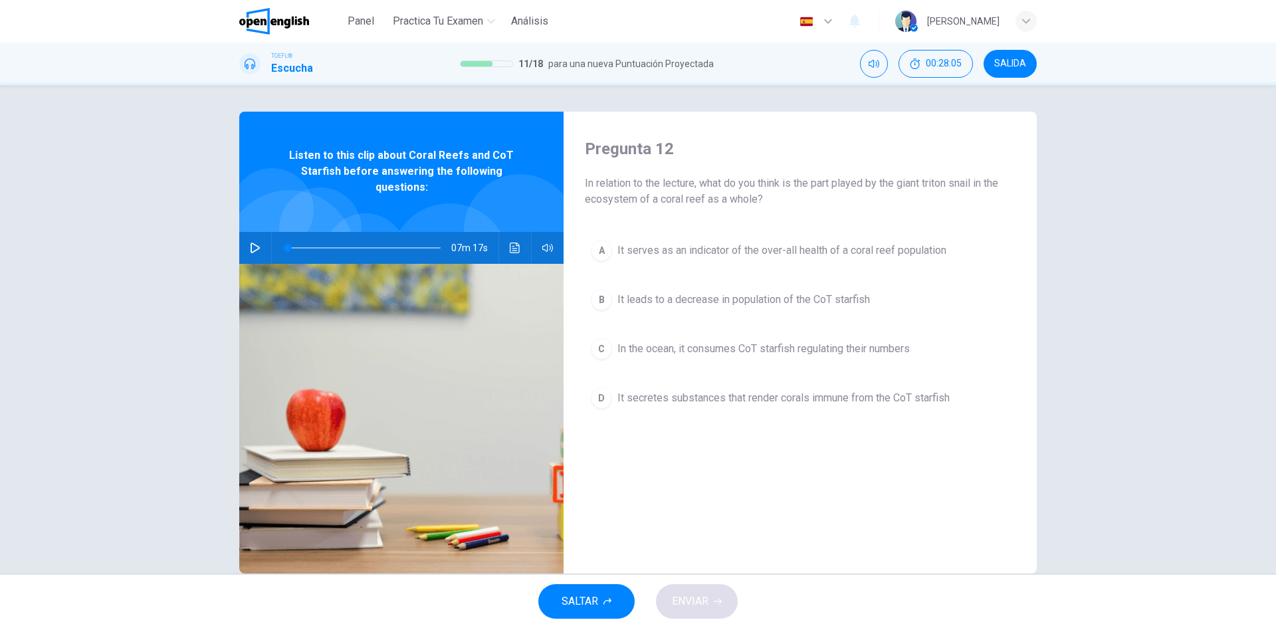
click at [599, 243] on div "A" at bounding box center [601, 250] width 21 height 21
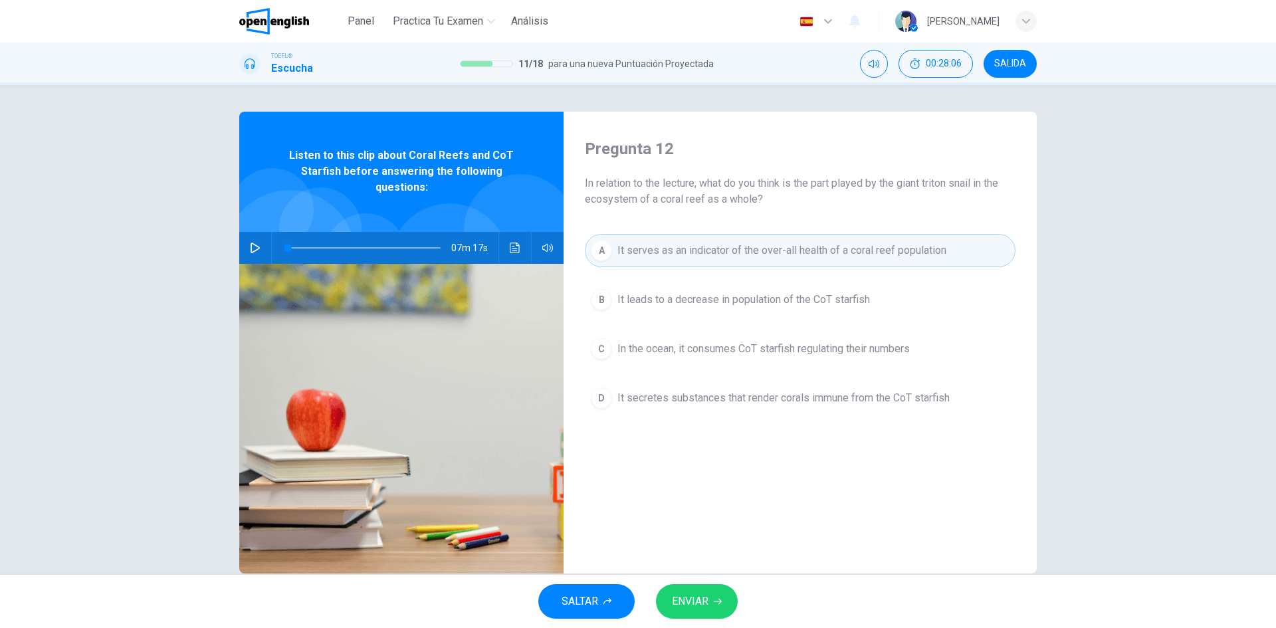
click at [698, 598] on span "ENVIAR" at bounding box center [690, 601] width 37 height 19
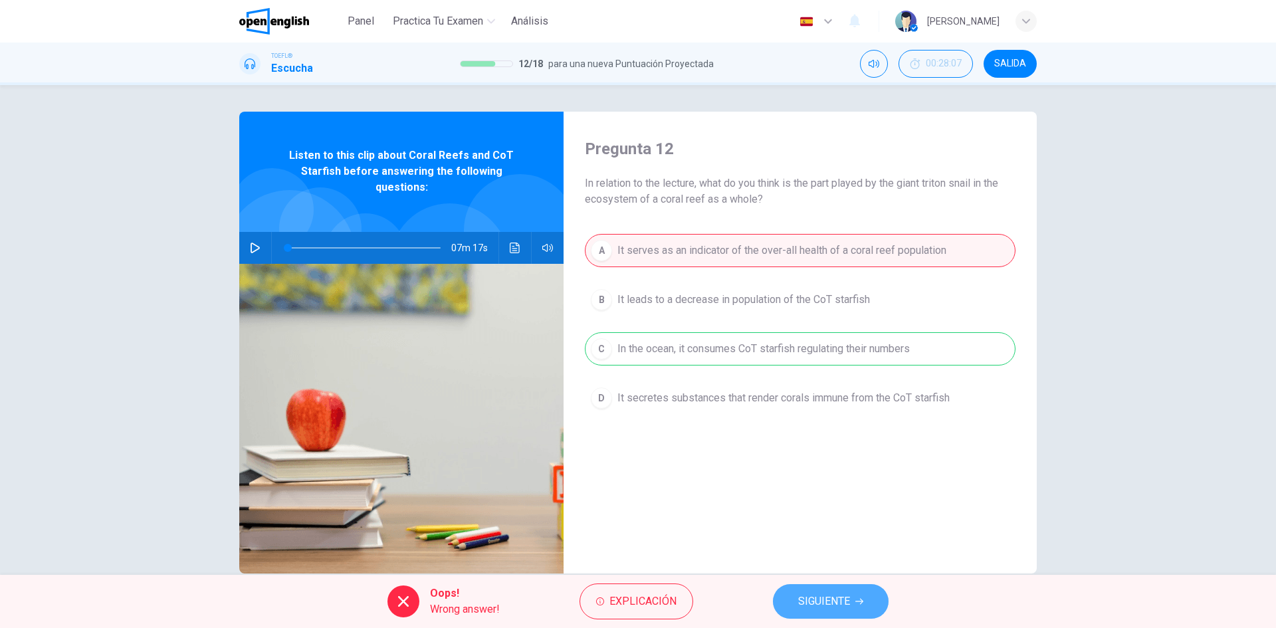
click at [828, 597] on span "SIGUIENTE" at bounding box center [824, 601] width 52 height 19
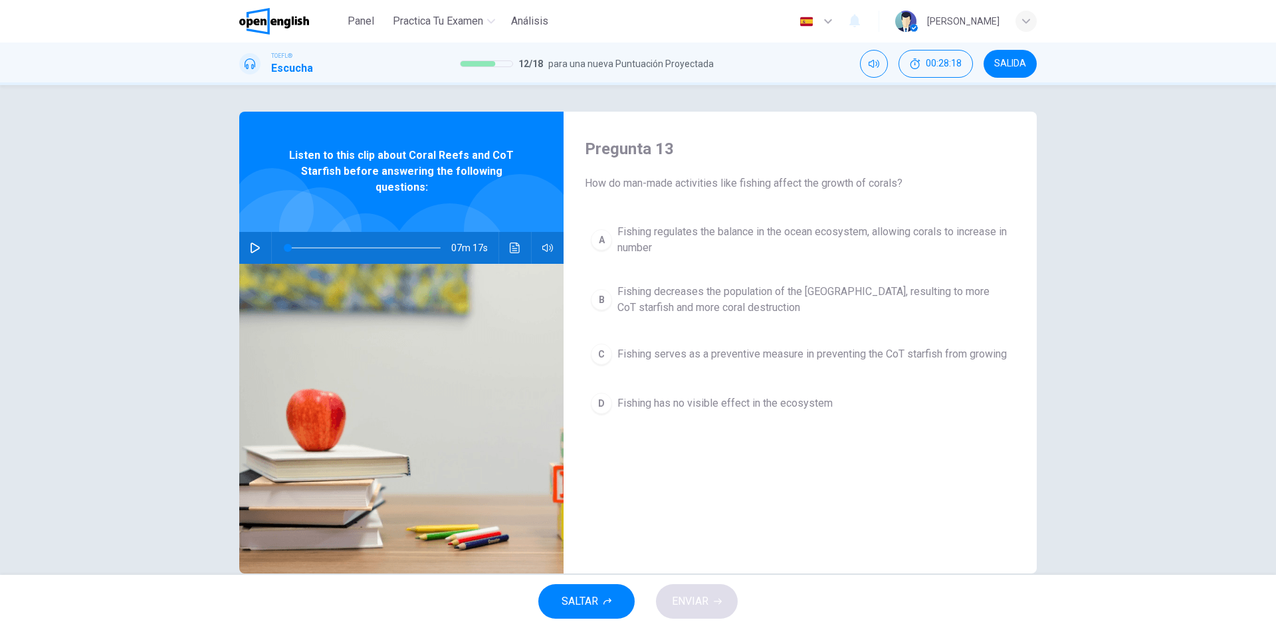
click at [601, 238] on div "A" at bounding box center [601, 239] width 21 height 21
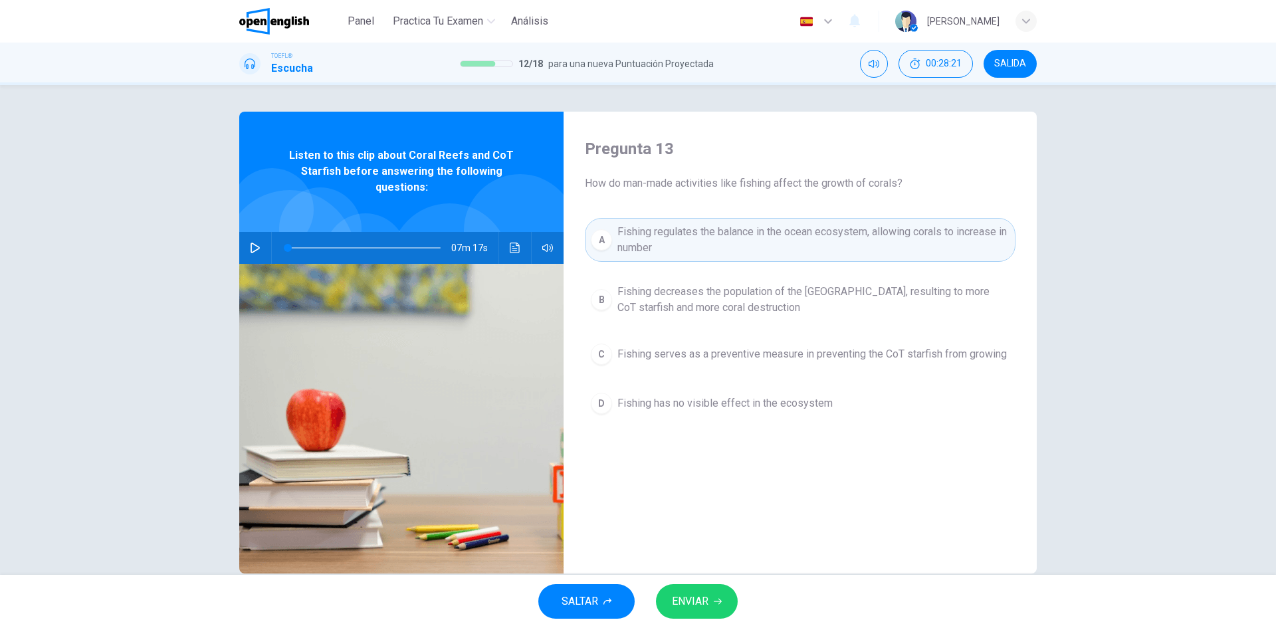
click at [711, 605] on button "ENVIAR" at bounding box center [697, 601] width 82 height 35
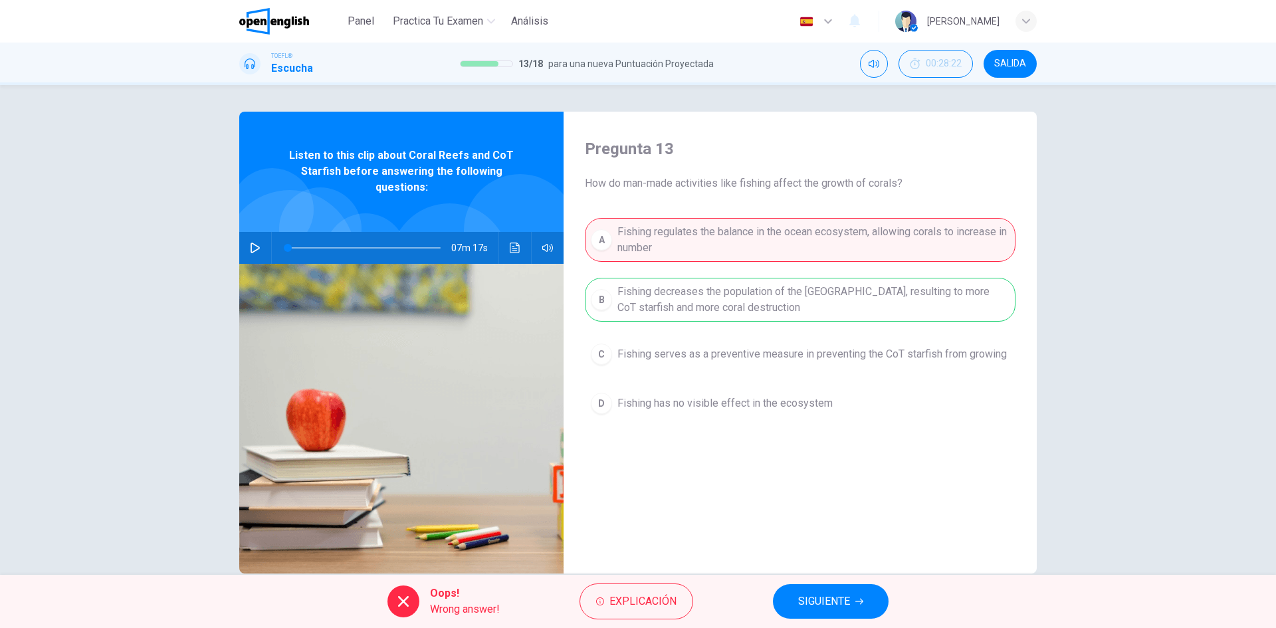
click at [845, 597] on span "SIGUIENTE" at bounding box center [824, 601] width 52 height 19
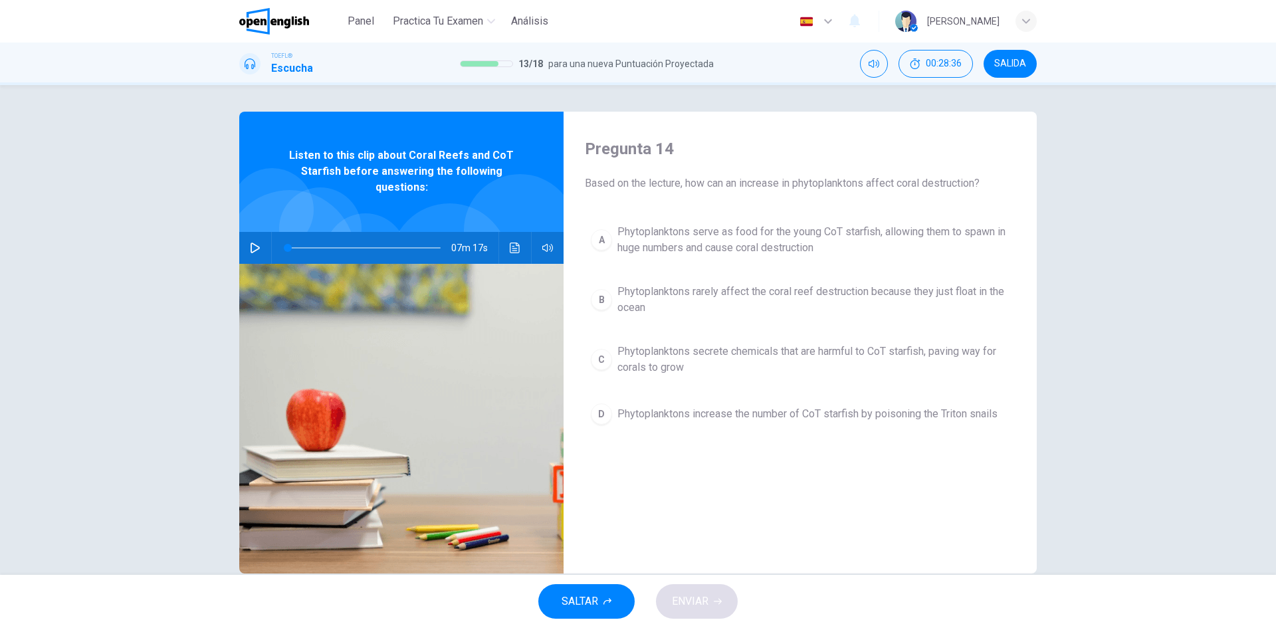
click at [605, 404] on button "D Phytoplanktons increase the number of CoT starfish by poisoning the Triton sn…" at bounding box center [800, 413] width 431 height 33
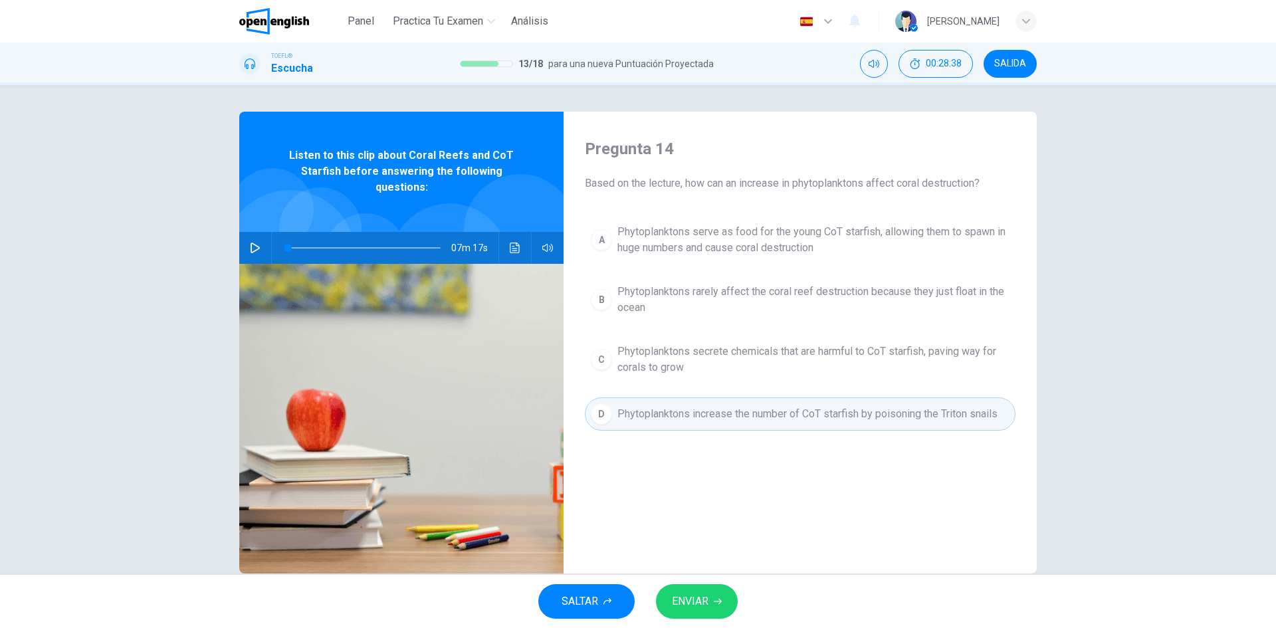
click at [512, 247] on icon "Haz clic para ver la transcripción del audio" at bounding box center [515, 248] width 11 height 11
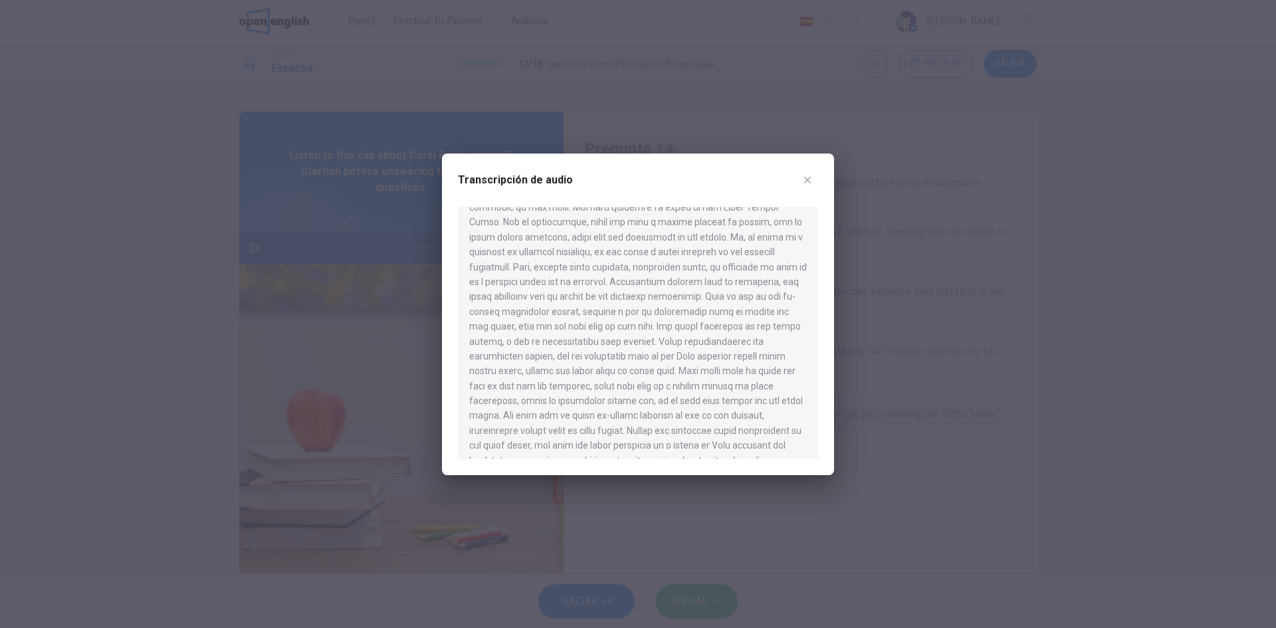
scroll to position [560, 0]
drag, startPoint x: 519, startPoint y: 302, endPoint x: 653, endPoint y: 304, distance: 133.6
click at [653, 304] on div at bounding box center [638, 333] width 360 height 253
click at [815, 183] on button "button" at bounding box center [807, 179] width 21 height 21
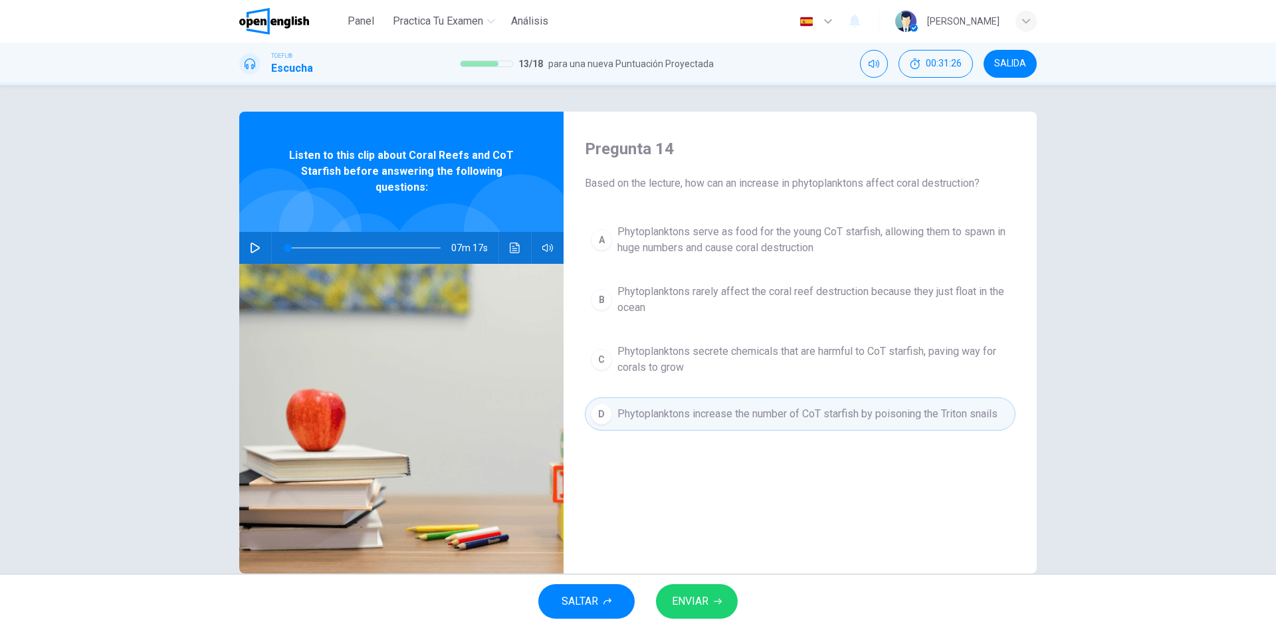
click at [593, 246] on div "A" at bounding box center [601, 239] width 21 height 21
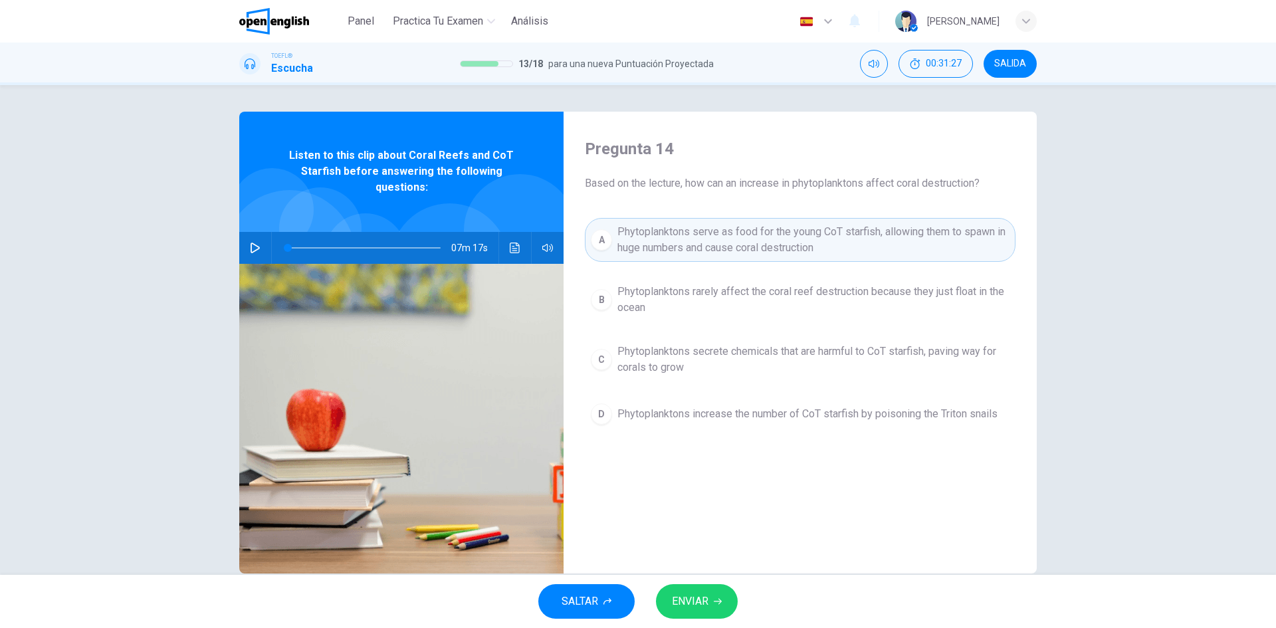
click at [702, 603] on span "ENVIAR" at bounding box center [690, 601] width 37 height 19
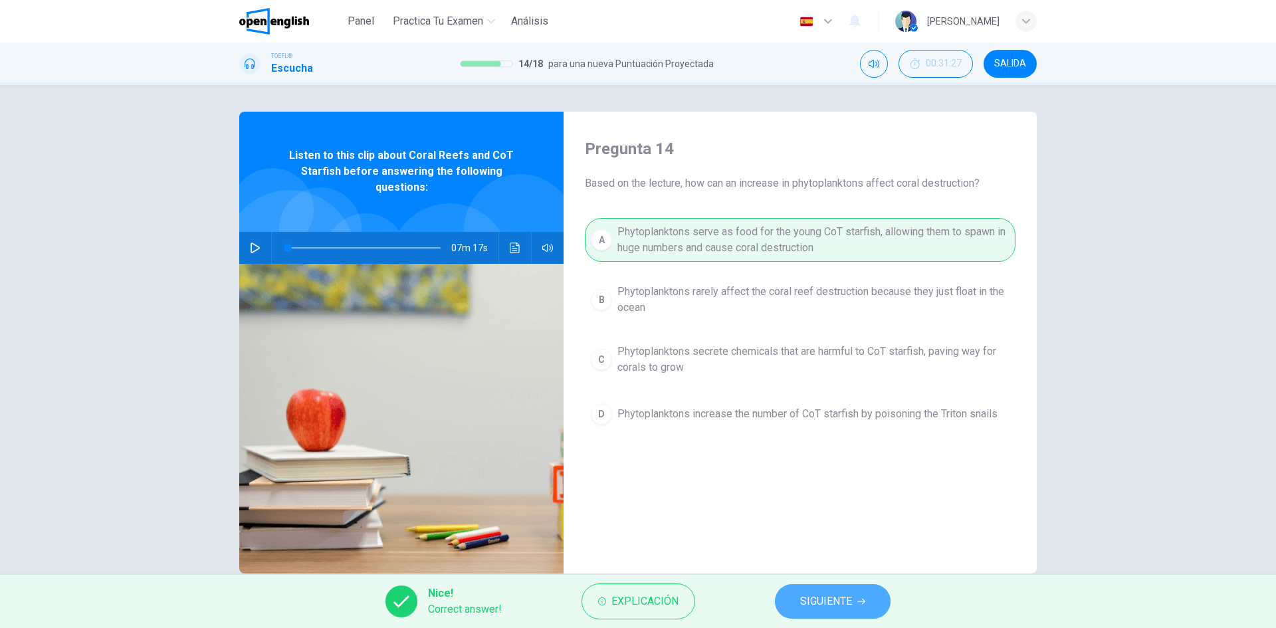
click at [833, 603] on span "SIGUIENTE" at bounding box center [826, 601] width 52 height 19
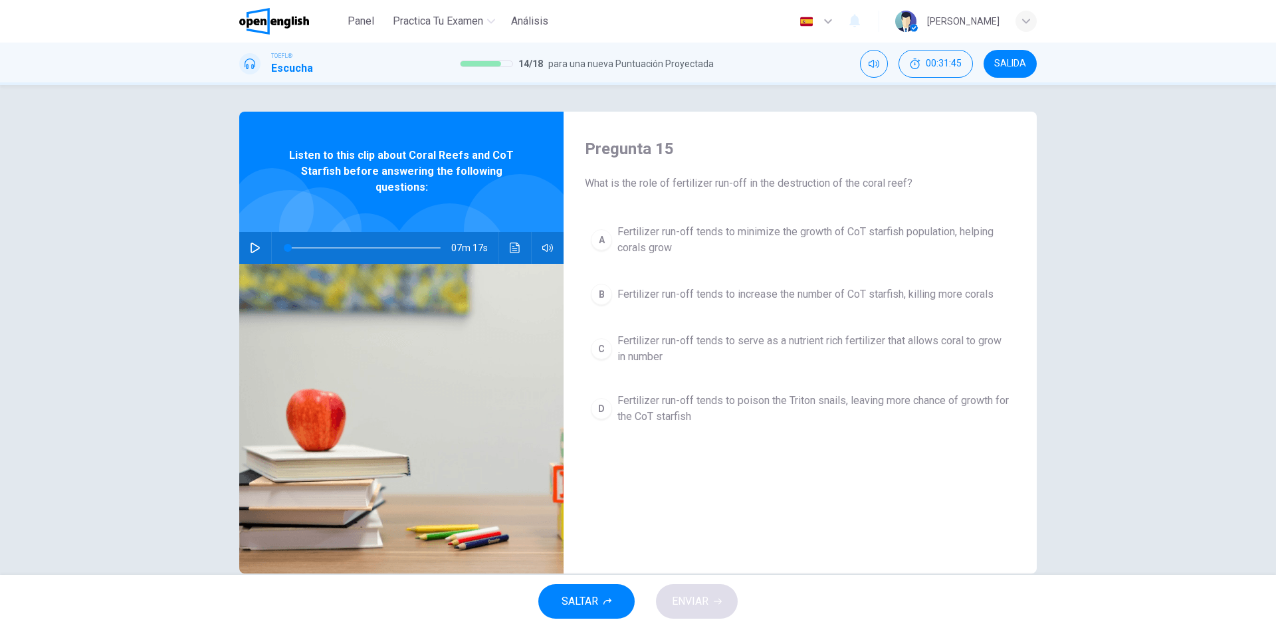
click at [605, 346] on div "C" at bounding box center [601, 348] width 21 height 21
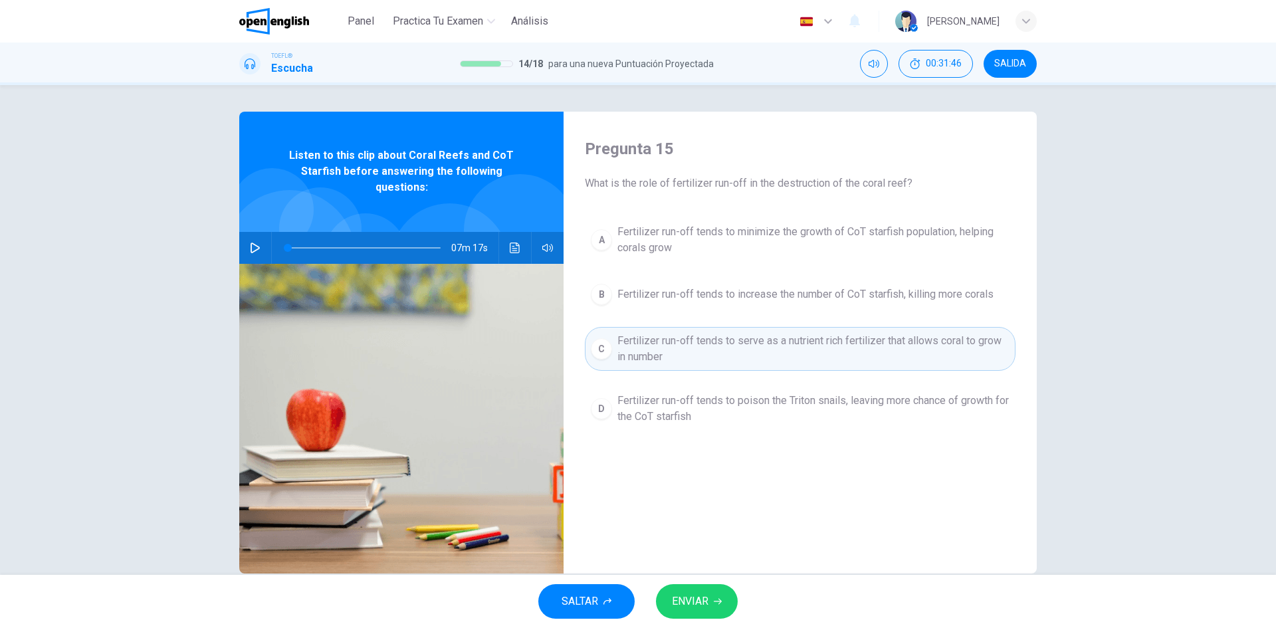
click at [688, 611] on button "ENVIAR" at bounding box center [697, 601] width 82 height 35
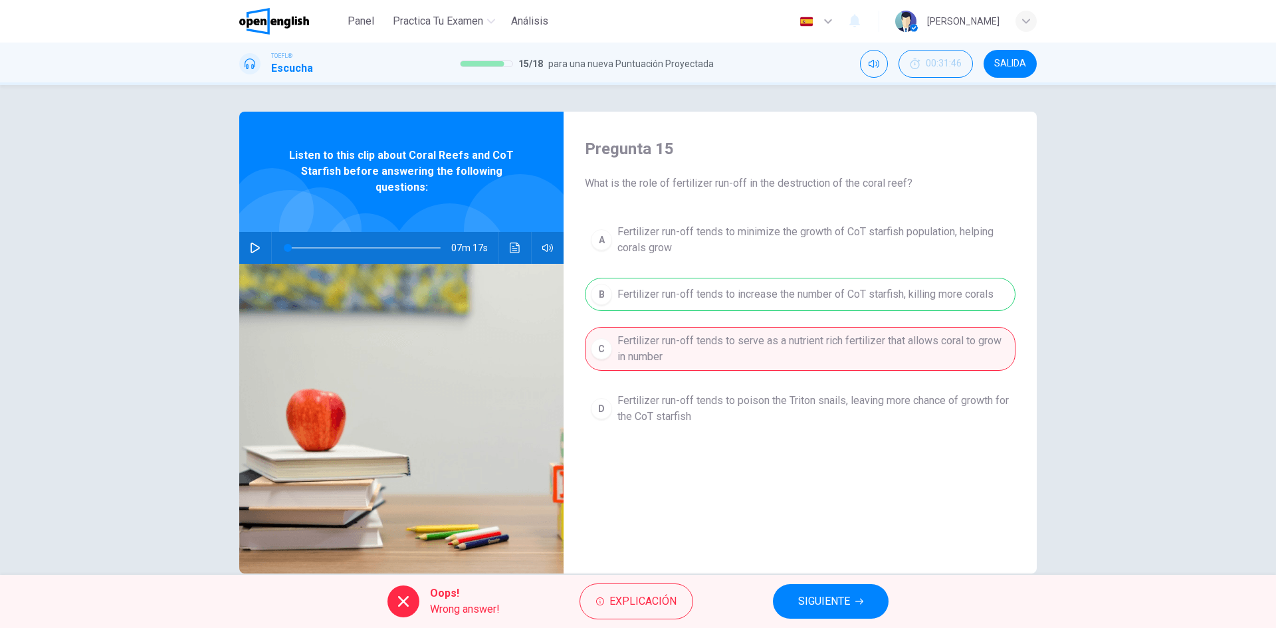
click at [831, 603] on span "SIGUIENTE" at bounding box center [824, 601] width 52 height 19
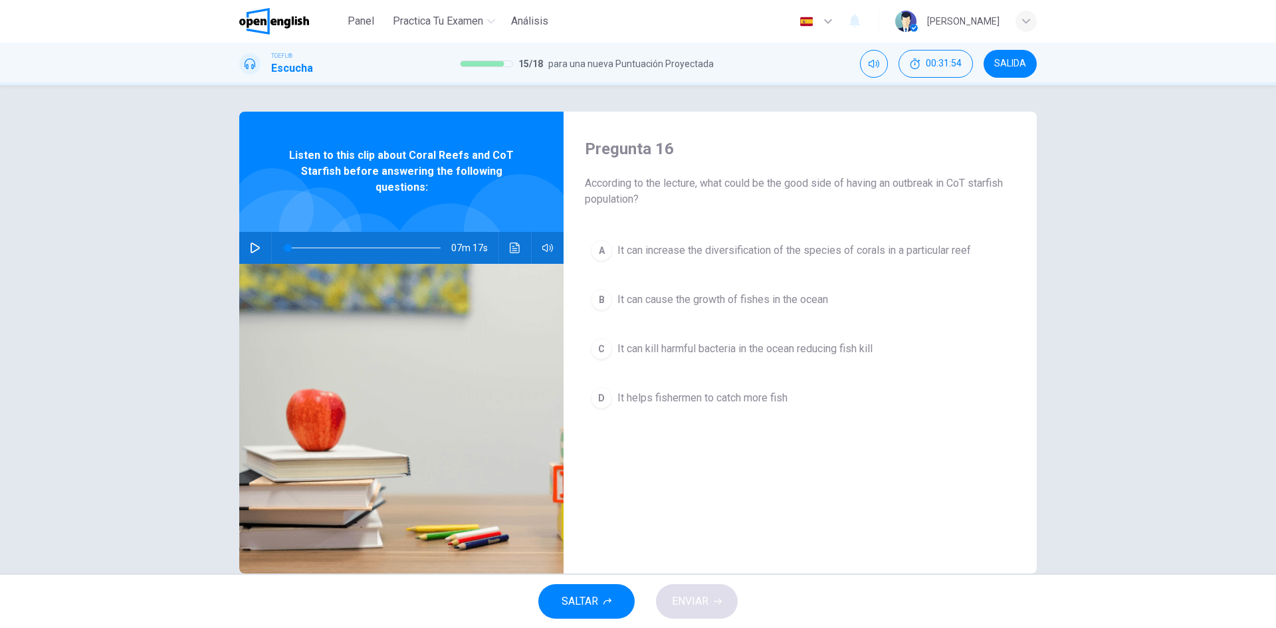
click at [603, 293] on div "B" at bounding box center [601, 299] width 21 height 21
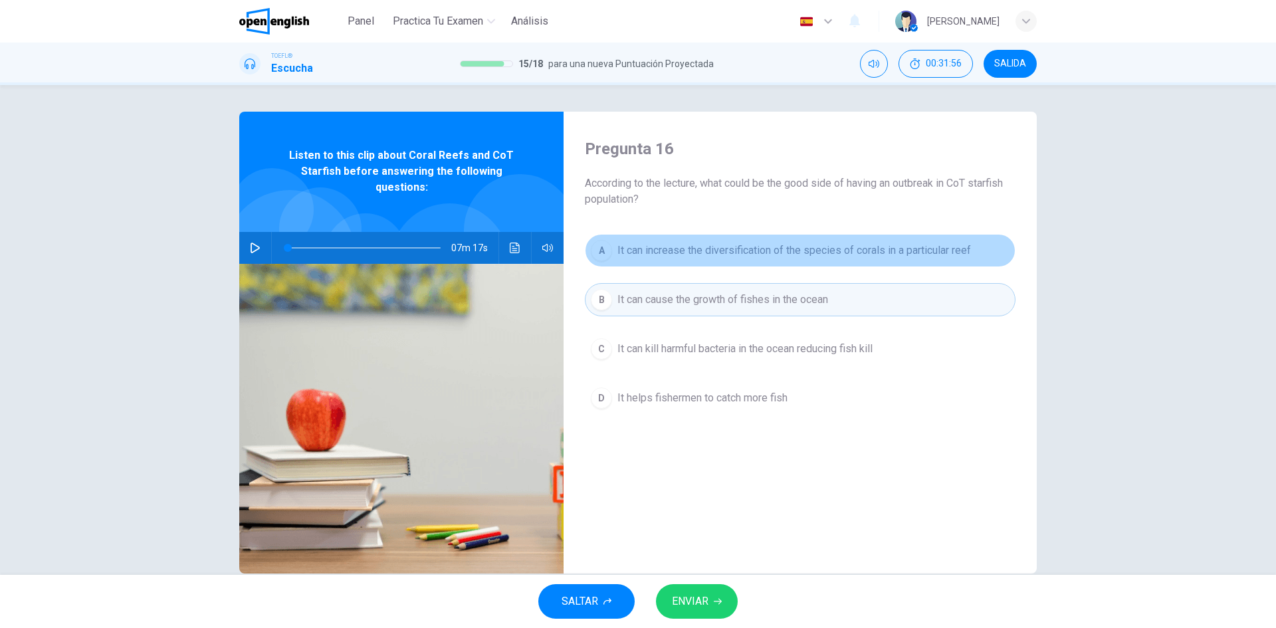
click at [601, 252] on div "A" at bounding box center [601, 250] width 21 height 21
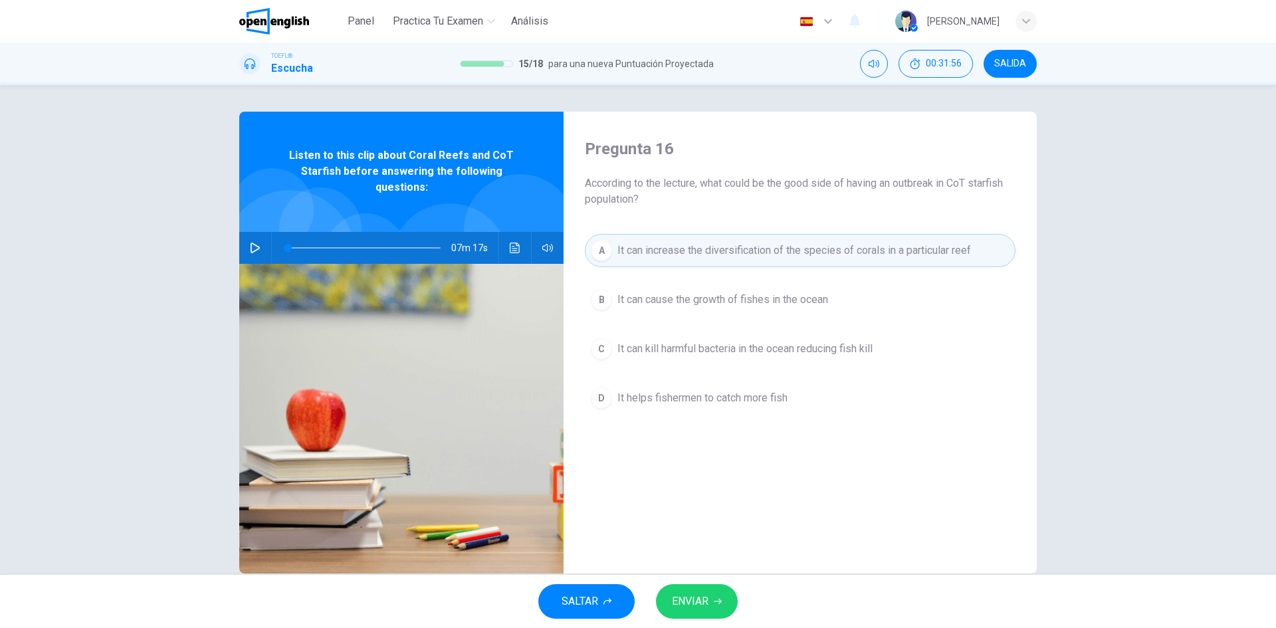
click at [702, 600] on span "ENVIAR" at bounding box center [690, 601] width 37 height 19
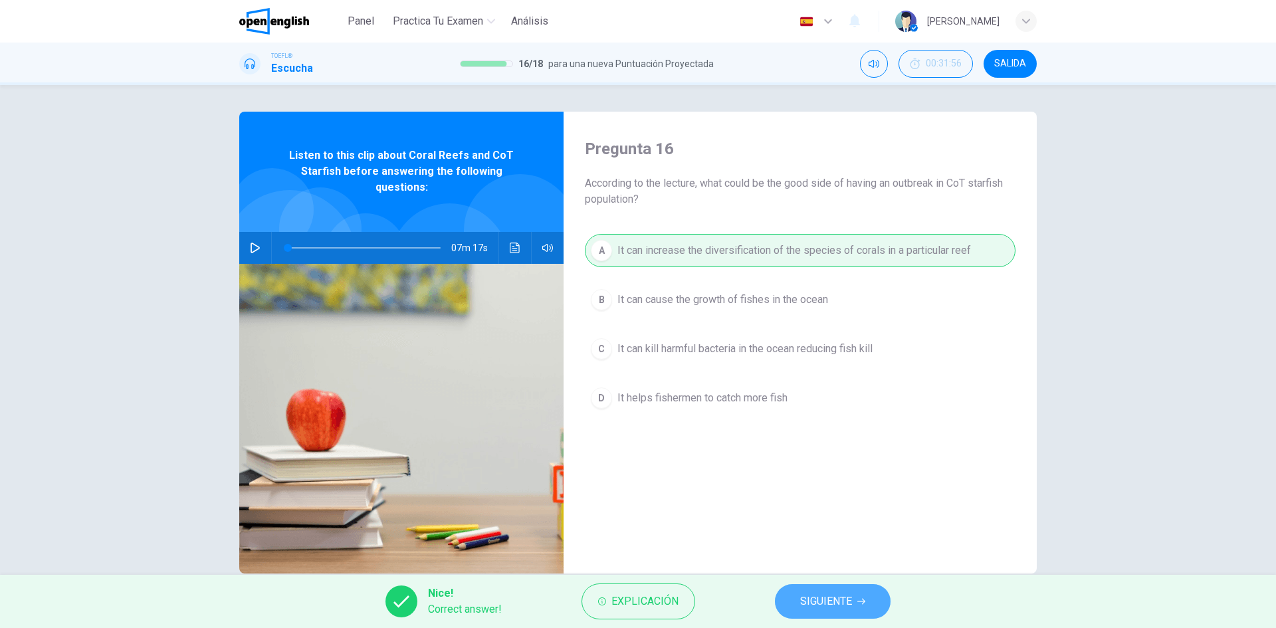
click at [841, 601] on span "SIGUIENTE" at bounding box center [826, 601] width 52 height 19
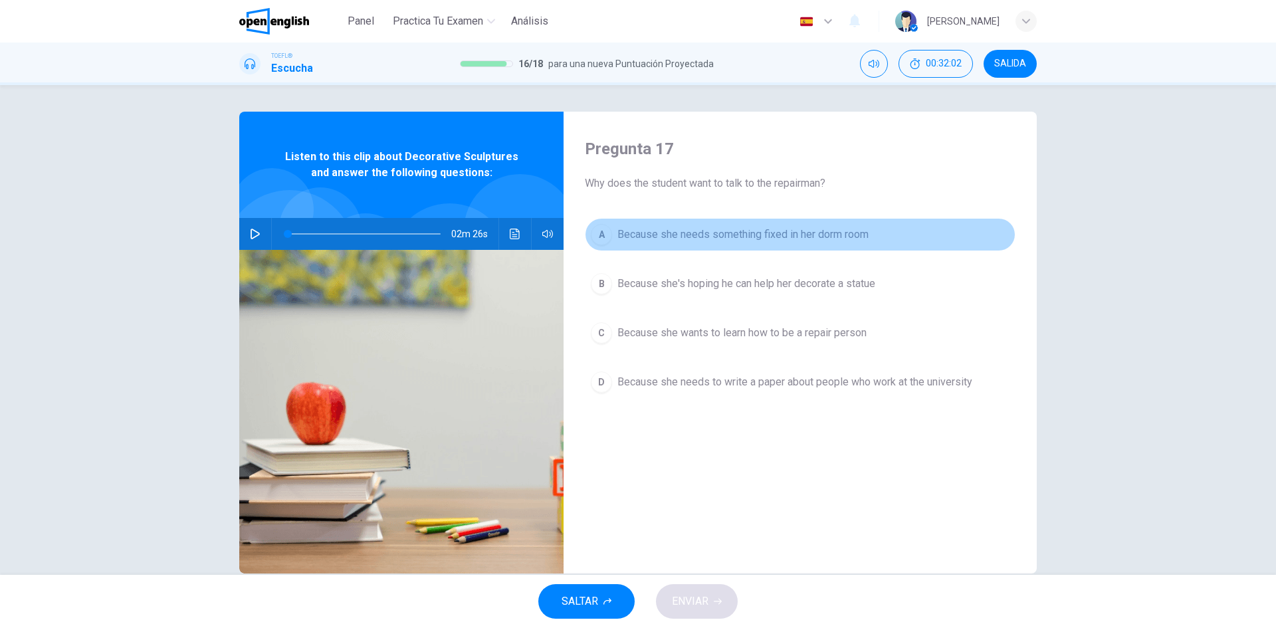
click at [594, 231] on div "A" at bounding box center [601, 234] width 21 height 21
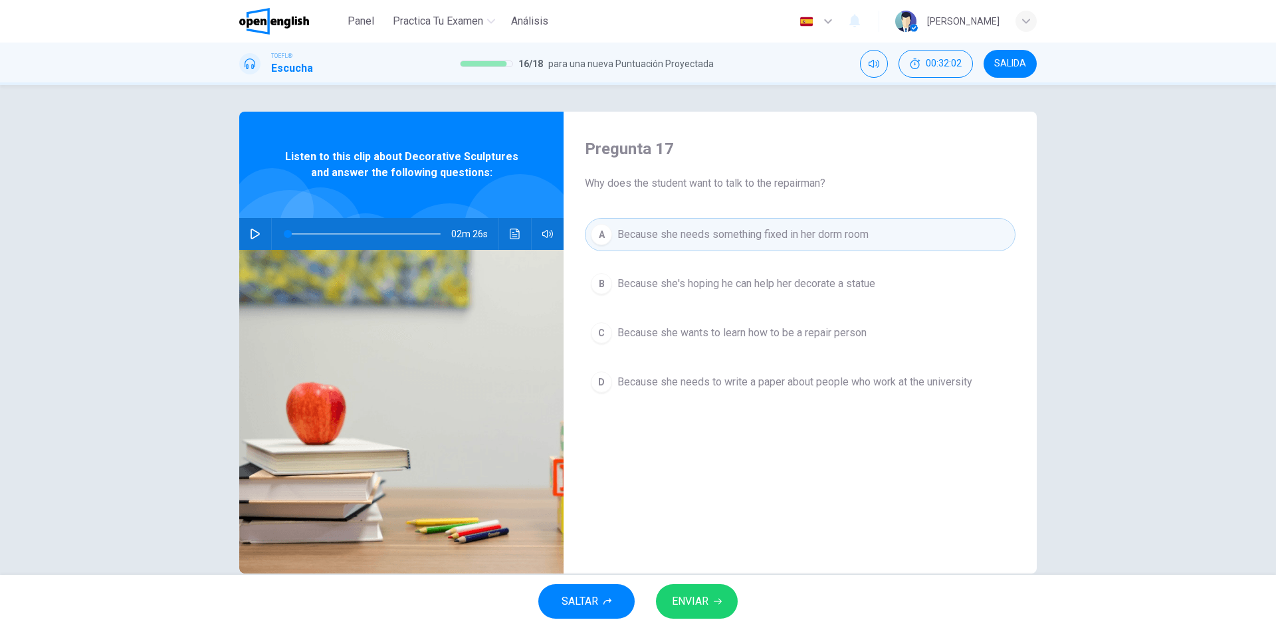
click at [686, 606] on span "ENVIAR" at bounding box center [690, 601] width 37 height 19
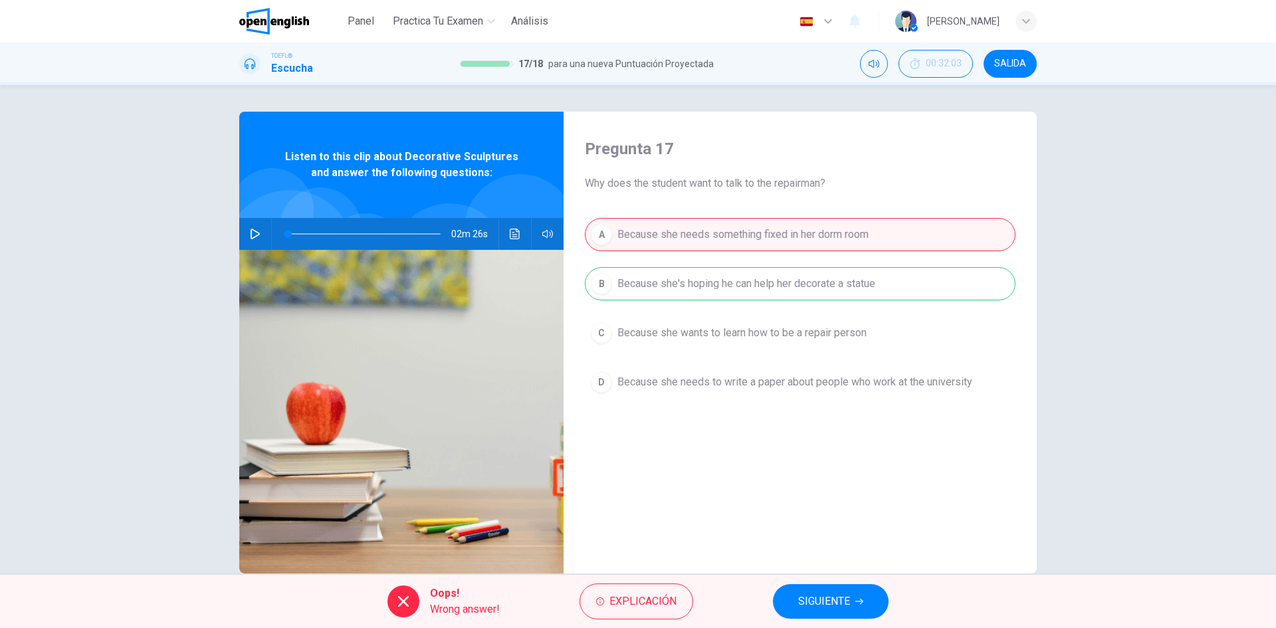
click at [818, 600] on span "SIGUIENTE" at bounding box center [824, 601] width 52 height 19
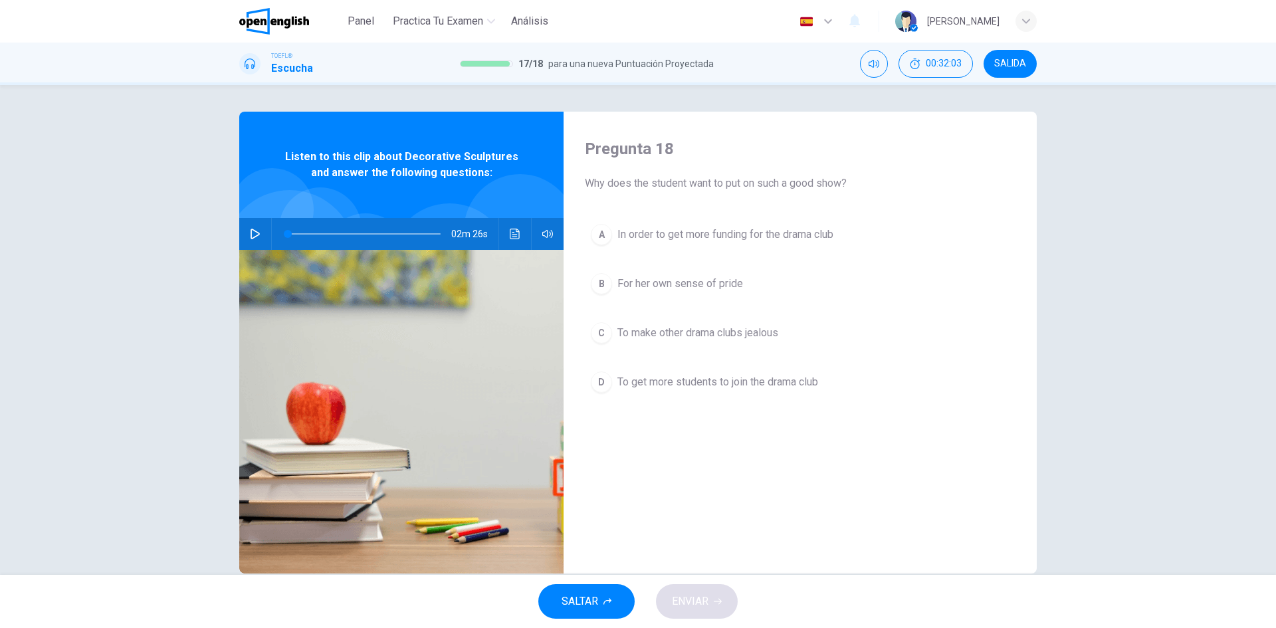
click at [597, 328] on div "C" at bounding box center [601, 332] width 21 height 21
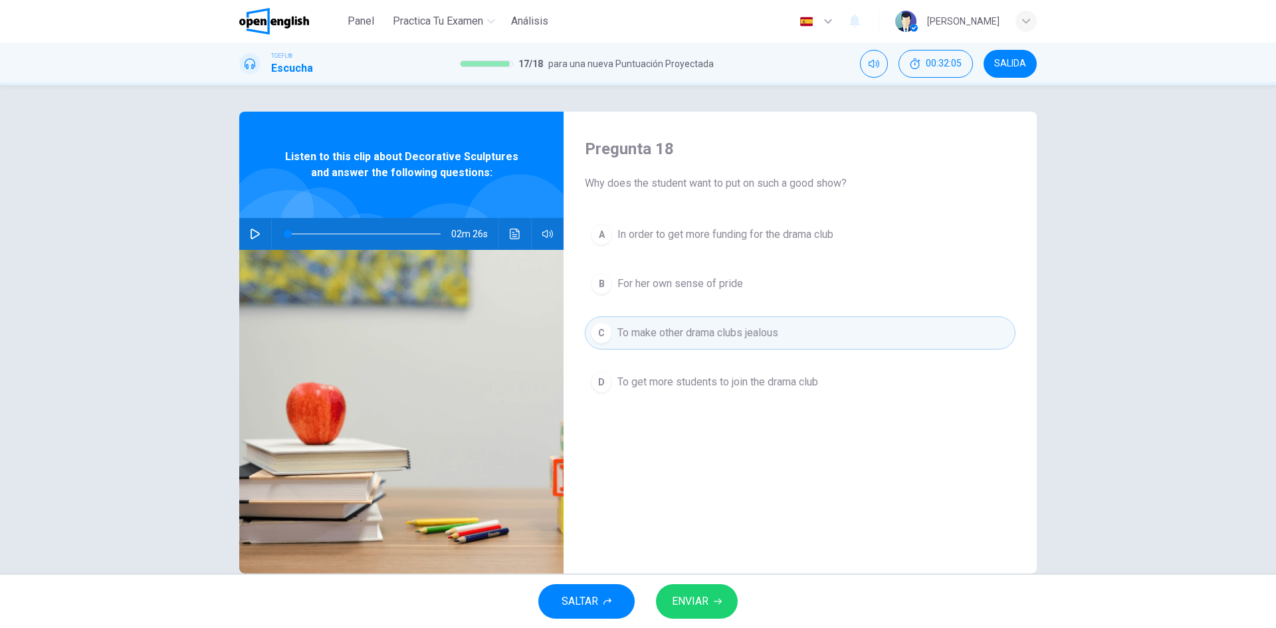
click at [914, 186] on span "Why does the student want to put on such a good show?" at bounding box center [800, 183] width 431 height 16
click at [588, 227] on button "A In order to get more funding for the drama club" at bounding box center [800, 234] width 431 height 33
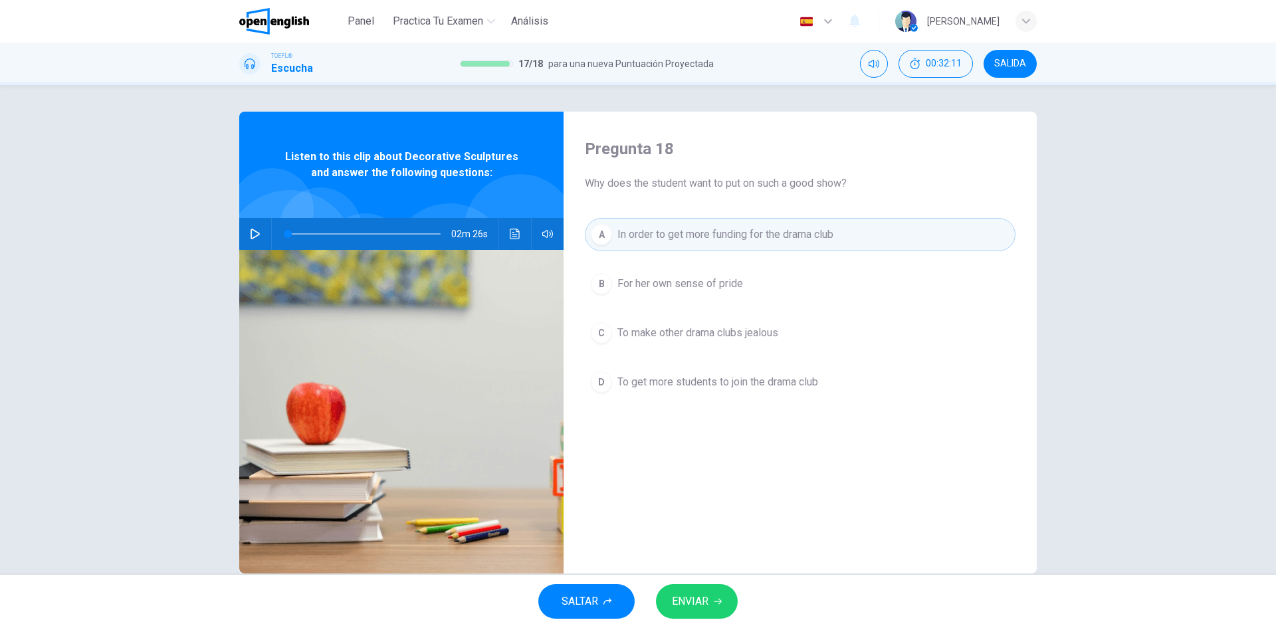
click at [689, 601] on span "ENVIAR" at bounding box center [690, 601] width 37 height 19
